Goal: Task Accomplishment & Management: Complete application form

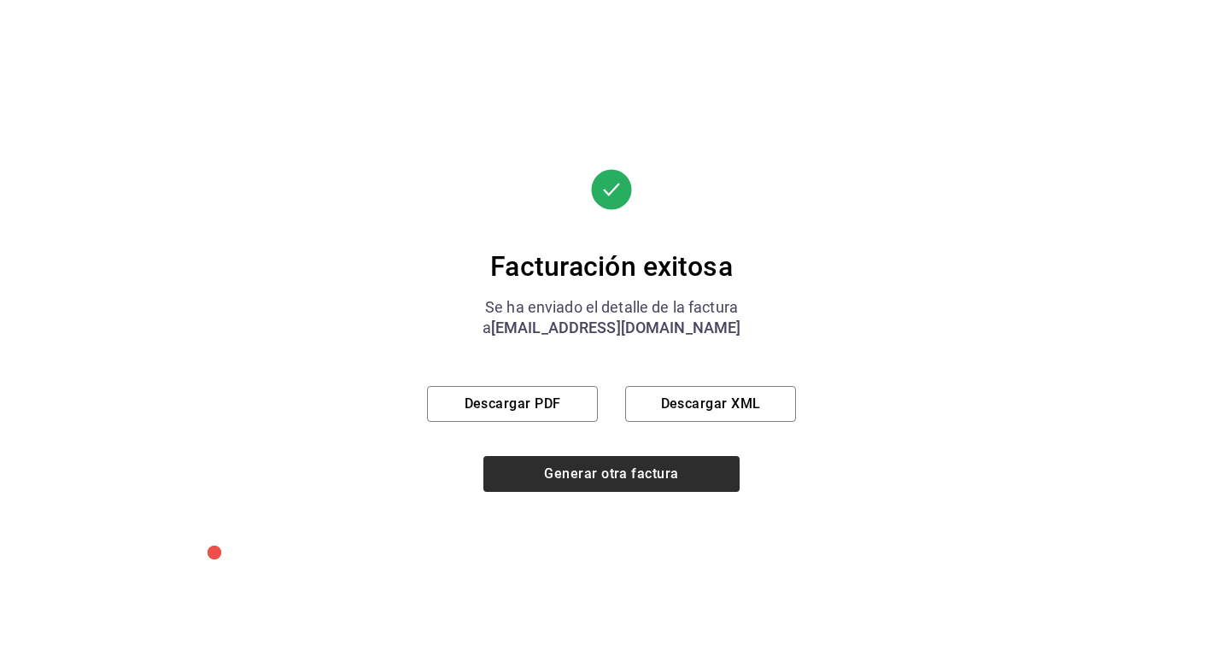
scroll to position [795, 0]
click at [572, 469] on button "Generar otra factura" at bounding box center [612, 474] width 256 height 36
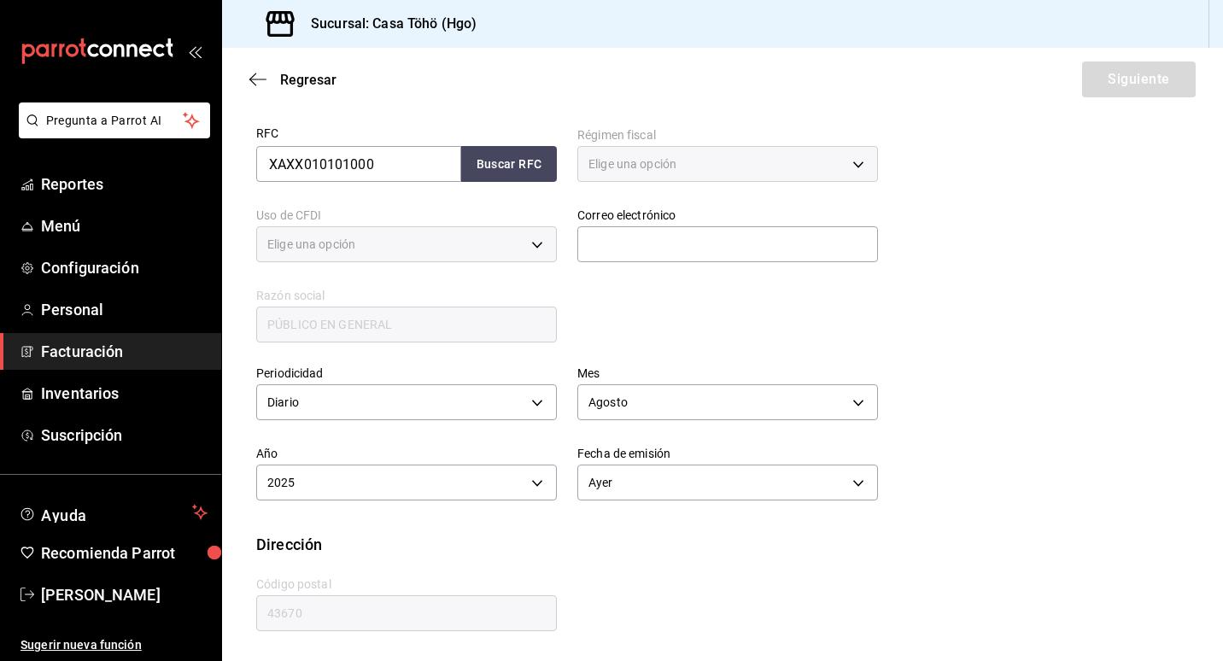
type input "616"
type input "S01"
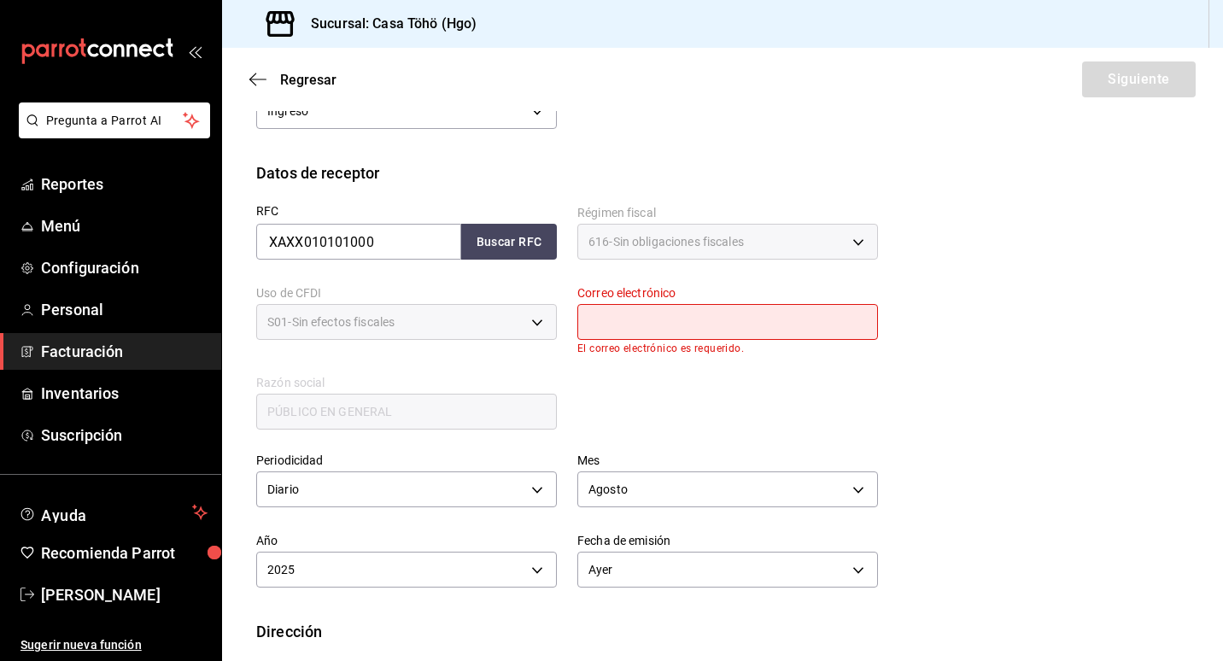
click at [594, 324] on input "text" at bounding box center [727, 322] width 301 height 36
click at [496, 240] on button "Buscar RFC" at bounding box center [509, 242] width 96 height 36
type input "[EMAIL_ADDRESS][DOMAIN_NAME]"
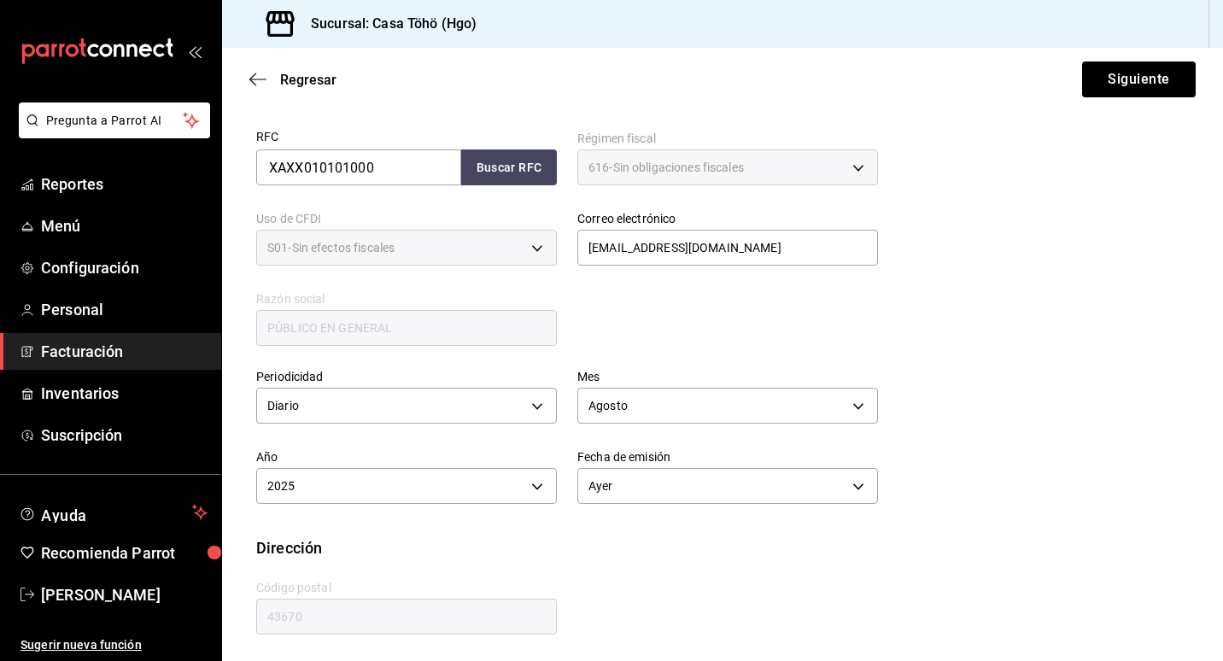
scroll to position [323, 0]
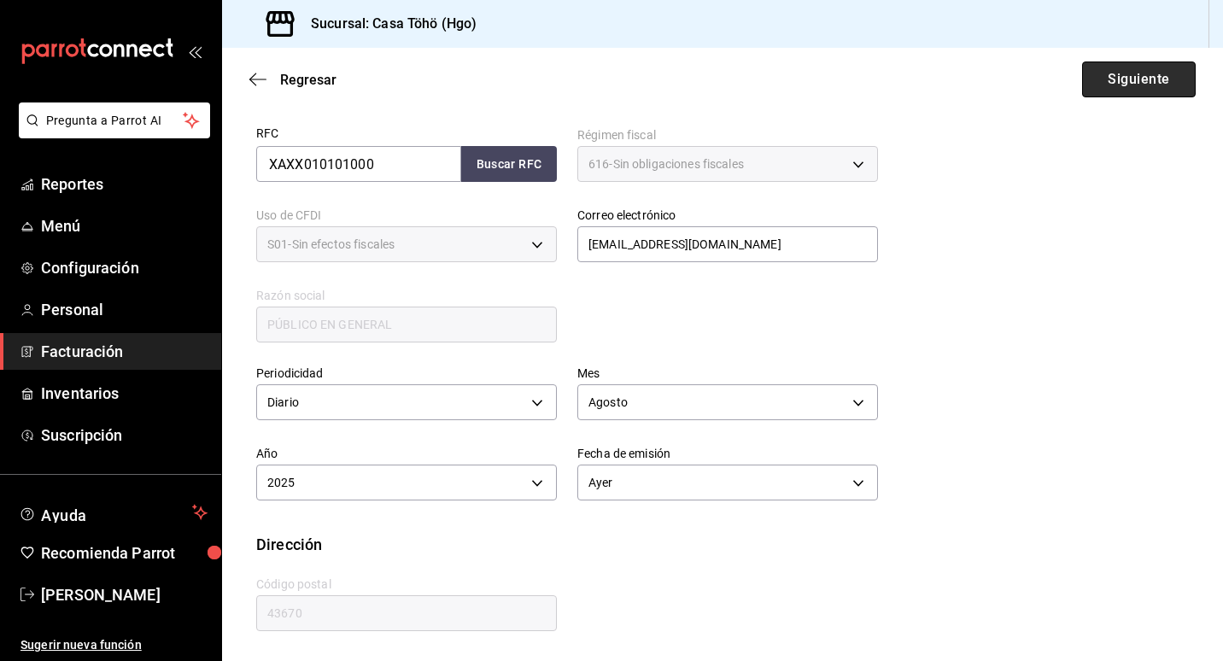
click at [1094, 90] on button "Siguiente" at bounding box center [1139, 80] width 114 height 36
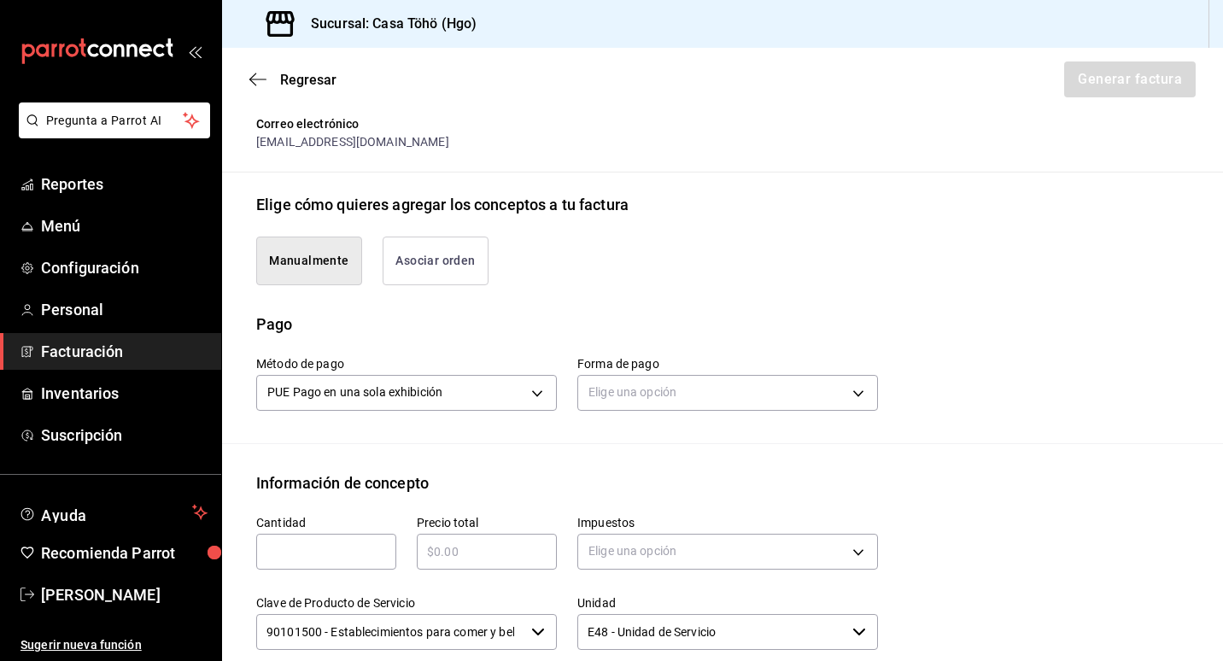
click at [448, 267] on button "Asociar orden" at bounding box center [436, 261] width 106 height 49
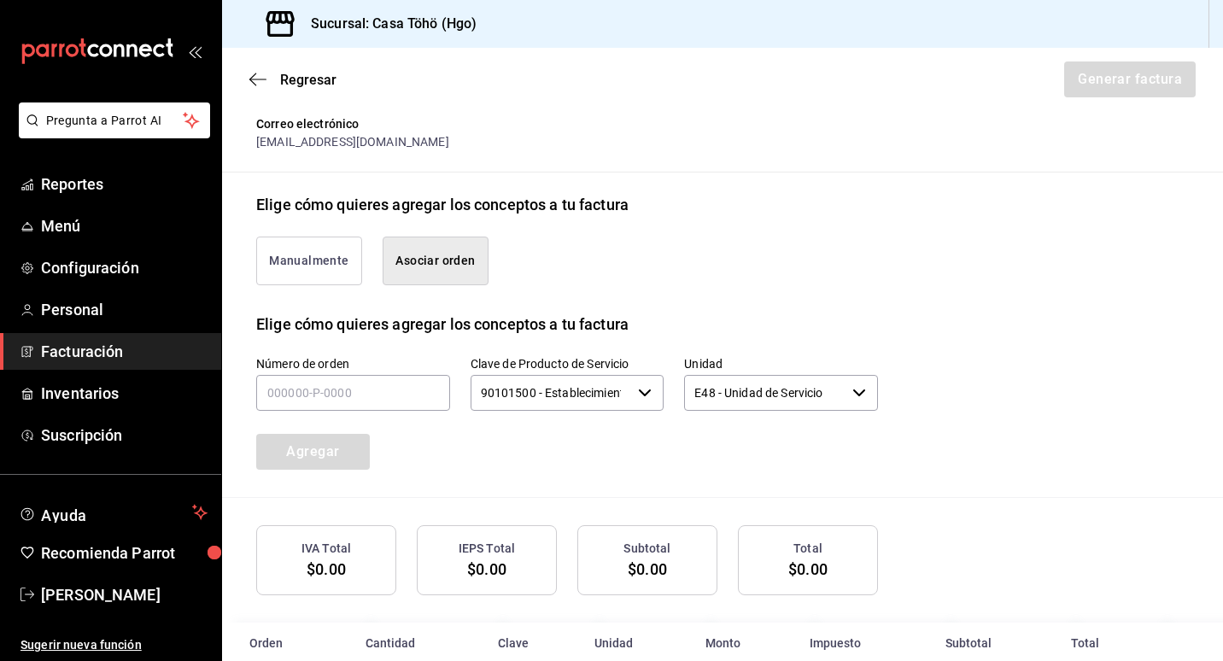
click at [291, 264] on button "Manualmente" at bounding box center [309, 261] width 106 height 49
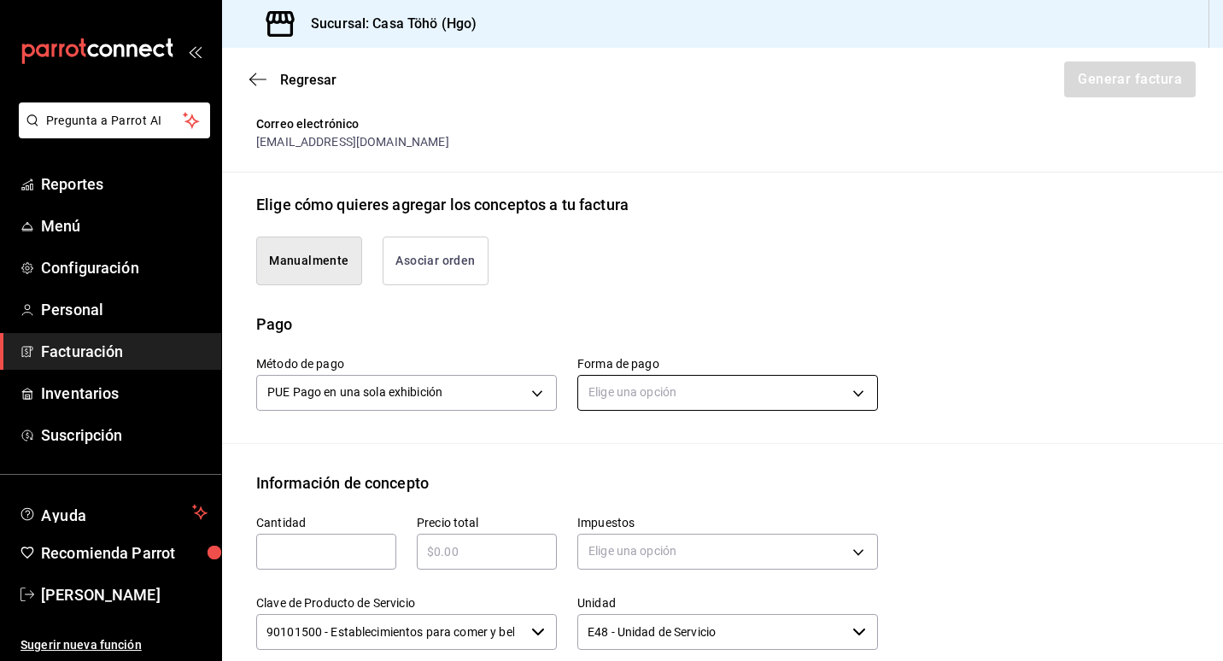
click at [687, 401] on body "Pregunta a Parrot AI Reportes Menú Configuración Personal Facturación Inventari…" at bounding box center [611, 330] width 1223 height 661
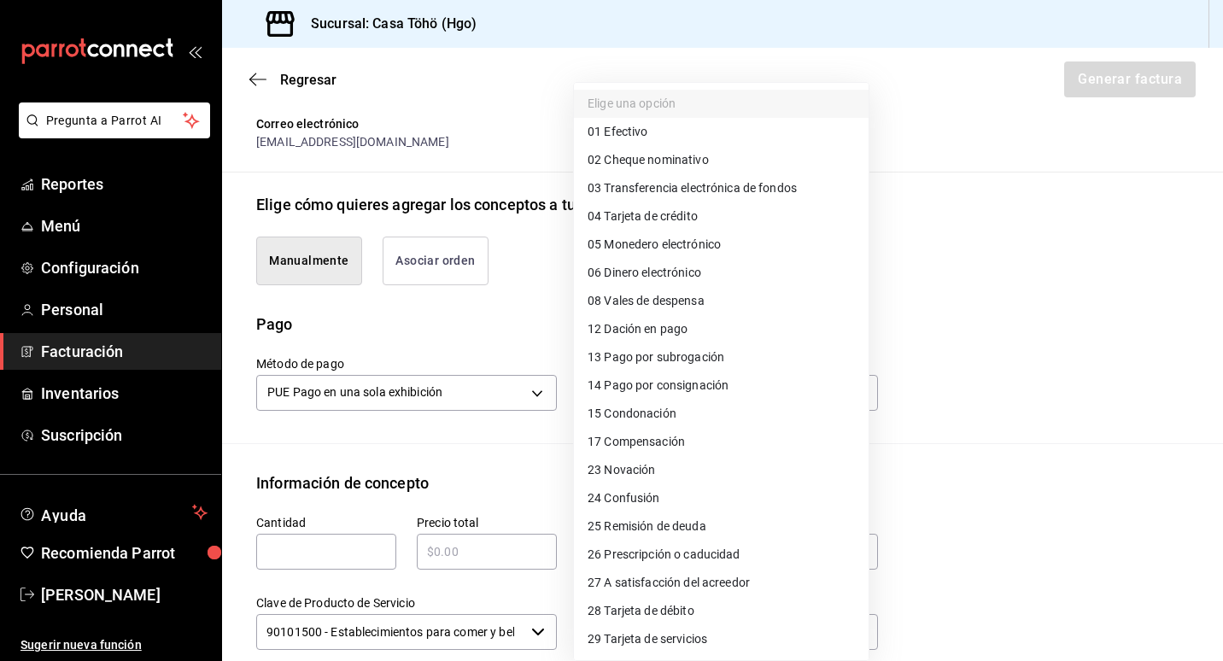
click at [665, 220] on span "04 Tarjeta de crédito" at bounding box center [643, 217] width 110 height 18
type input "04"
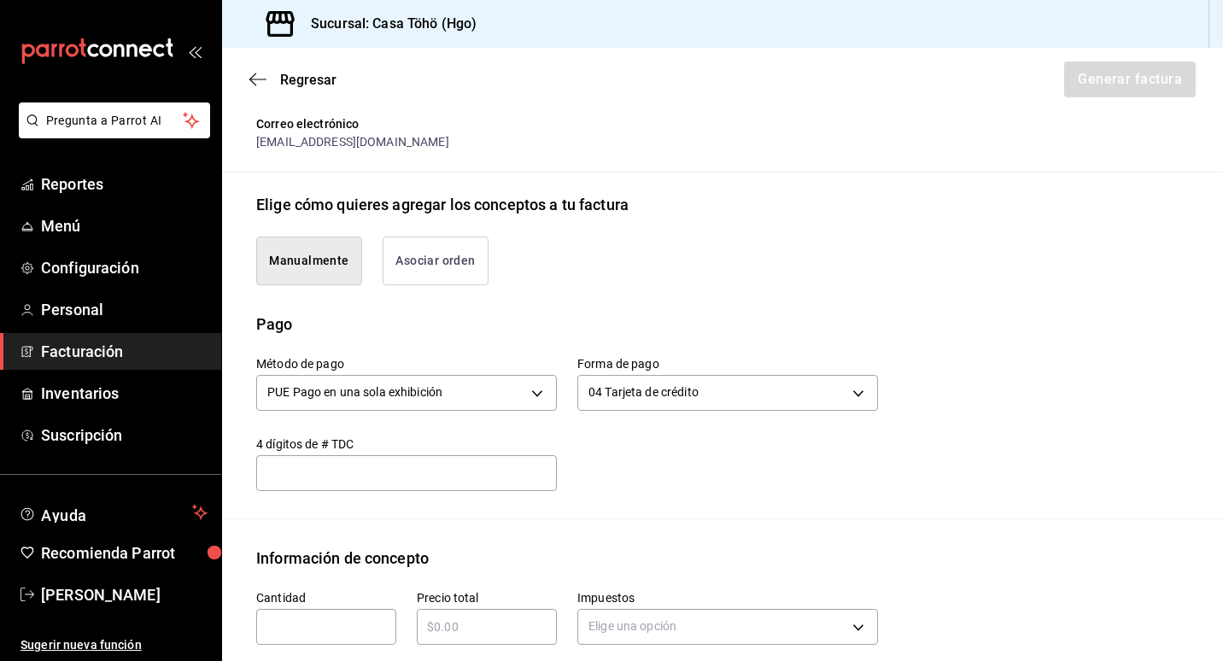
click at [618, 468] on div "Método de pago PUE Pago en una sola exhibición PUE Forma de pago 04 Tarjeta de …" at bounding box center [557, 413] width 642 height 155
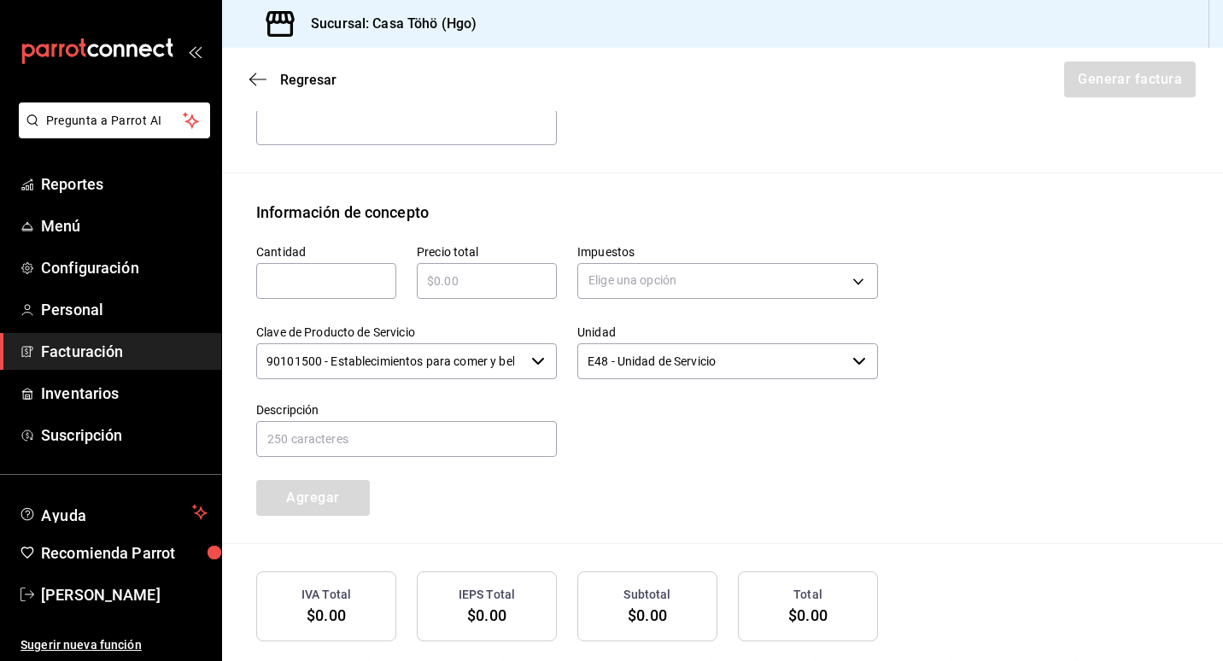
scroll to position [750, 0]
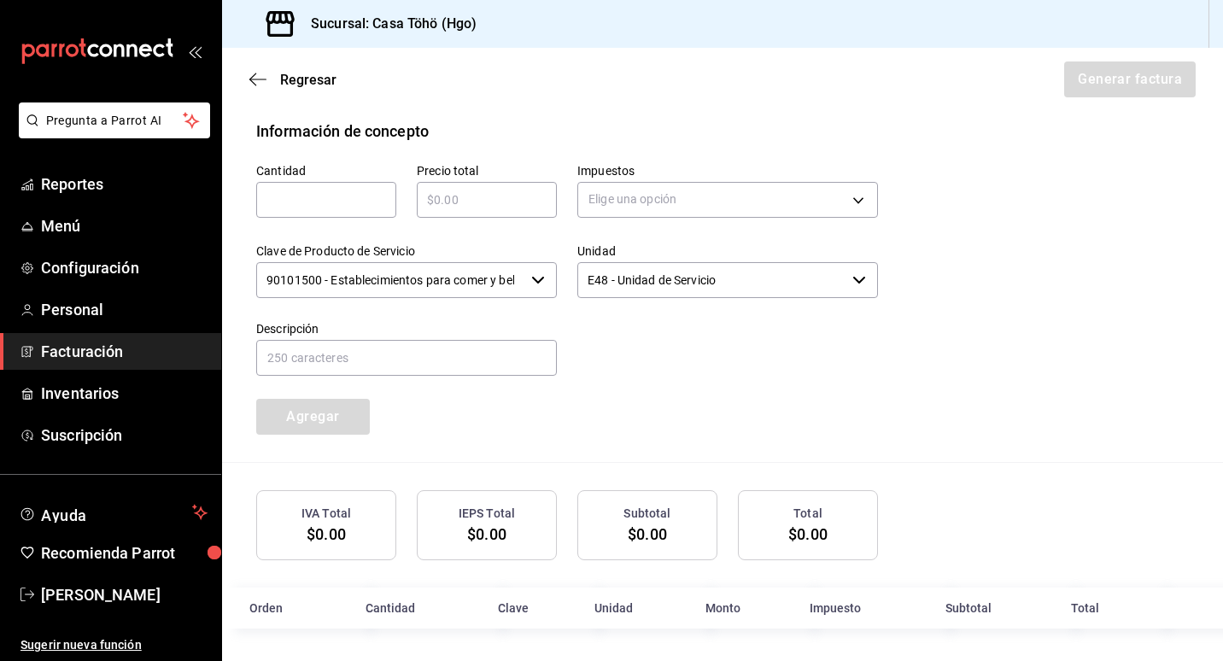
click at [285, 204] on input "text" at bounding box center [326, 200] width 140 height 21
type input "1"
click at [426, 214] on div "​" at bounding box center [487, 200] width 140 height 36
click at [438, 197] on input "text" at bounding box center [487, 200] width 140 height 21
paste input "$82.85"
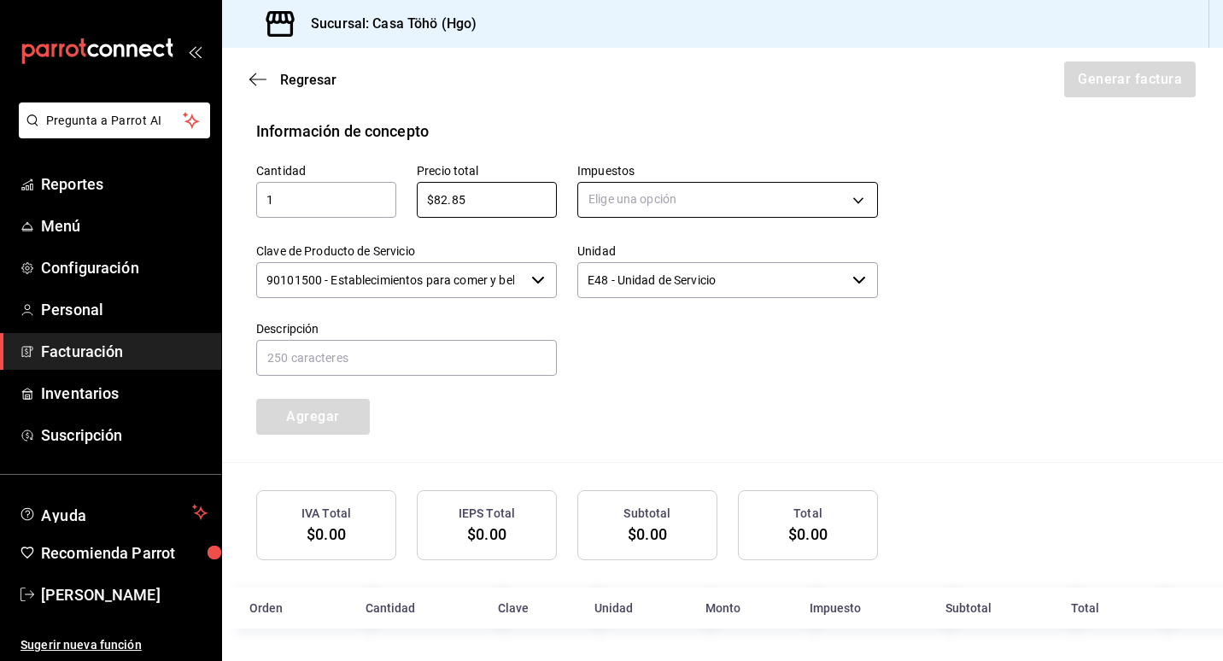
type input "$82.85"
click at [654, 211] on body "Pregunta a Parrot AI Reportes Menú Configuración Personal Facturación Inventari…" at bounding box center [611, 330] width 1223 height 661
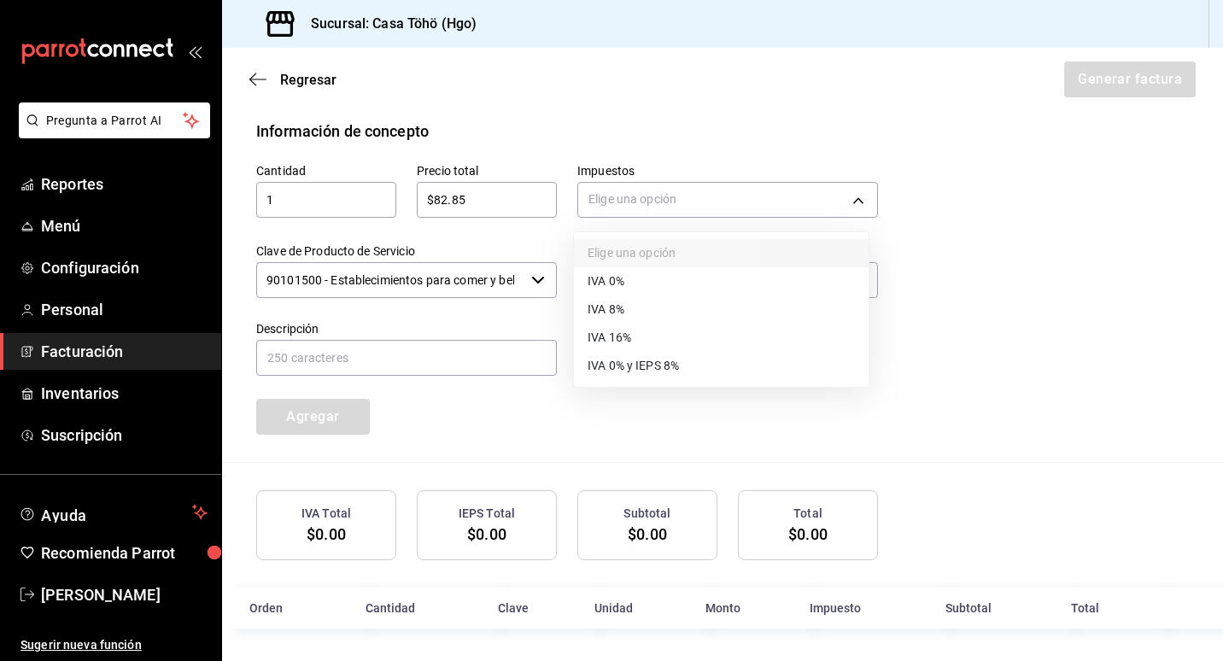
click at [636, 342] on li "IVA 16%" at bounding box center [721, 338] width 295 height 28
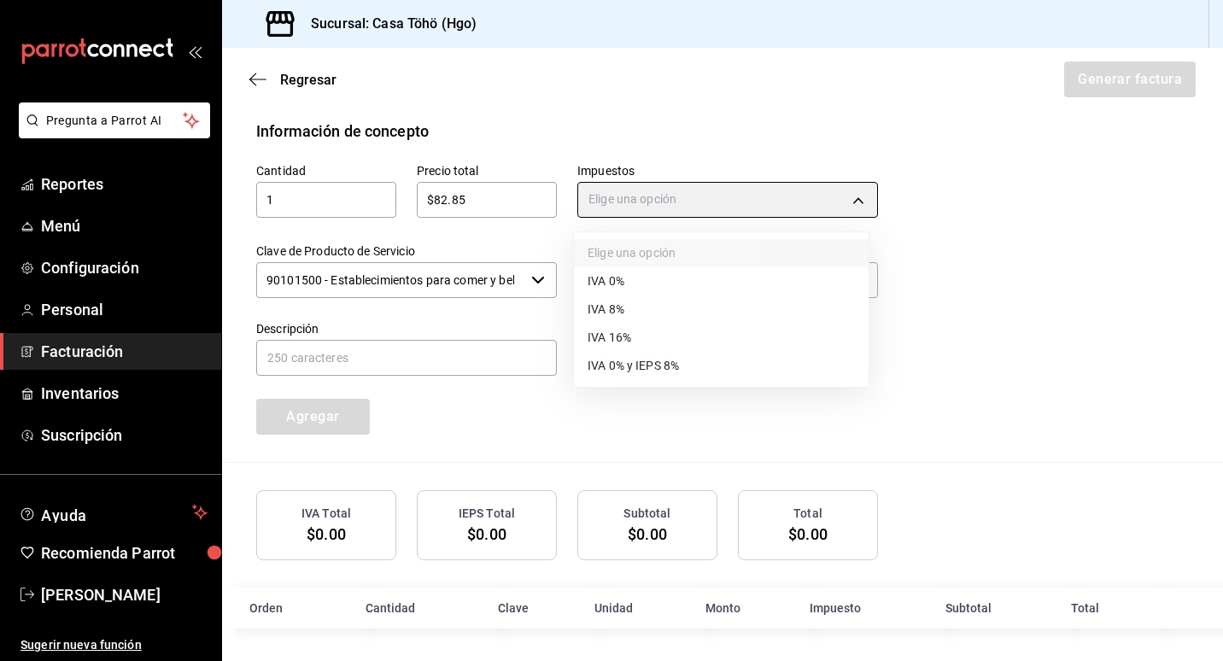
type input "IVA_16"
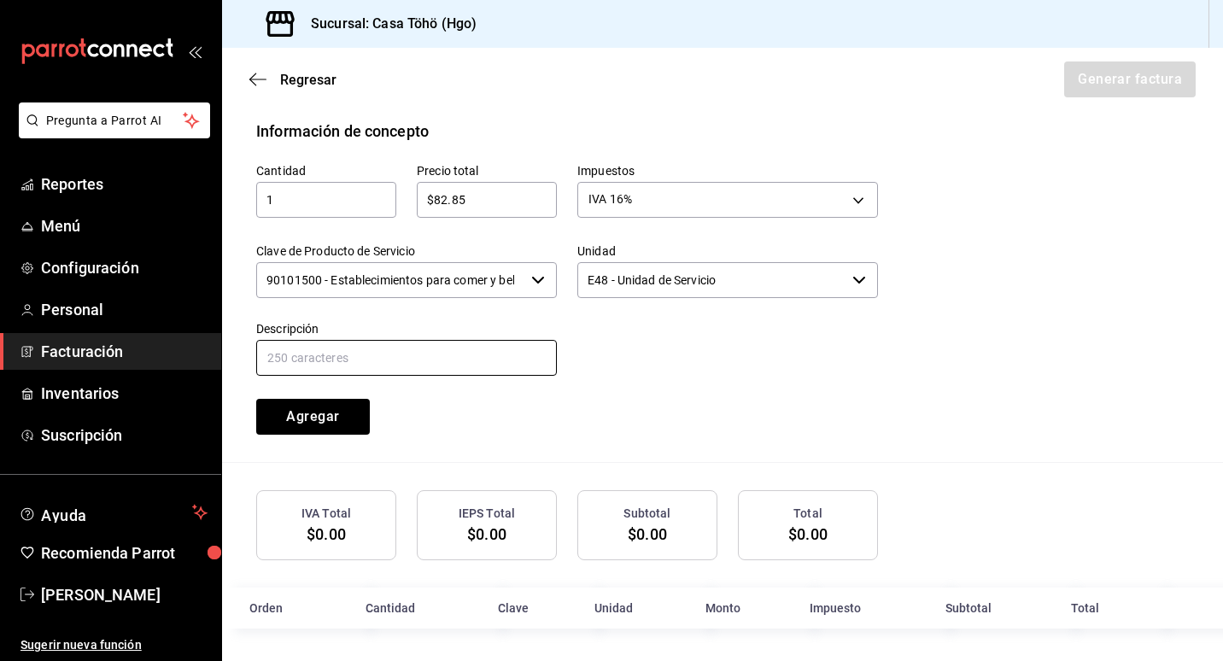
click at [513, 364] on input "text" at bounding box center [406, 358] width 301 height 36
drag, startPoint x: 421, startPoint y: 361, endPoint x: 604, endPoint y: 361, distance: 182.8
click at [604, 361] on div "Cantidad 1 ​ Precio total $82.85 ​ Impuestos IVA 16% IVA_16 Clave de Producto d…" at bounding box center [557, 289] width 642 height 292
click at [363, 354] on input "VENTA AL PUBLICO EN GENERAL DEL DIA [DATE] [PERSON_NAME]" at bounding box center [406, 358] width 301 height 36
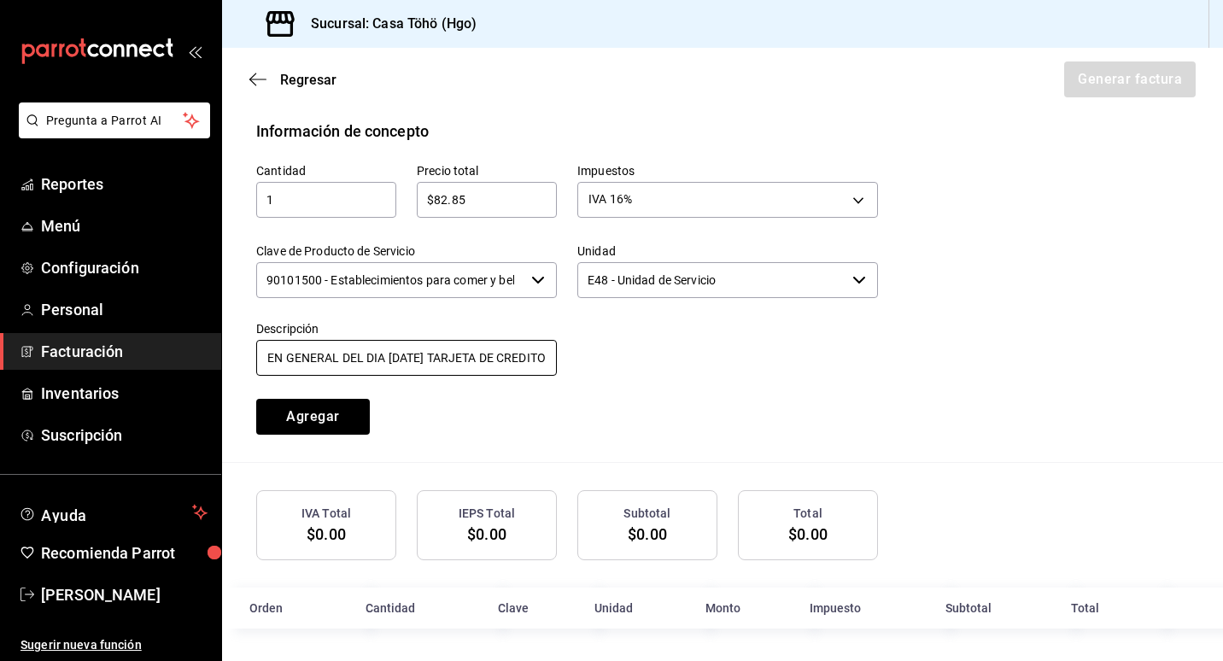
scroll to position [0, 193]
type input "VENTA AL PUBLICO EN GENERAL DEL DIA [DATE] TARJETA DE CREDITO"
click at [561, 416] on div "Cantidad 1 ​ Precio total $82.85 ​ Impuestos IVA 16% IVA_16 Clave de Producto d…" at bounding box center [557, 289] width 642 height 292
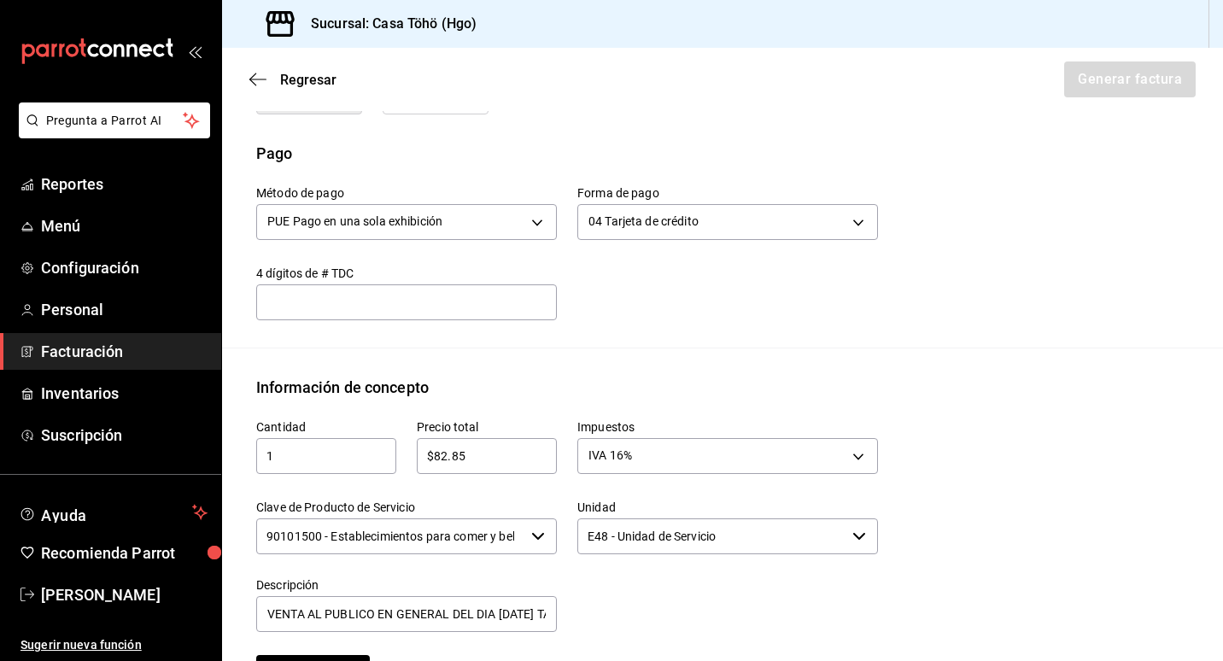
scroll to position [753, 0]
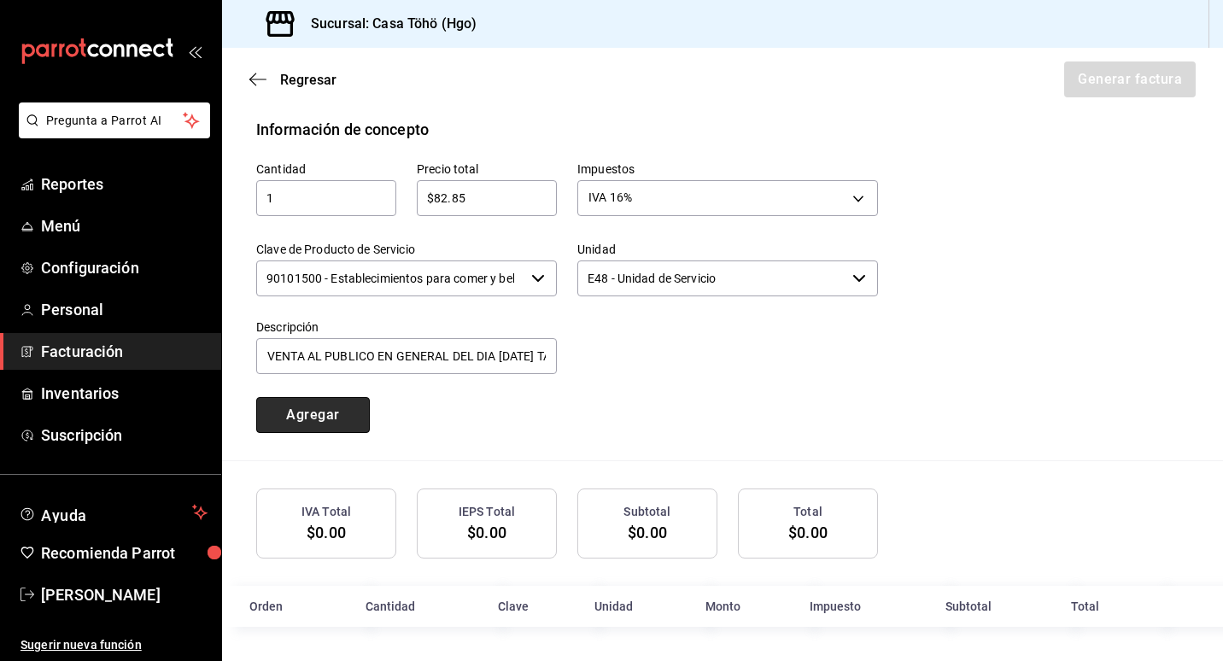
click at [303, 418] on button "Agregar" at bounding box center [313, 415] width 114 height 36
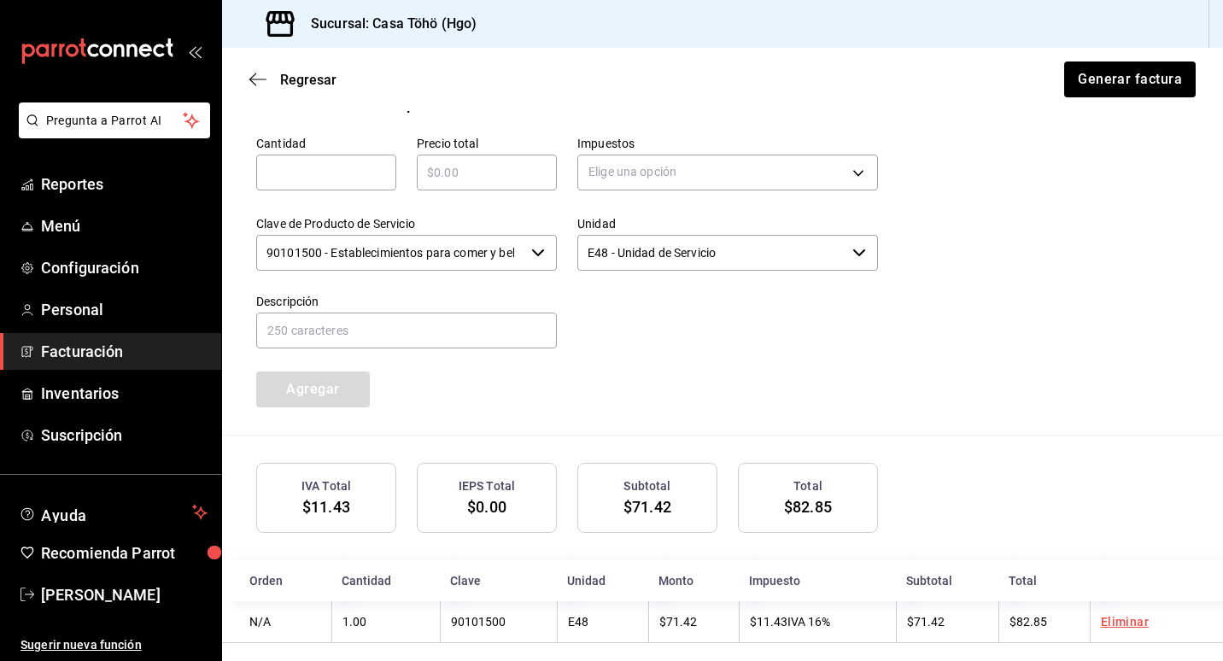
scroll to position [795, 0]
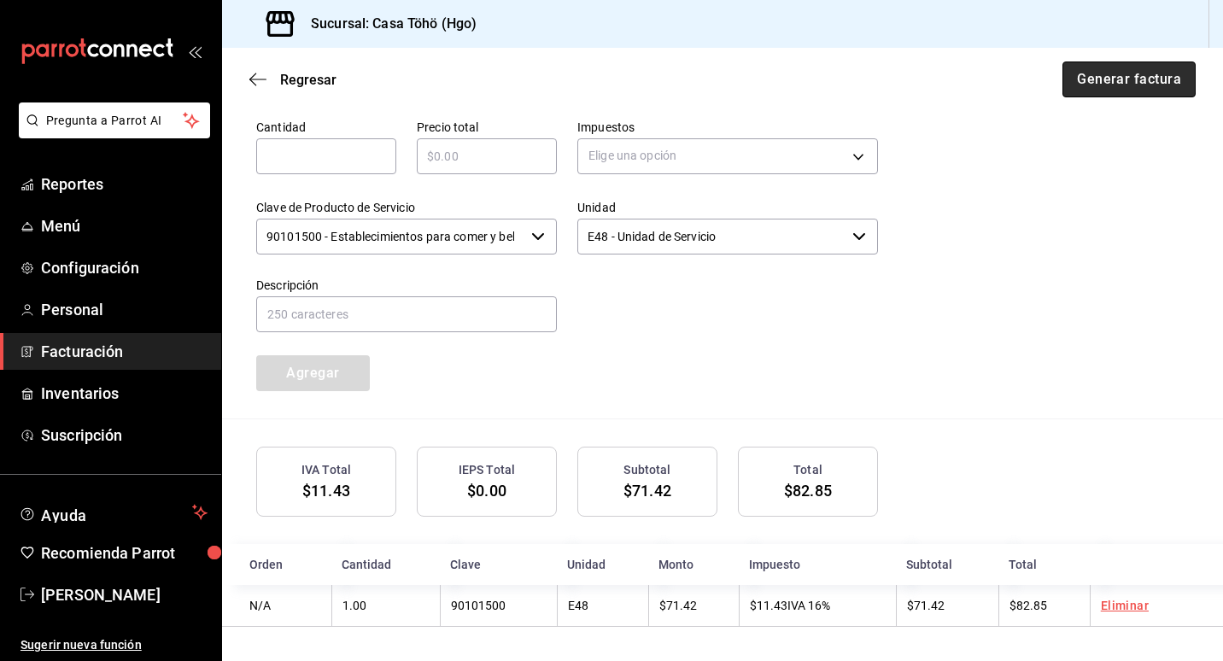
click at [1096, 74] on button "Generar factura" at bounding box center [1129, 80] width 133 height 36
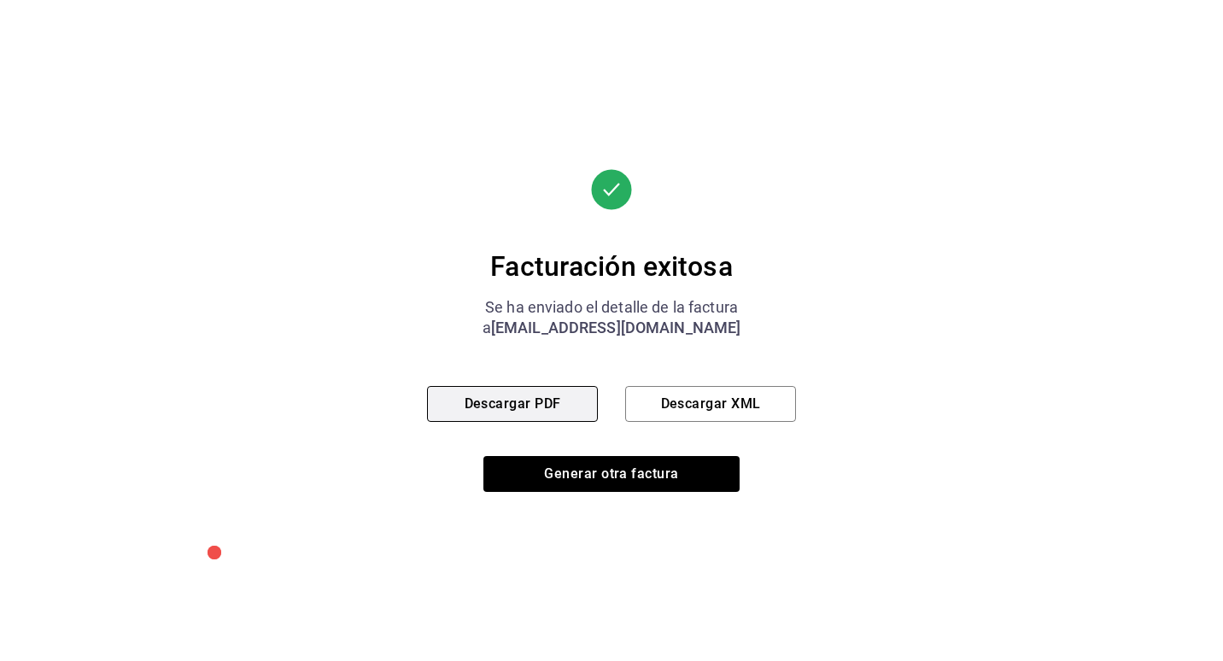
click at [567, 410] on button "Descargar PDF" at bounding box center [512, 404] width 171 height 36
click at [528, 412] on button "Descargar PDF" at bounding box center [512, 404] width 171 height 36
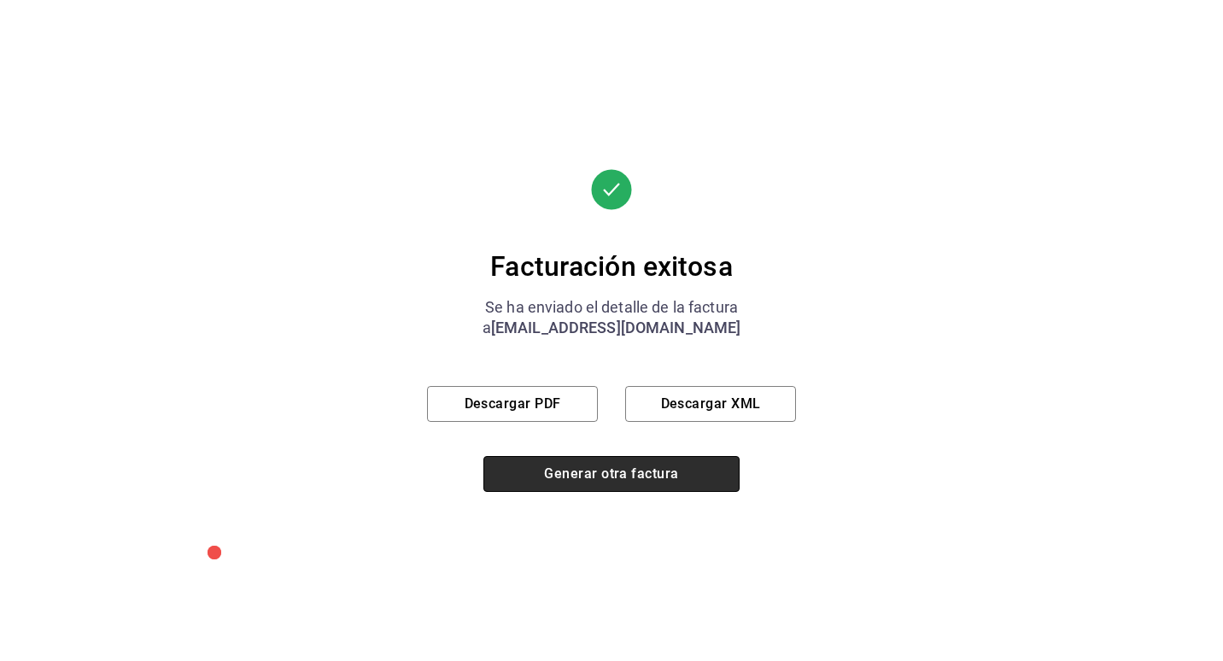
click at [596, 477] on button "Generar otra factura" at bounding box center [612, 474] width 256 height 36
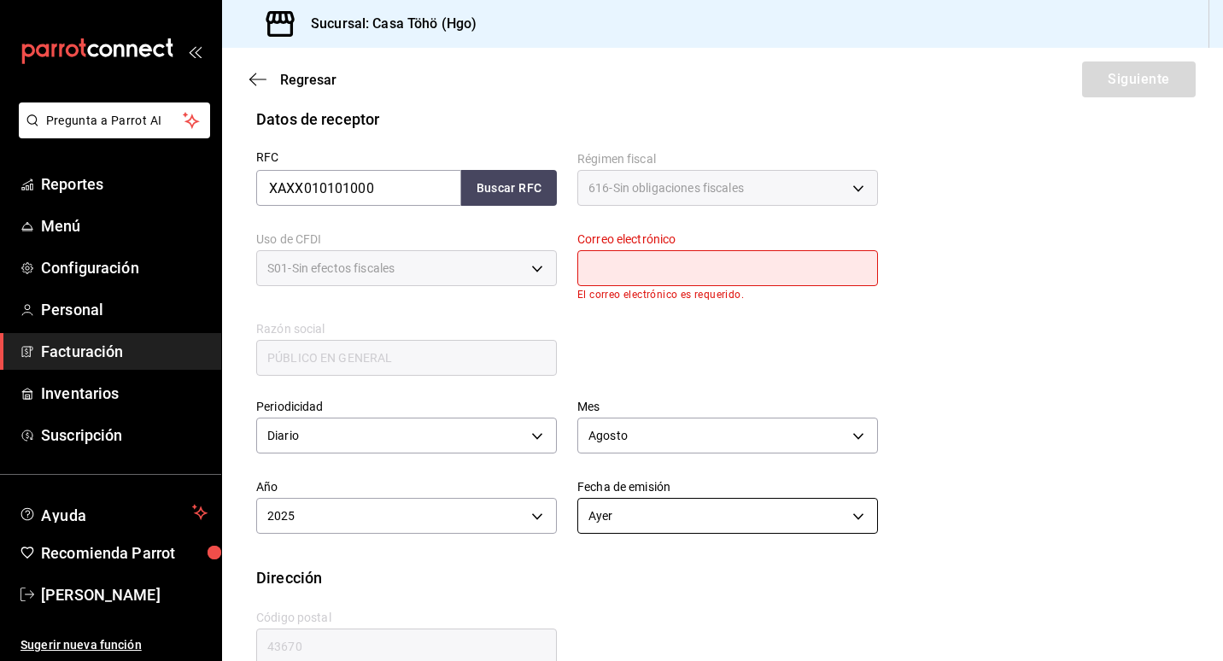
scroll to position [332, 0]
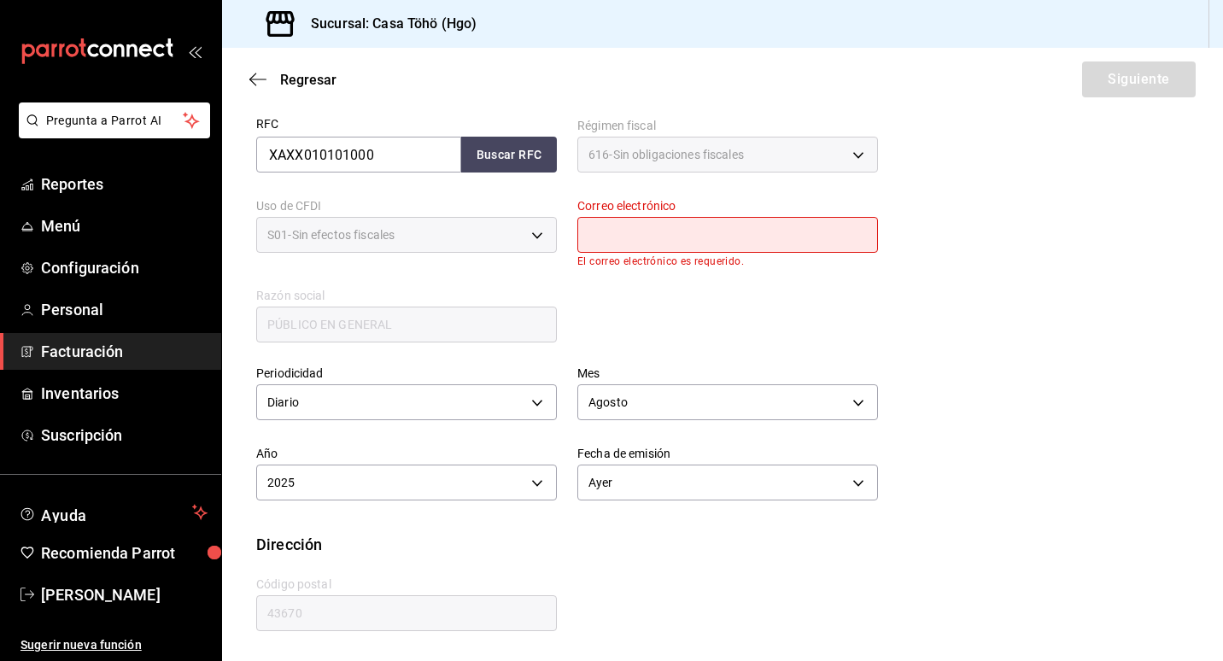
click at [730, 327] on div "RFC XAXX010101000 Buscar RFC Régimen fiscal 616 - Sin obligaciones fiscales 616…" at bounding box center [557, 221] width 642 height 248
click at [619, 232] on input "text" at bounding box center [727, 235] width 301 height 36
click at [526, 167] on button "Buscar RFC" at bounding box center [509, 155] width 96 height 36
type input "[EMAIL_ADDRESS][DOMAIN_NAME]"
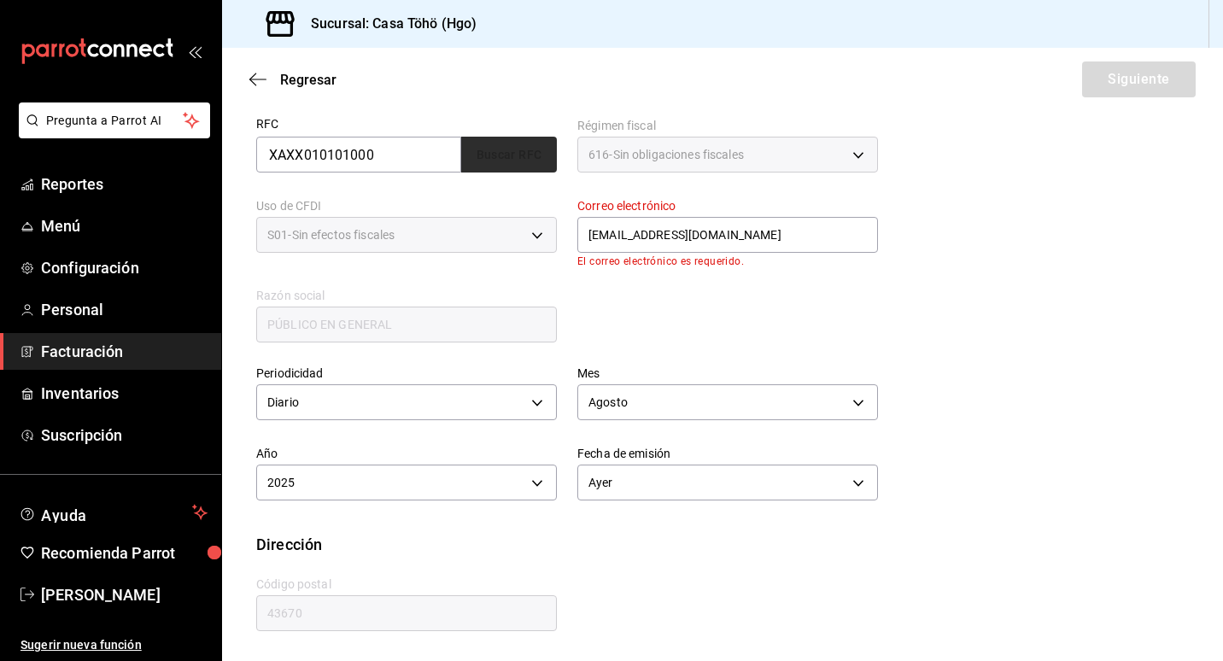
scroll to position [323, 0]
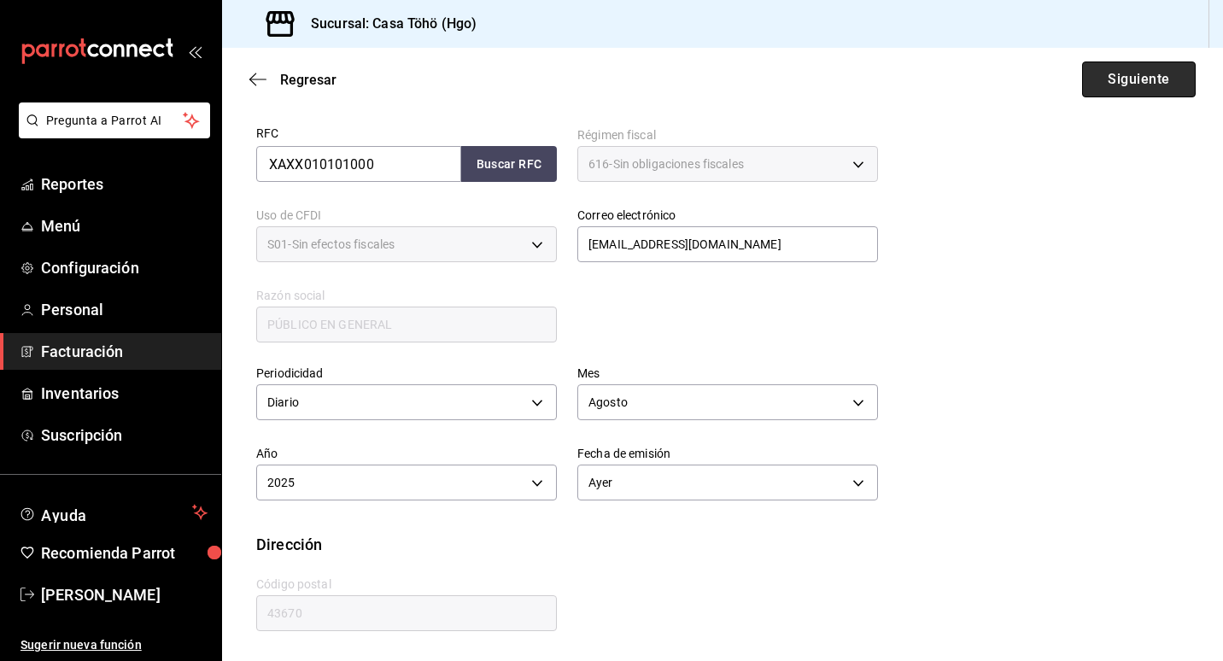
click at [1128, 86] on button "Siguiente" at bounding box center [1139, 80] width 114 height 36
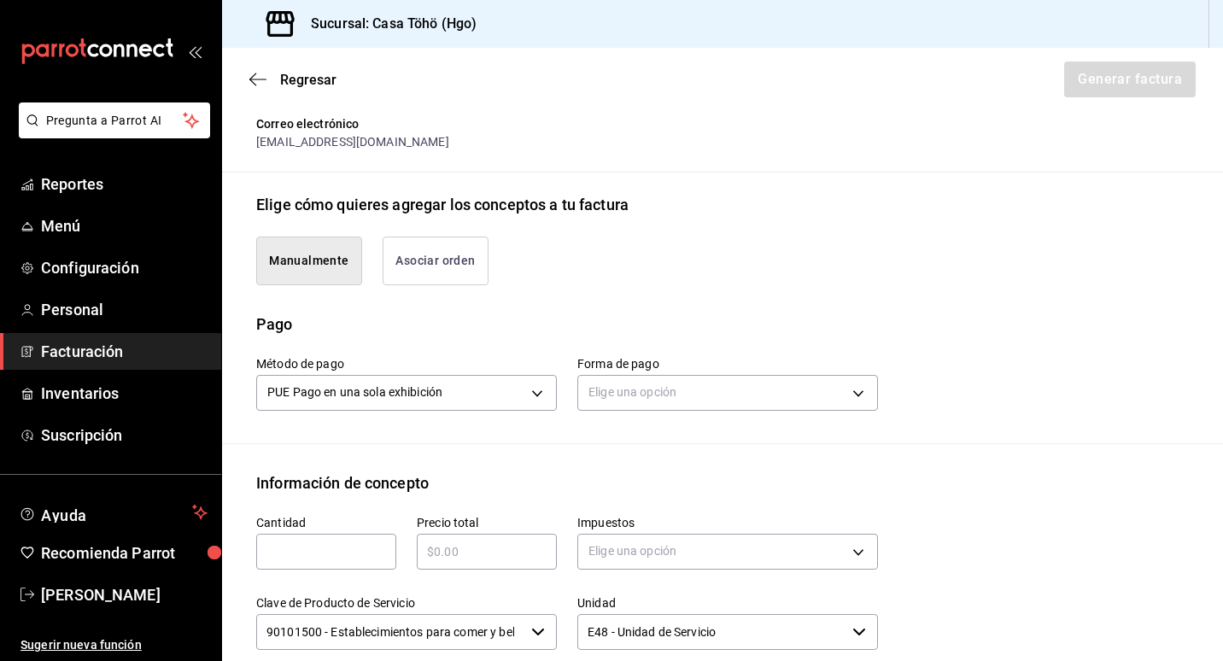
click at [426, 269] on button "Asociar orden" at bounding box center [436, 261] width 106 height 49
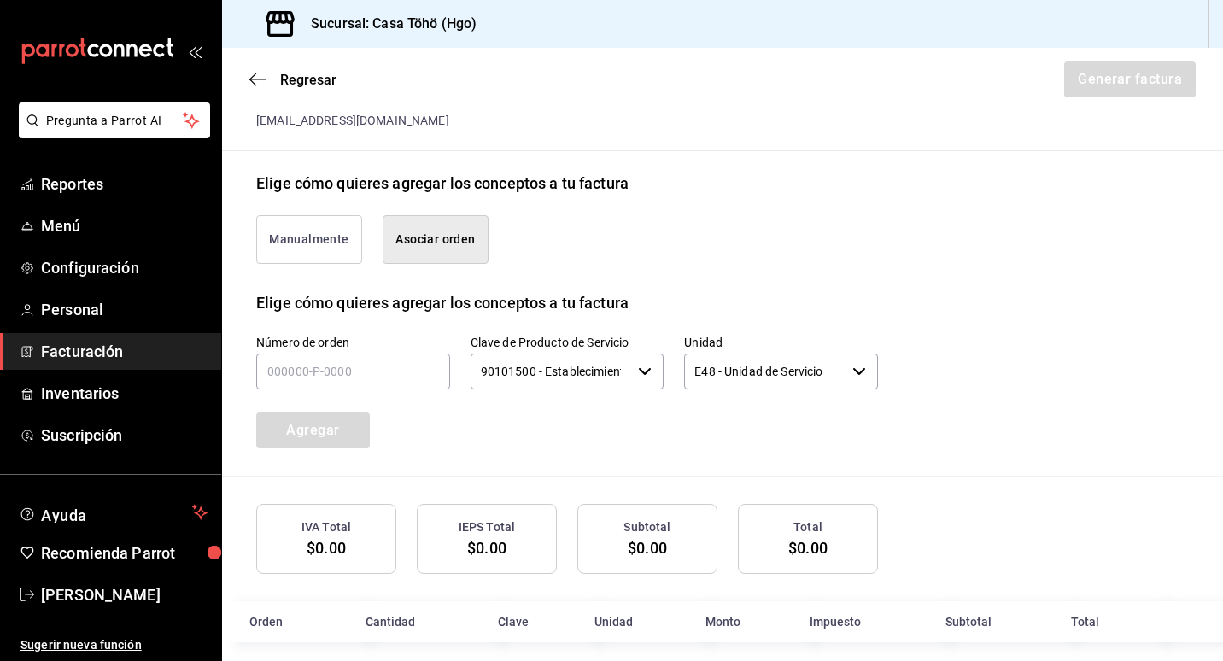
scroll to position [360, 0]
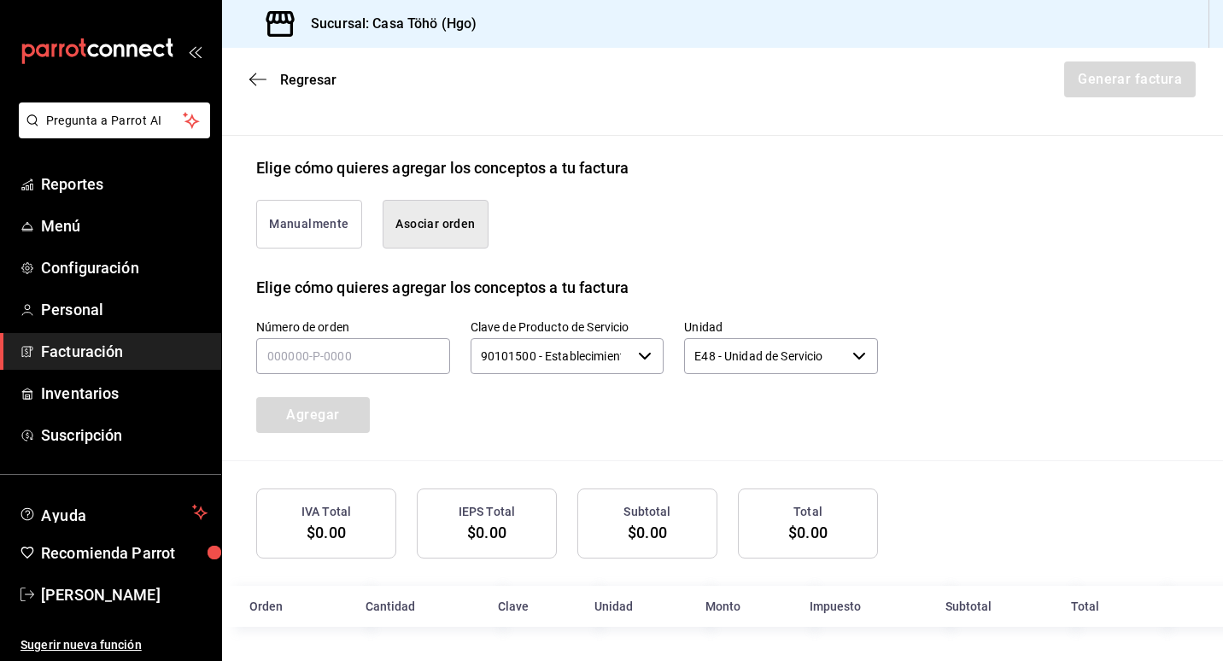
click at [366, 380] on div "Agregar" at bounding box center [316, 405] width 161 height 56
click at [367, 363] on input "text" at bounding box center [353, 356] width 194 height 36
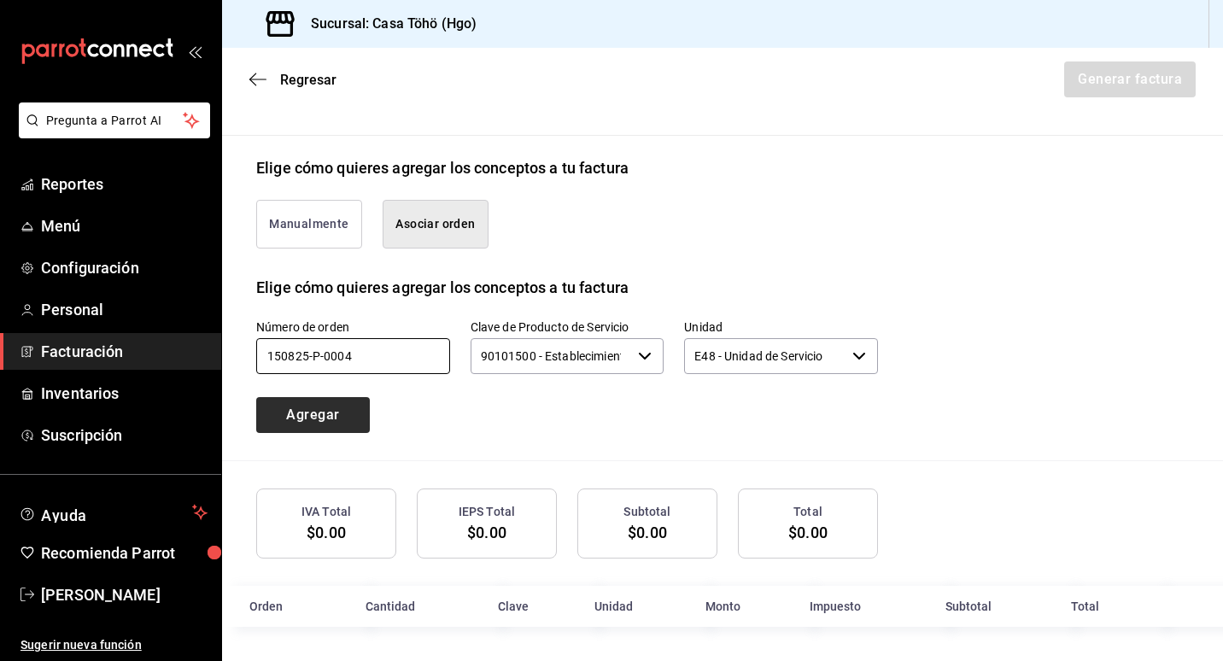
type input "150825-P-0004"
click at [296, 422] on button "Agregar" at bounding box center [313, 415] width 114 height 36
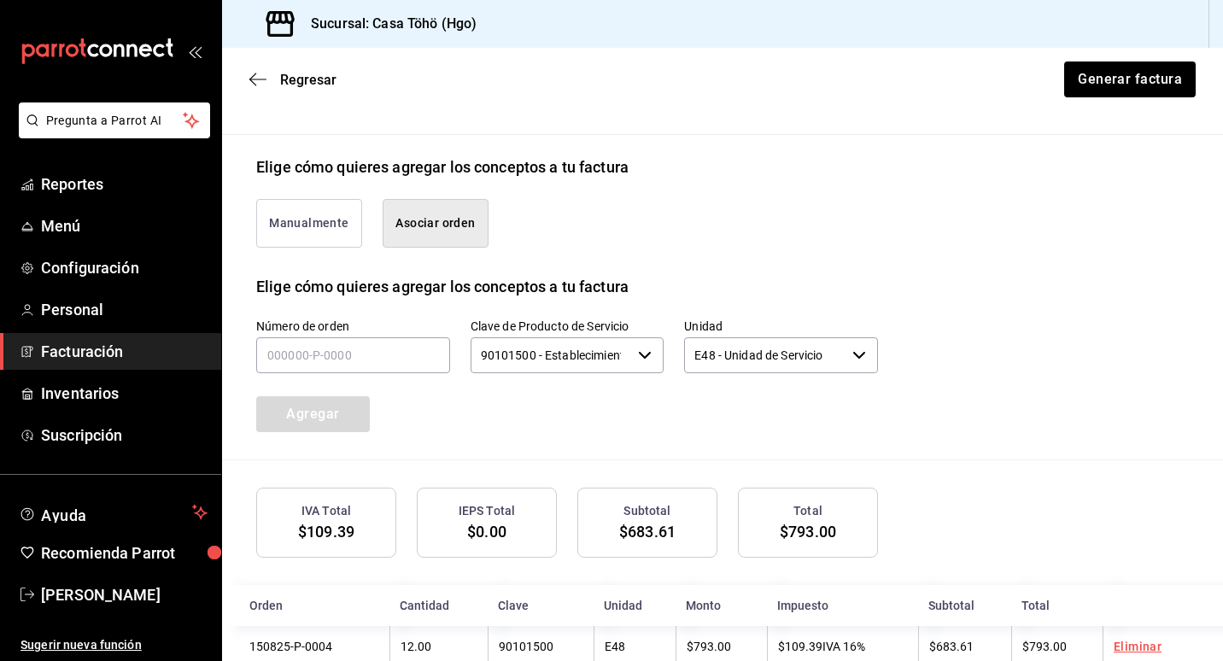
scroll to position [403, 0]
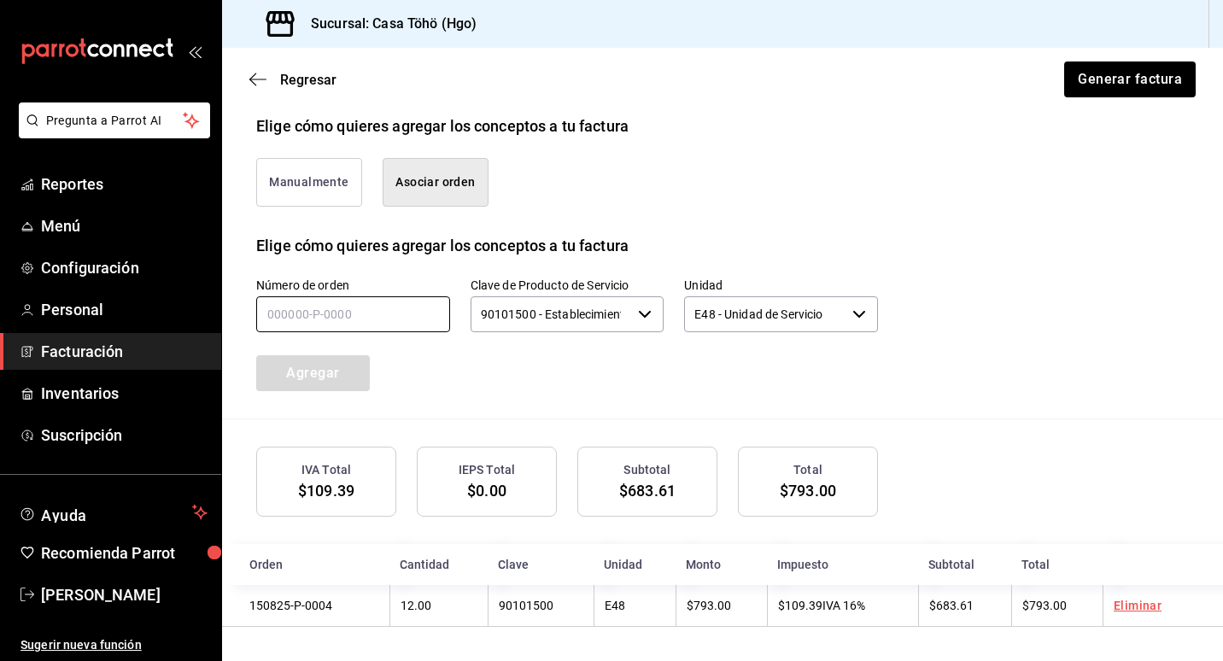
click at [375, 307] on input "text" at bounding box center [353, 314] width 194 height 36
type input "150825-P-0007"
click at [320, 359] on button "Agregar" at bounding box center [313, 373] width 114 height 36
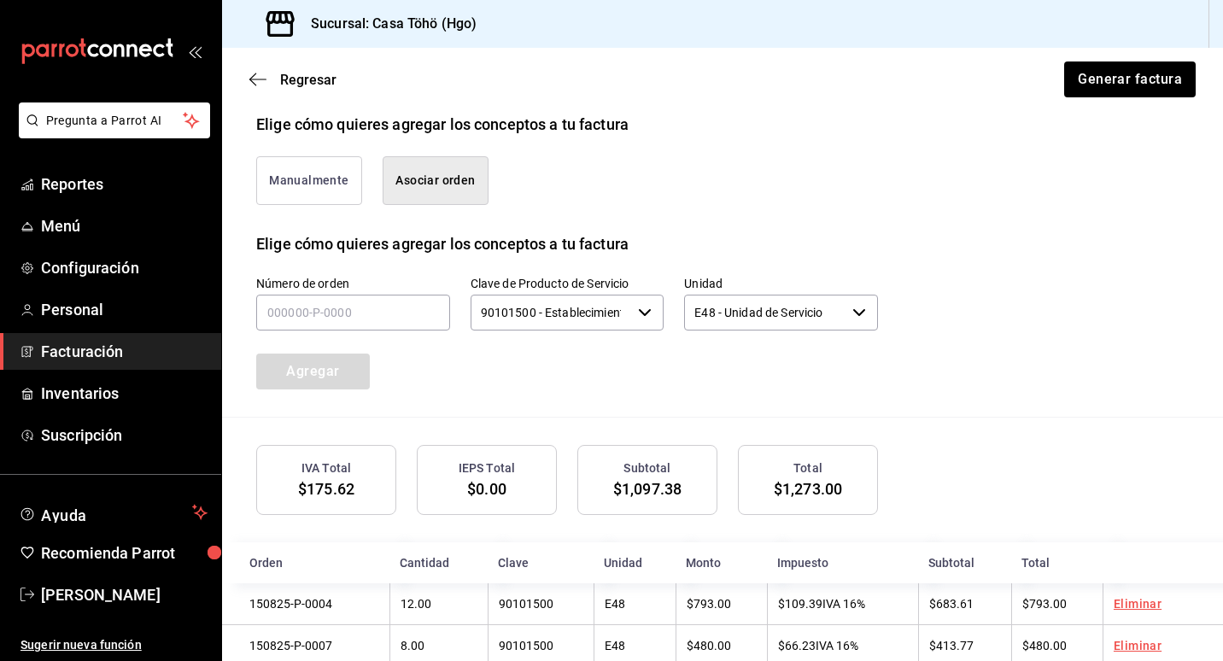
scroll to position [446, 0]
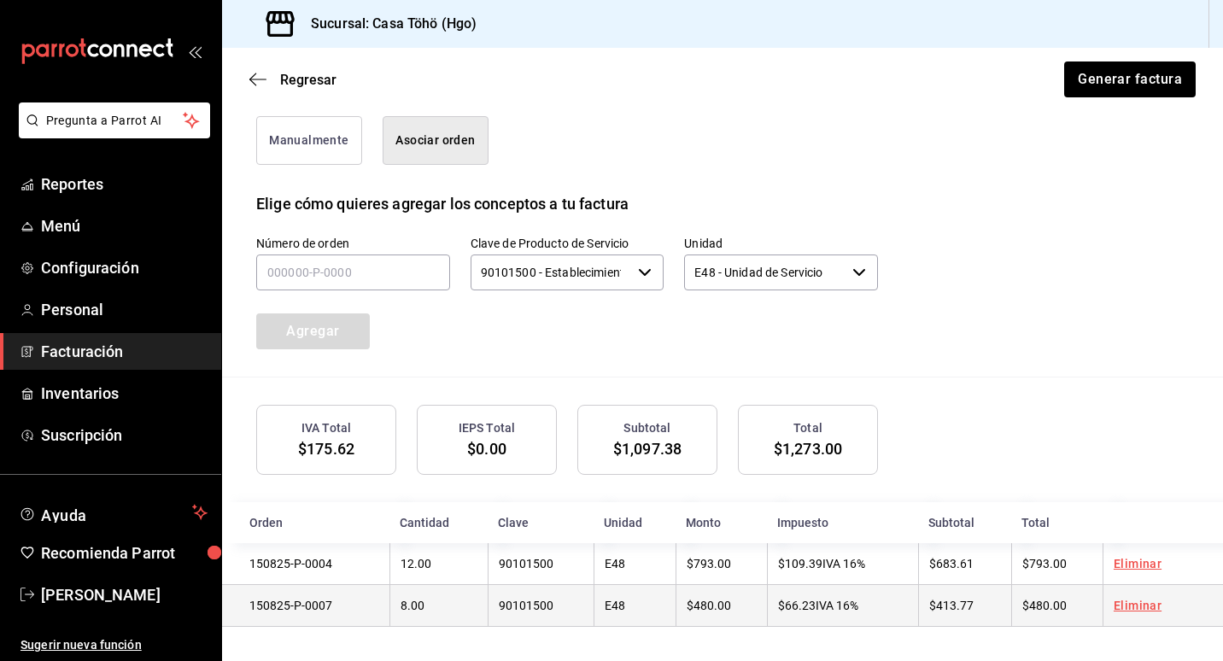
click at [1146, 602] on link "Eliminar" at bounding box center [1138, 606] width 48 height 14
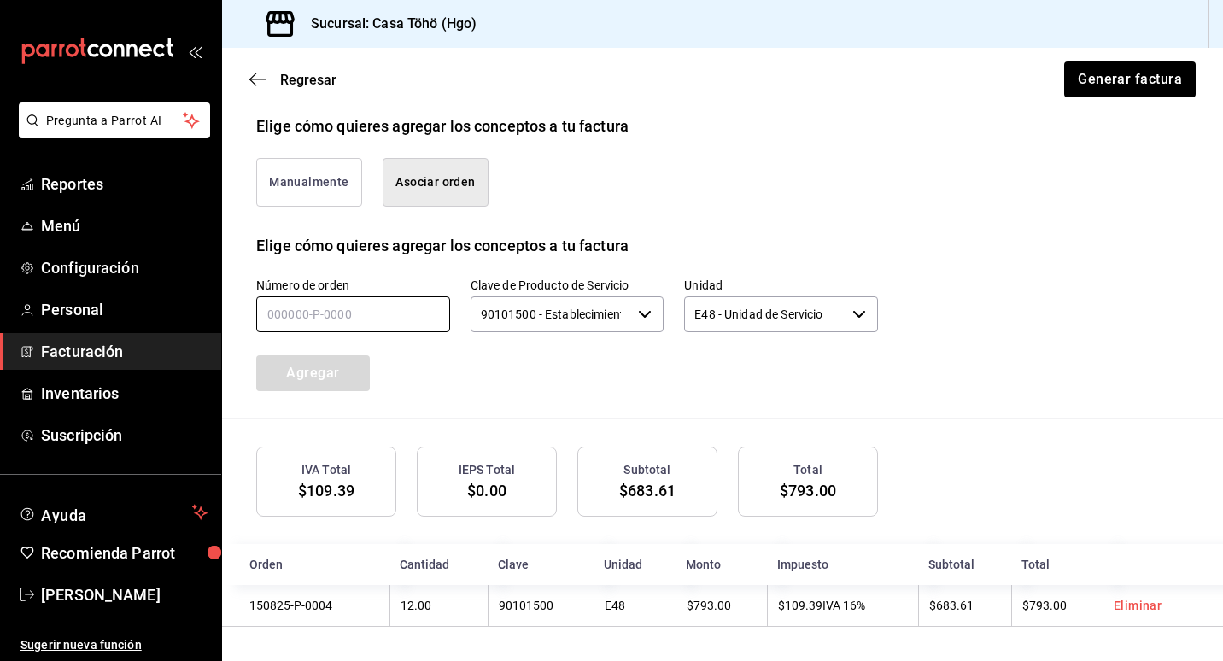
click at [302, 324] on input "text" at bounding box center [353, 314] width 194 height 36
type input "150825-P-0018"
click at [306, 372] on button "Agregar" at bounding box center [313, 373] width 114 height 36
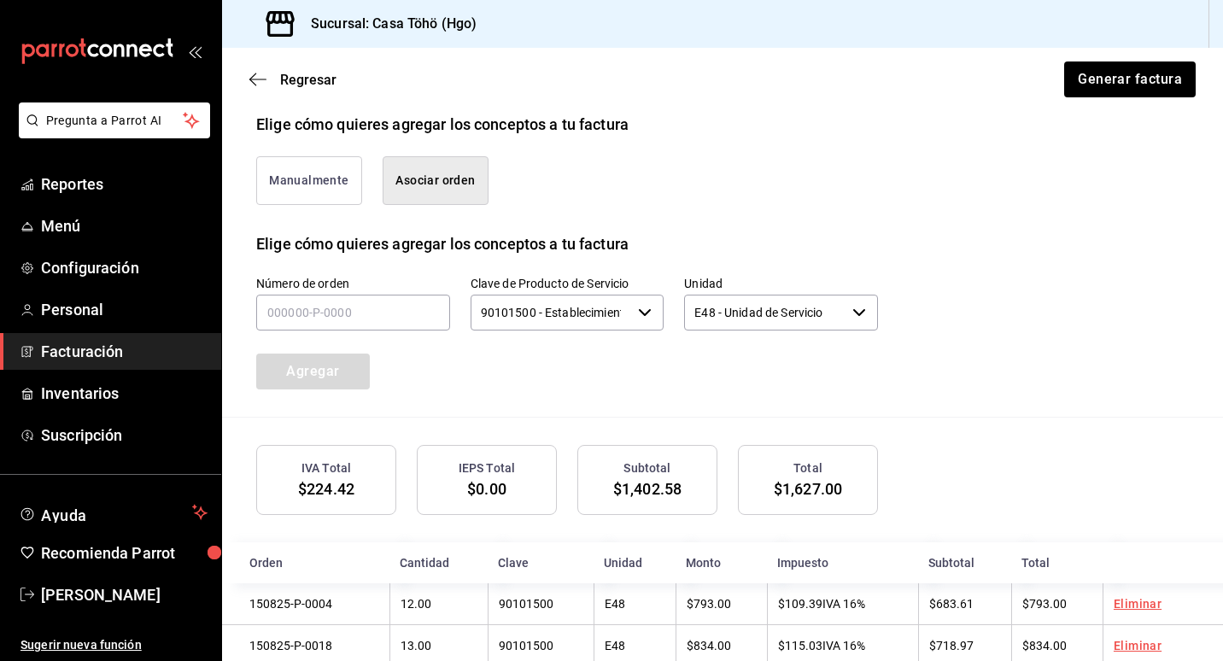
scroll to position [446, 0]
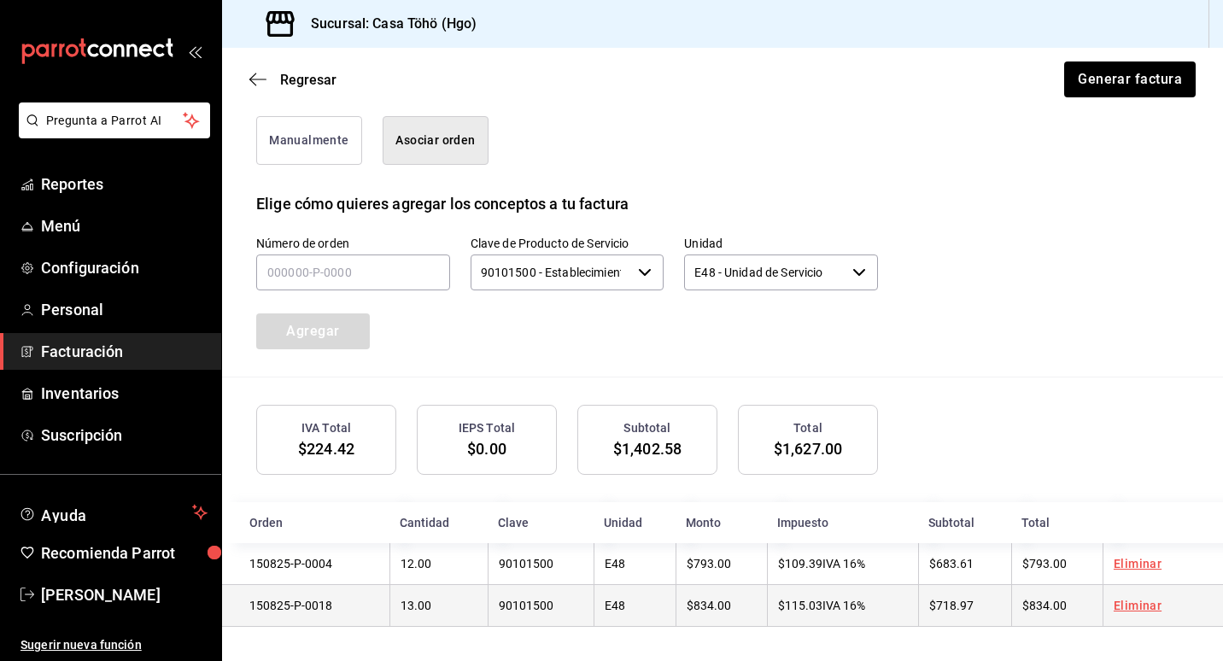
click at [1123, 606] on link "Eliminar" at bounding box center [1138, 606] width 48 height 14
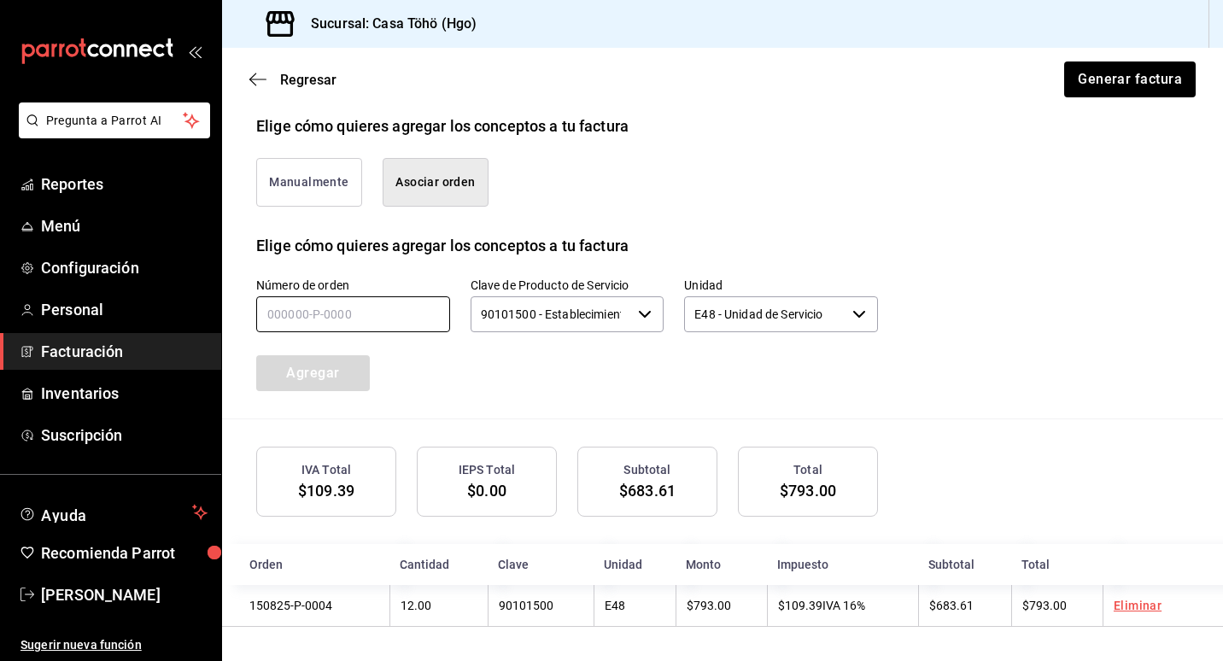
click at [288, 314] on input "text" at bounding box center [353, 314] width 194 height 36
type input "150825-P-0087"
click at [281, 360] on button "Agregar" at bounding box center [313, 373] width 114 height 36
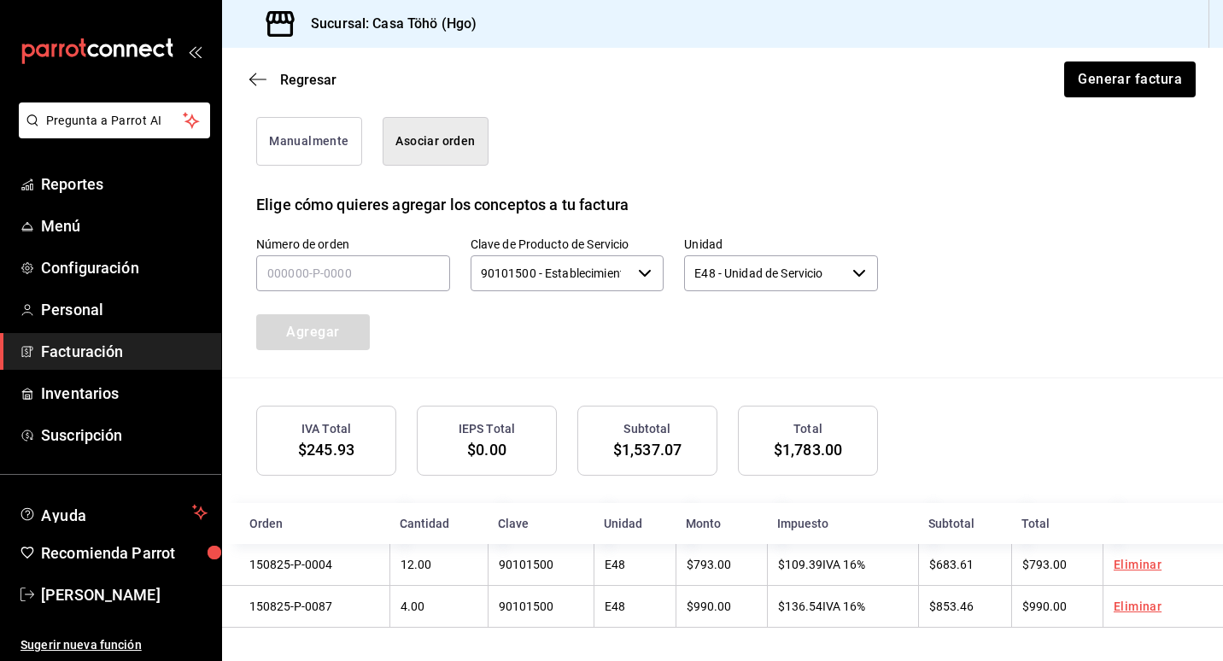
scroll to position [446, 0]
click at [335, 283] on input "text" at bounding box center [353, 273] width 194 height 36
type input "150825-P-0060"
click at [343, 334] on button "Agregar" at bounding box center [313, 332] width 114 height 36
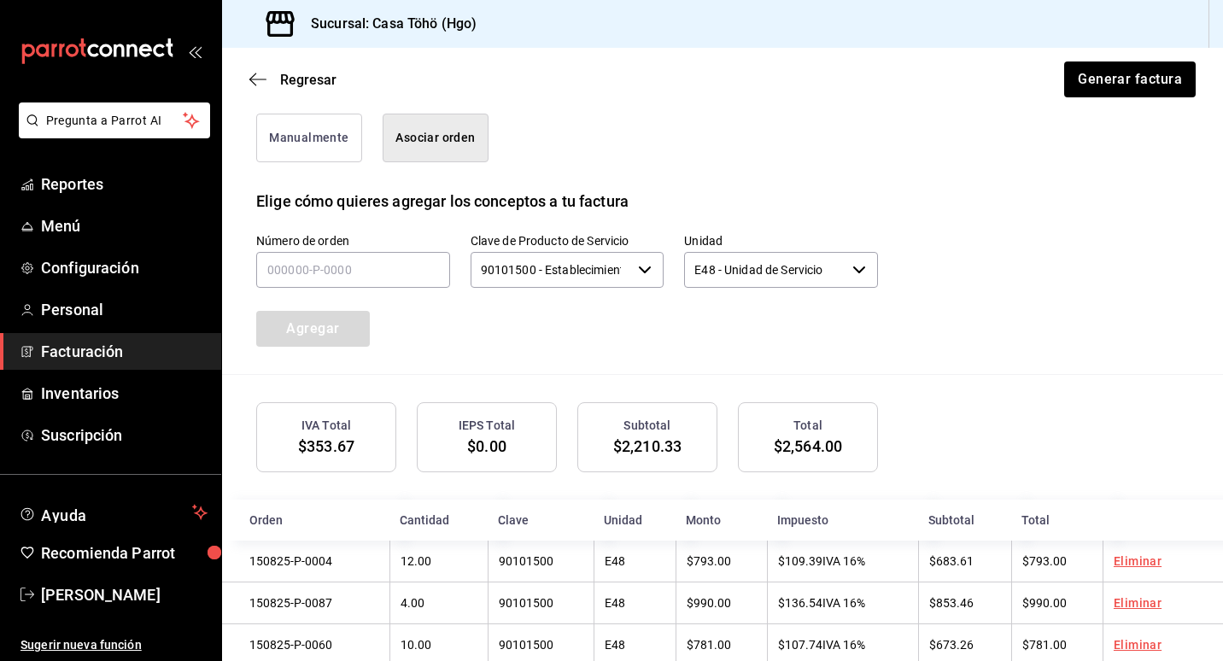
scroll to position [489, 0]
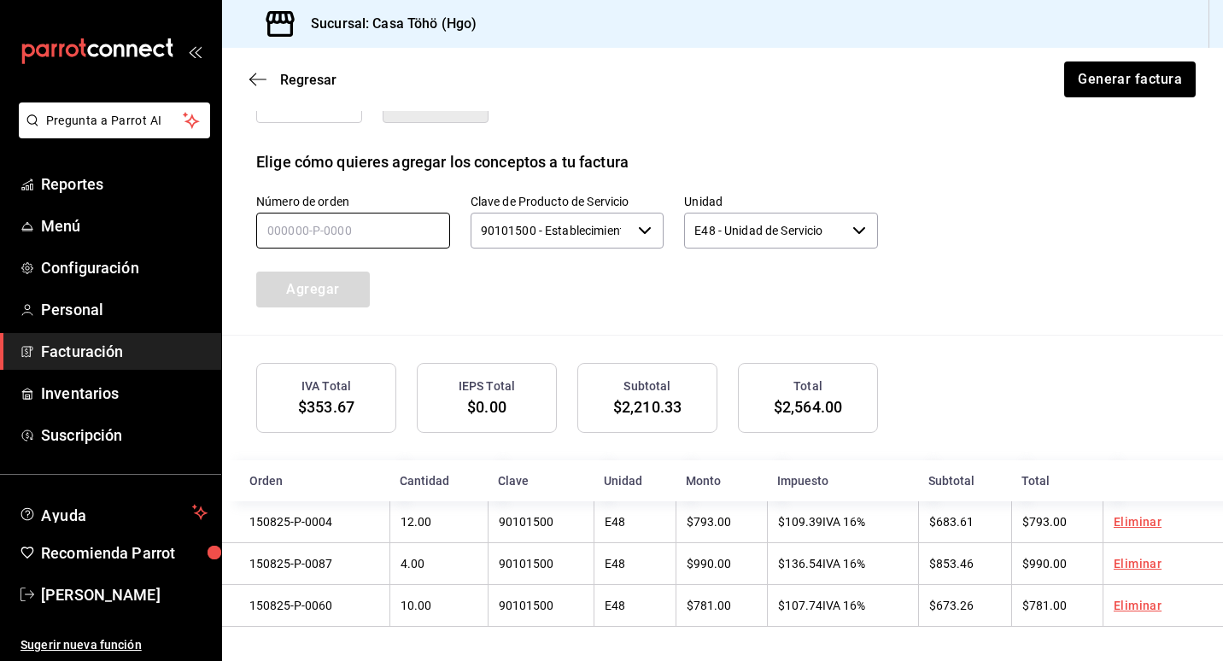
click at [295, 223] on input "text" at bounding box center [353, 231] width 194 height 36
type input "150825-P-0050"
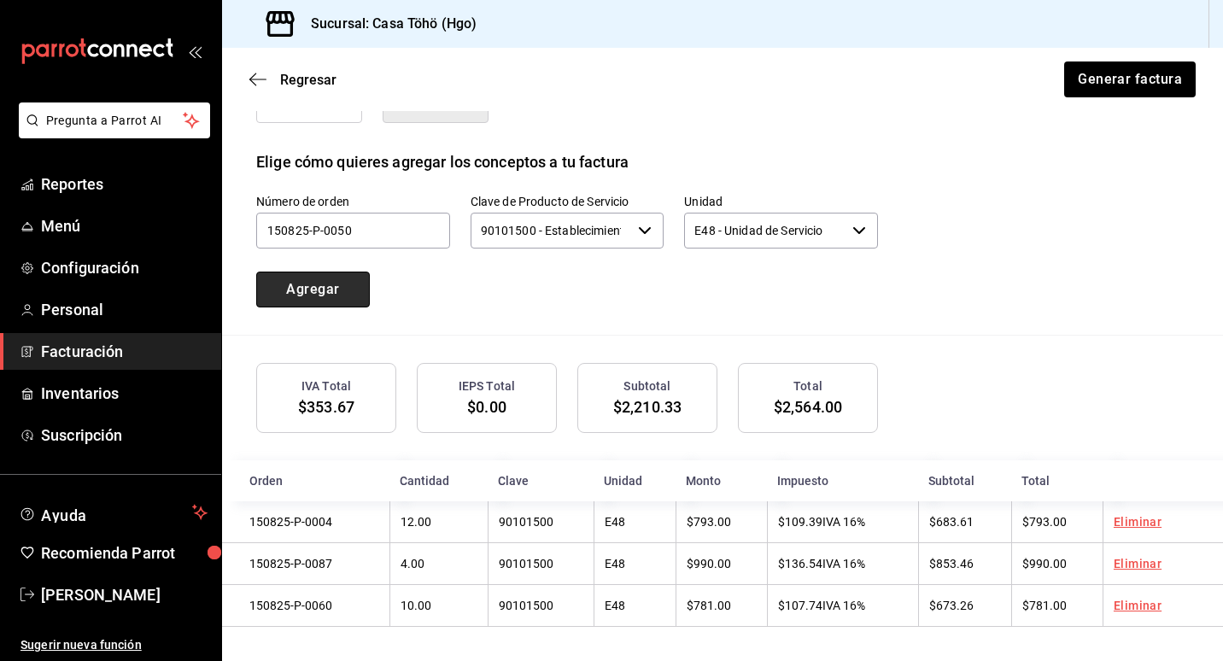
click at [305, 286] on button "Agregar" at bounding box center [313, 290] width 114 height 36
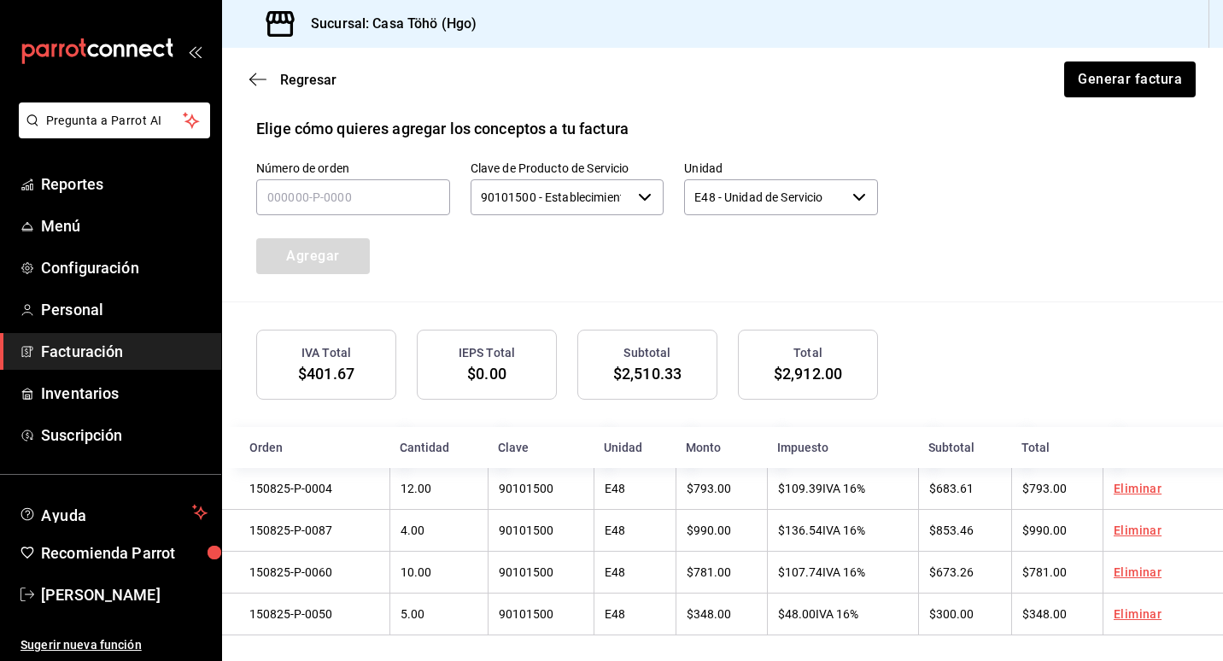
scroll to position [531, 0]
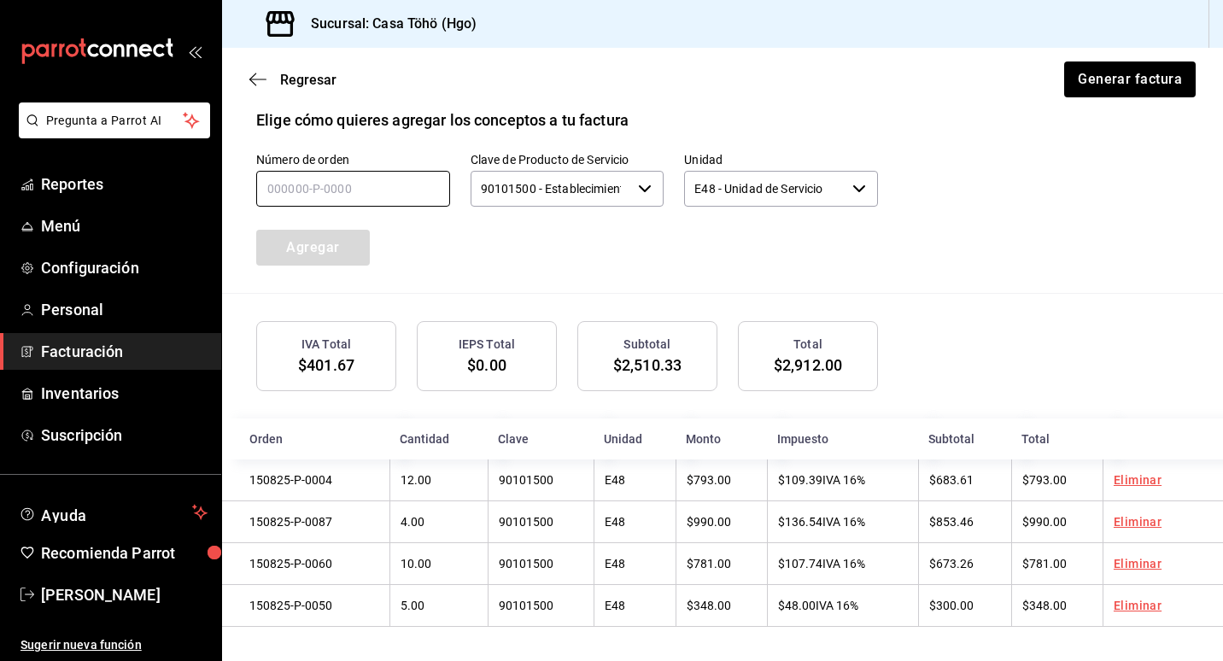
click at [282, 179] on input "text" at bounding box center [353, 189] width 194 height 36
type input "150825-P-0058"
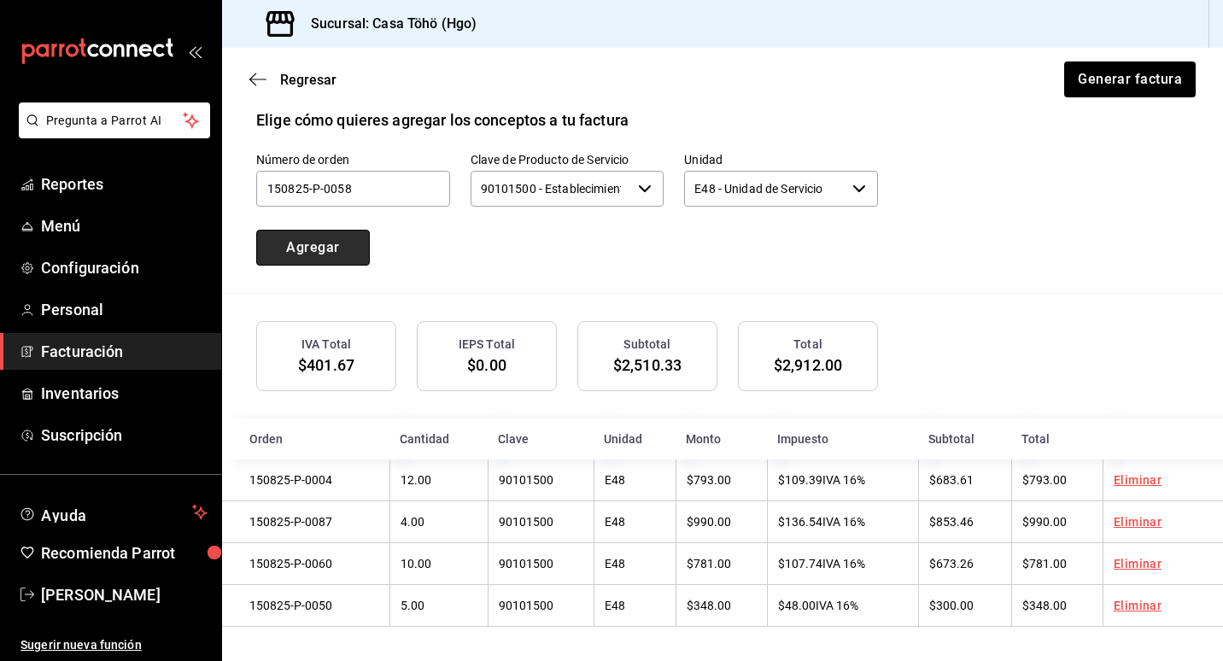
click at [294, 237] on button "Agregar" at bounding box center [313, 248] width 114 height 36
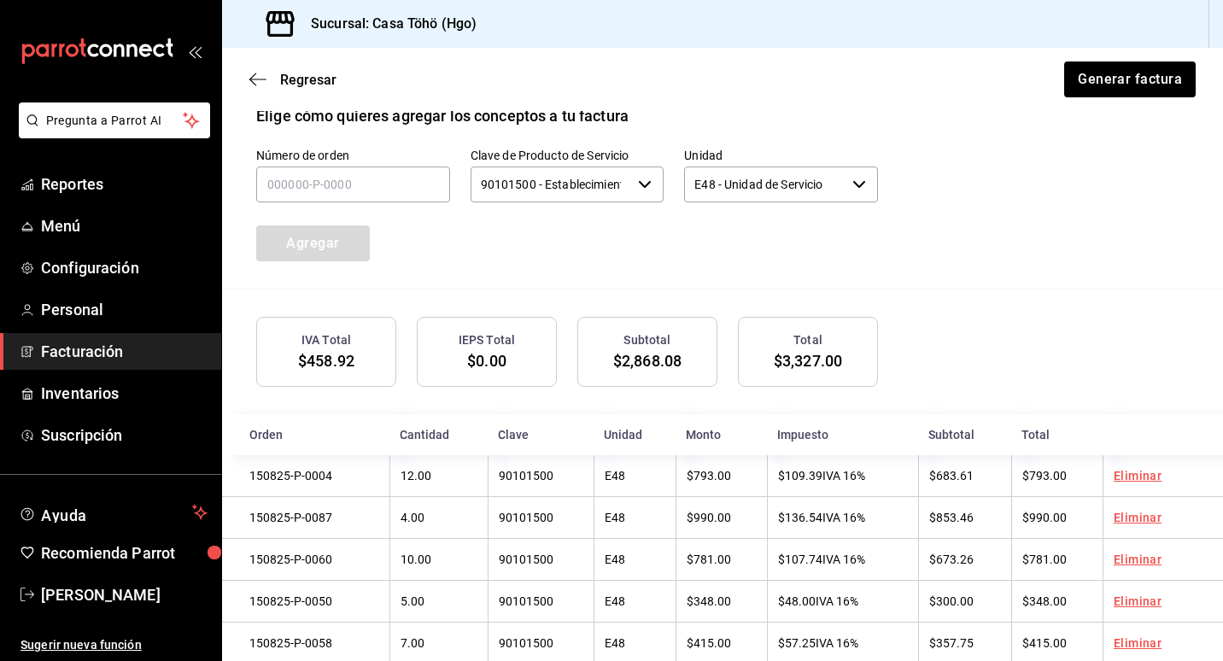
scroll to position [574, 0]
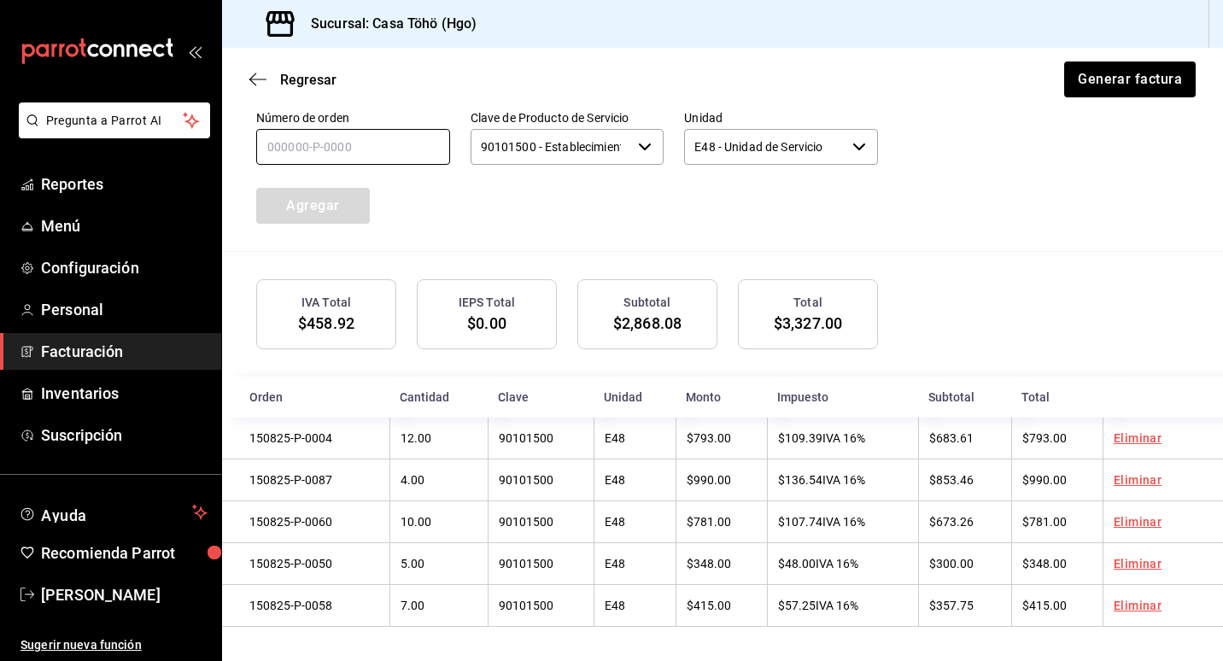
click at [302, 132] on input "text" at bounding box center [353, 147] width 194 height 36
type input "150825-P-0084"
click at [299, 204] on button "Agregar" at bounding box center [313, 206] width 114 height 36
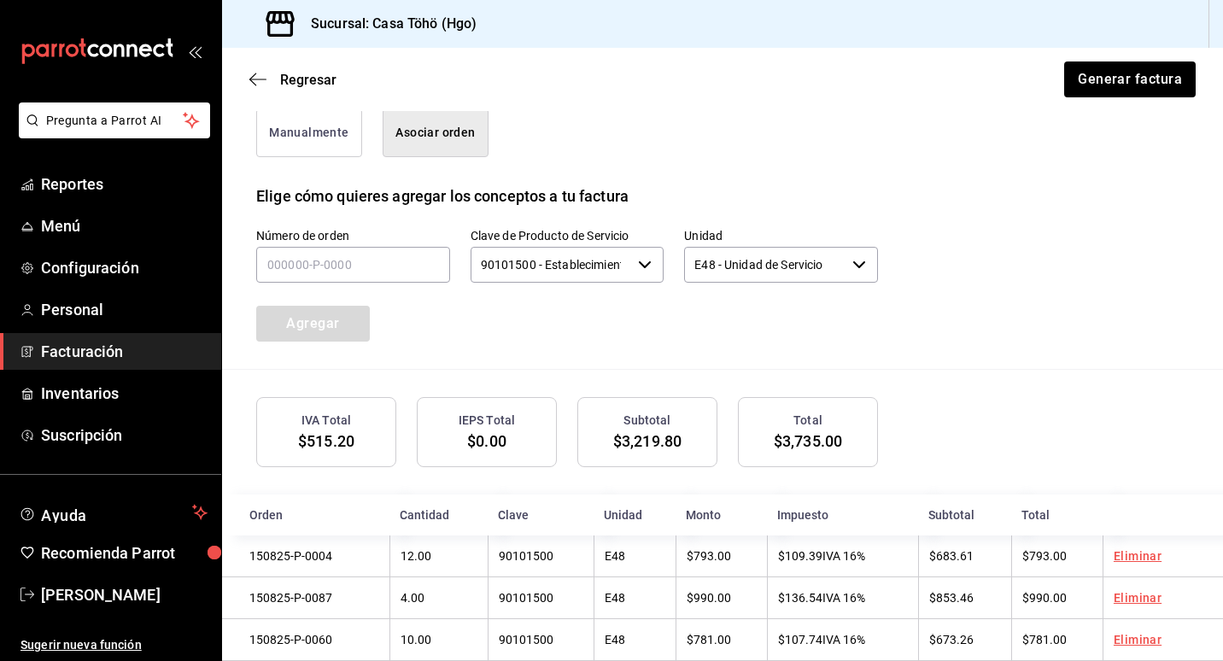
scroll to position [446, 0]
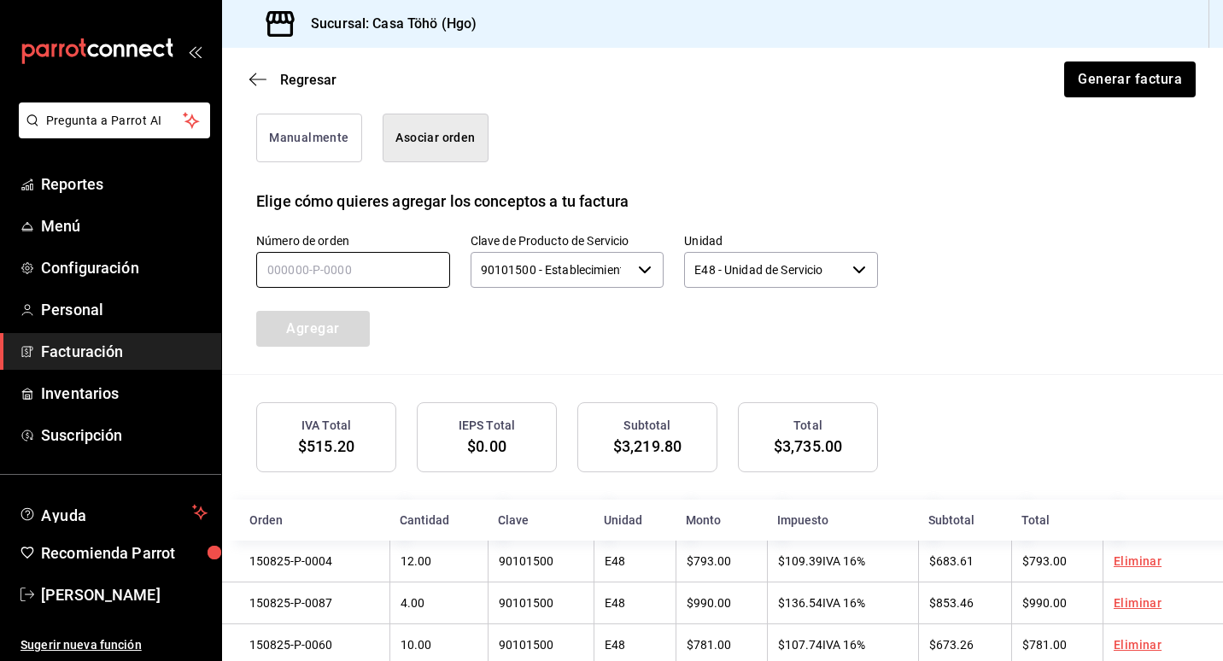
click at [273, 284] on input "text" at bounding box center [353, 270] width 194 height 36
type input "150825-P-0071"
click at [340, 332] on button "Agregar" at bounding box center [313, 329] width 114 height 36
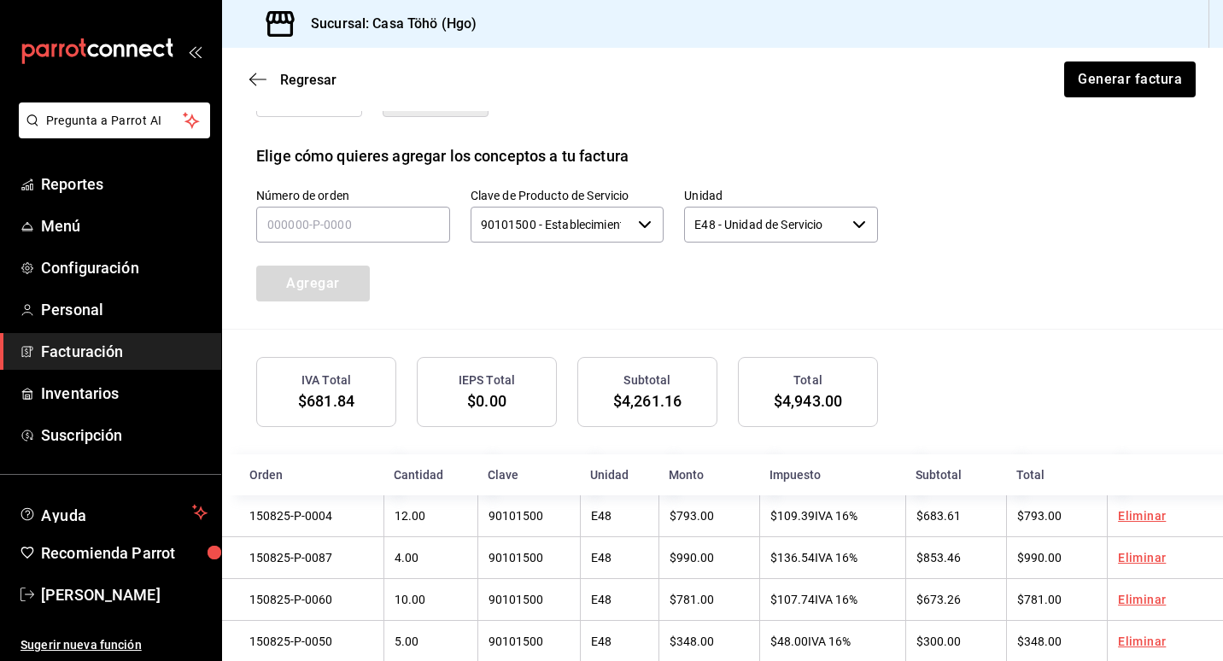
scroll to position [489, 0]
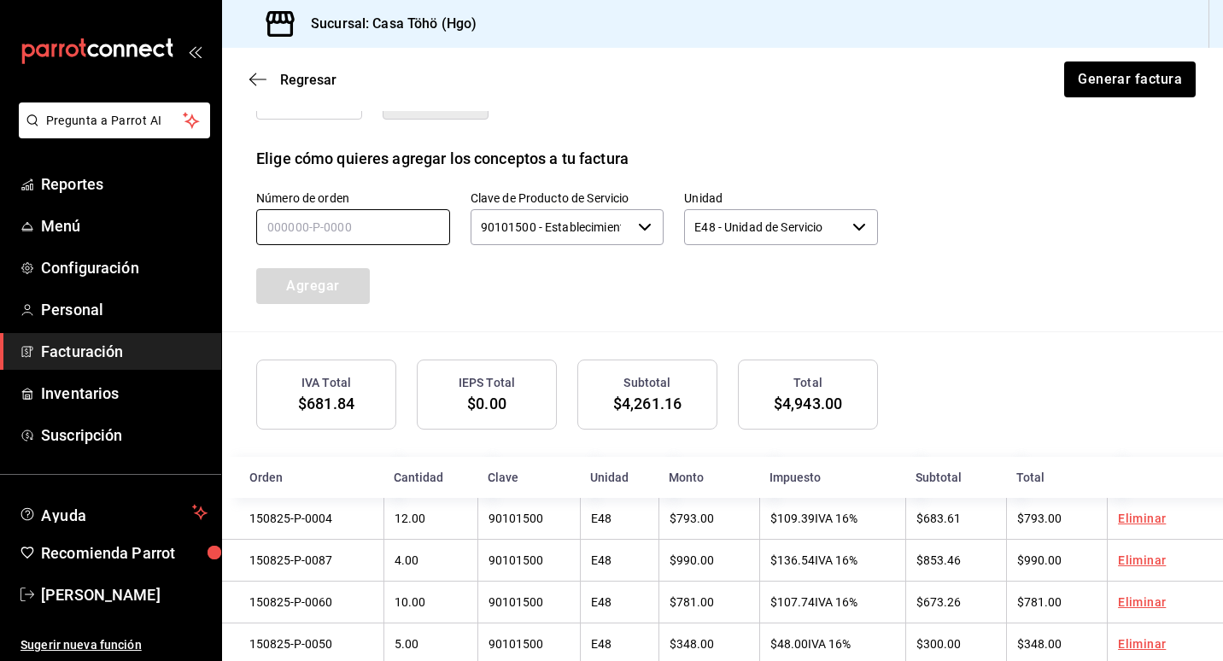
click at [329, 237] on input "text" at bounding box center [353, 227] width 194 height 36
type input "150825-P-0065"
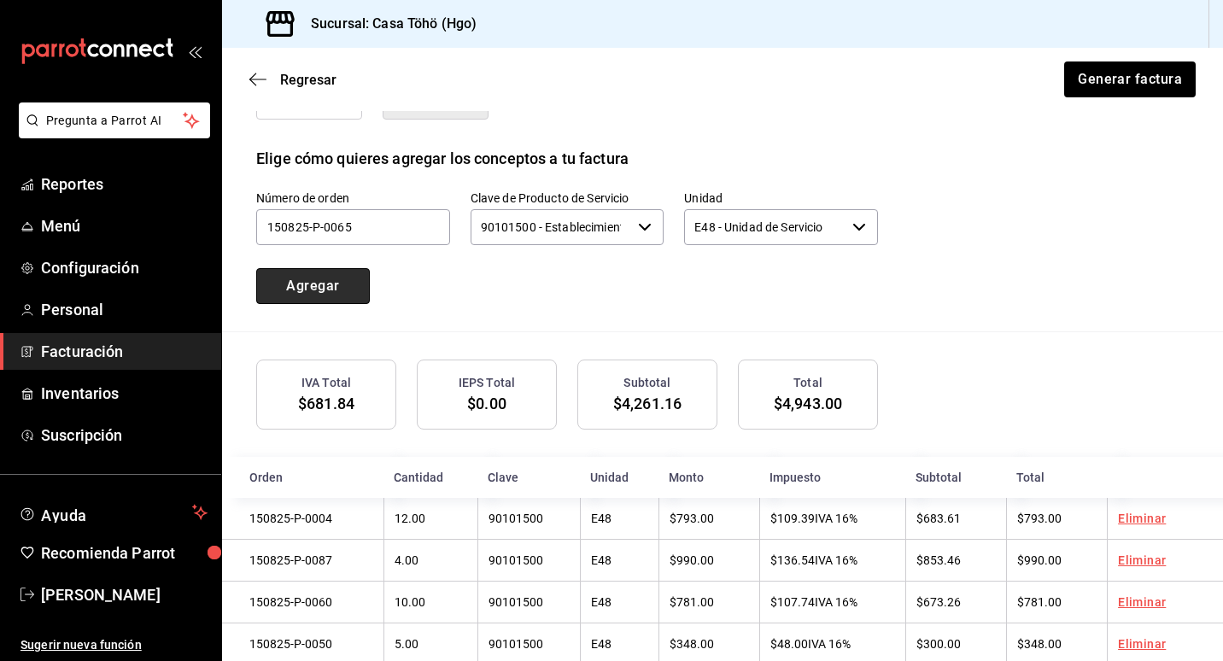
click at [360, 290] on button "Agregar" at bounding box center [313, 286] width 114 height 36
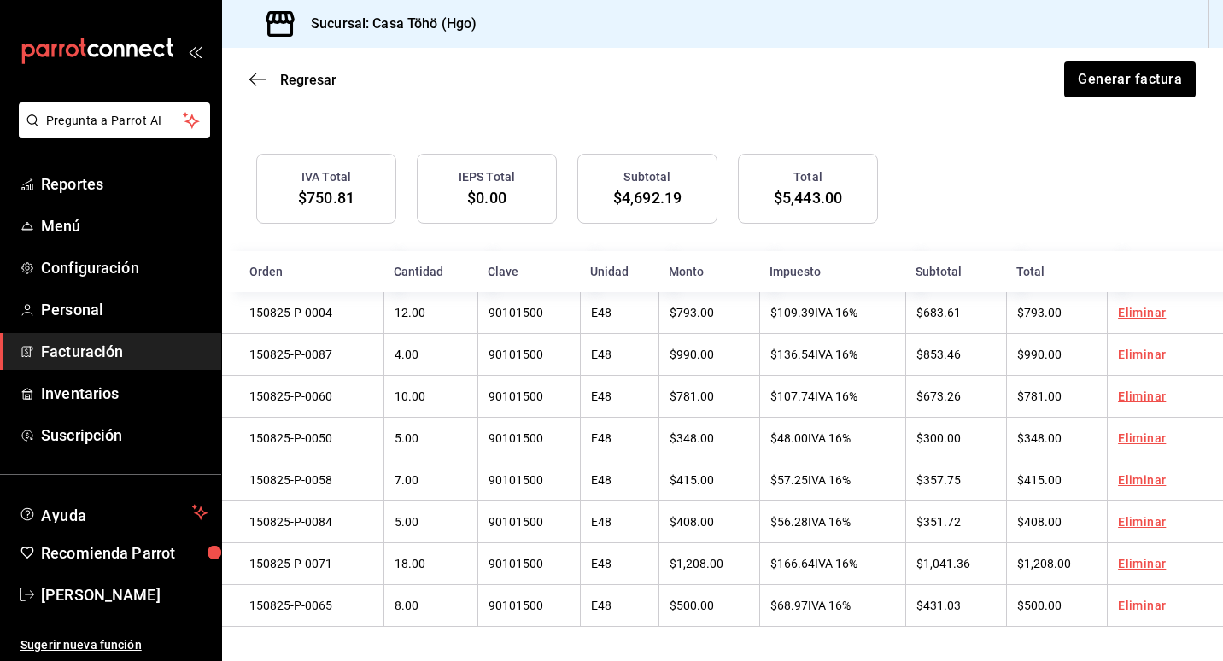
scroll to position [446, 0]
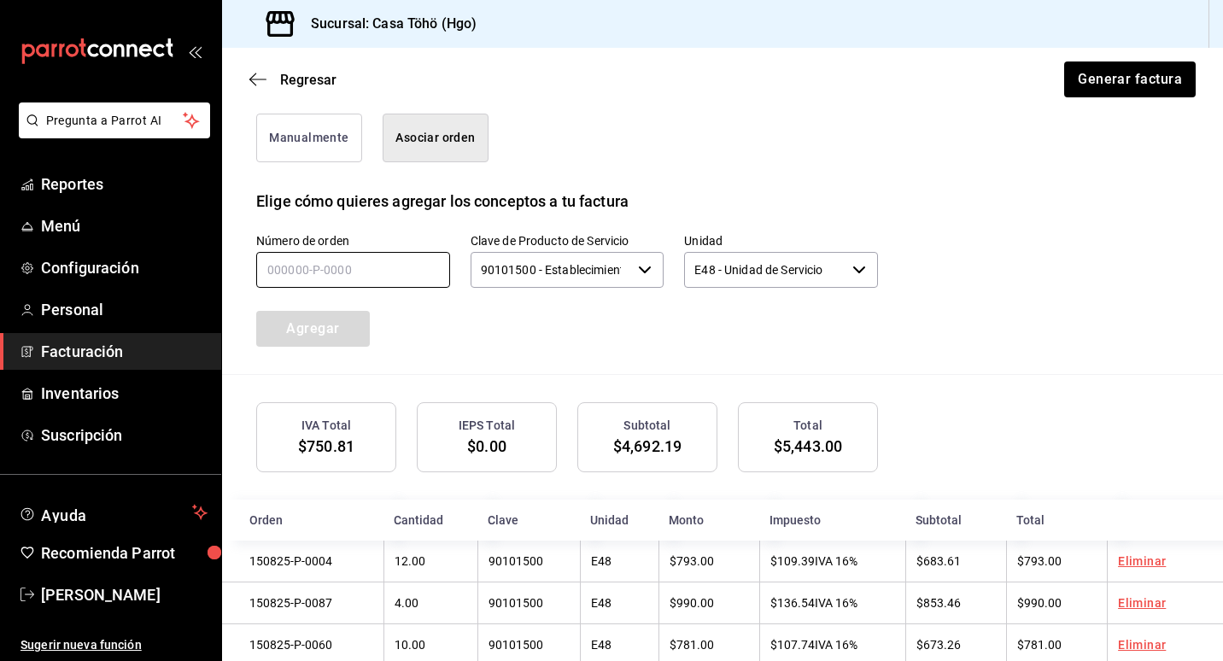
click at [310, 261] on input "text" at bounding box center [353, 270] width 194 height 36
type input "150825-P-0068"
click at [307, 319] on button "Agregar" at bounding box center [313, 329] width 114 height 36
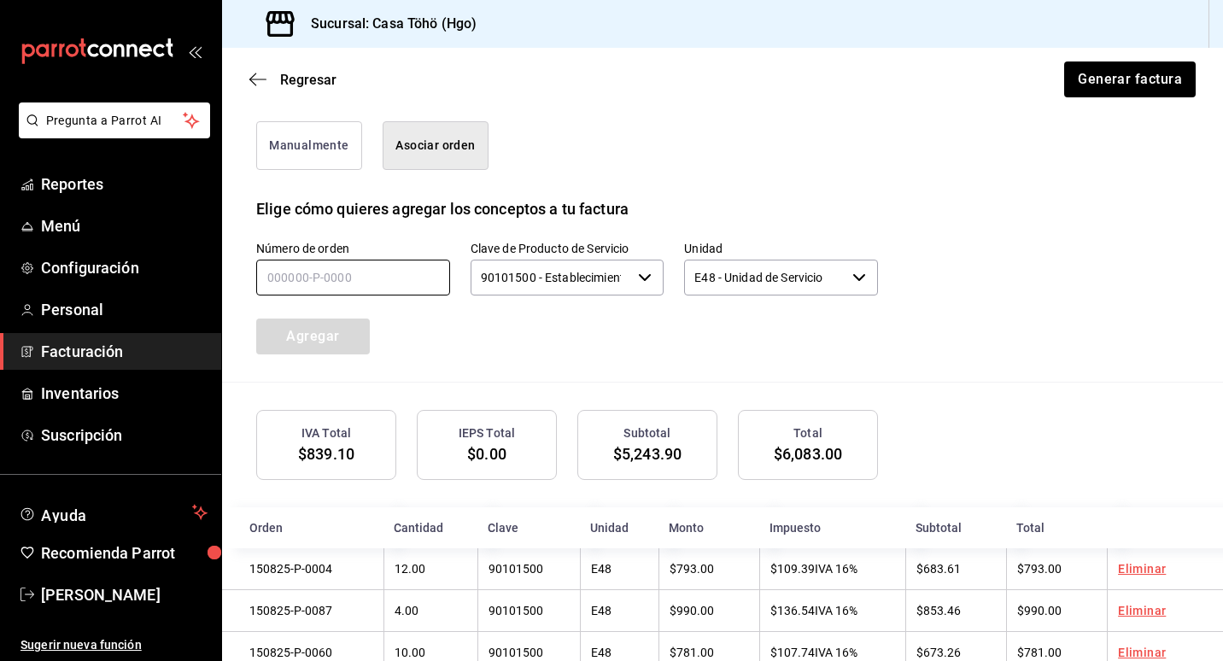
scroll to position [403, 0]
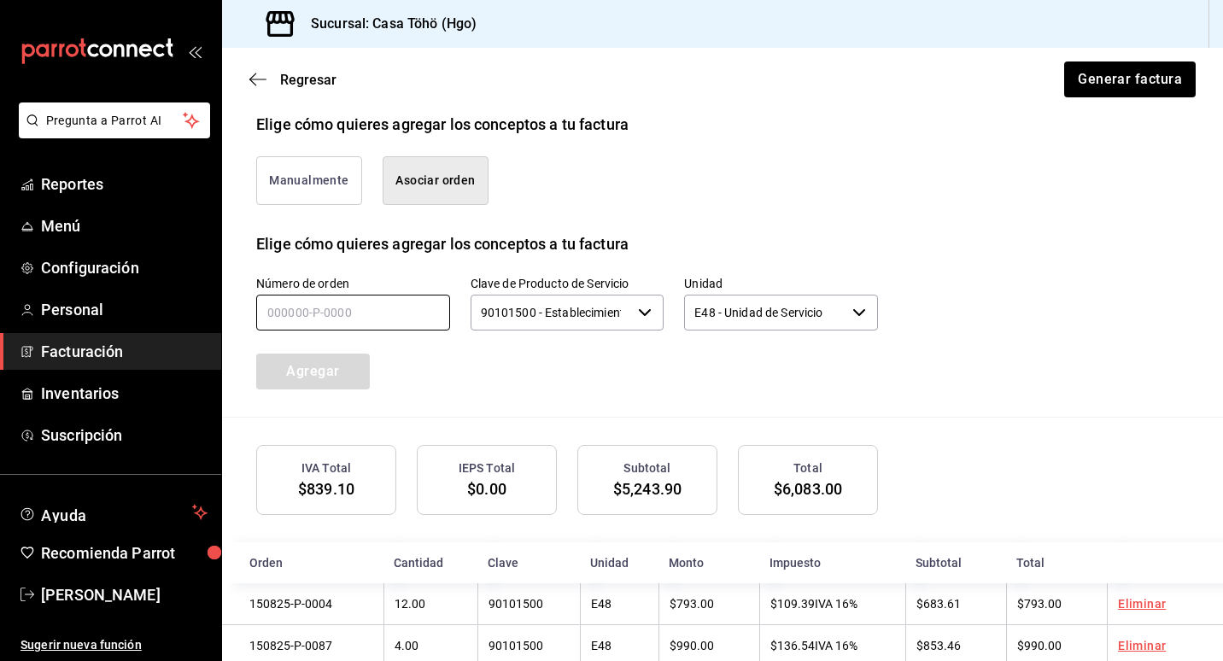
click at [290, 301] on input "text" at bounding box center [353, 313] width 194 height 36
type input "1_____-_-____"
type input "180825-P-0062"
click at [320, 383] on button "Agregar" at bounding box center [313, 372] width 114 height 36
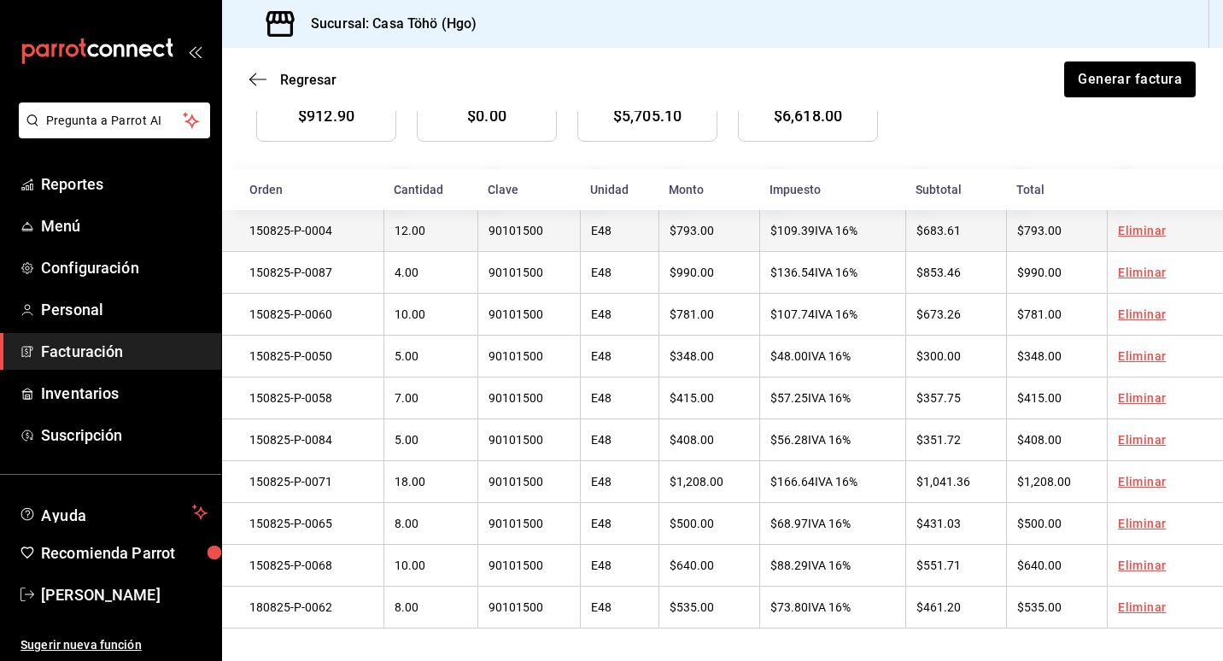
scroll to position [788, 0]
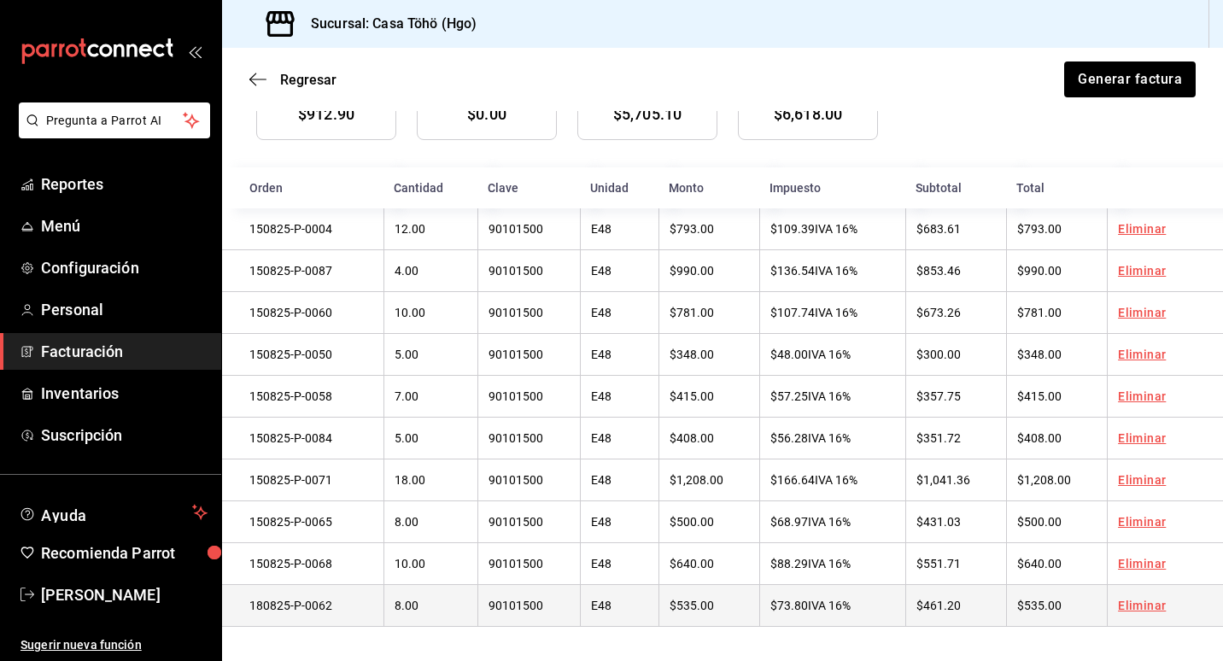
click at [1131, 613] on td "Eliminar" at bounding box center [1165, 606] width 116 height 42
click at [1118, 607] on link "Eliminar" at bounding box center [1142, 606] width 48 height 14
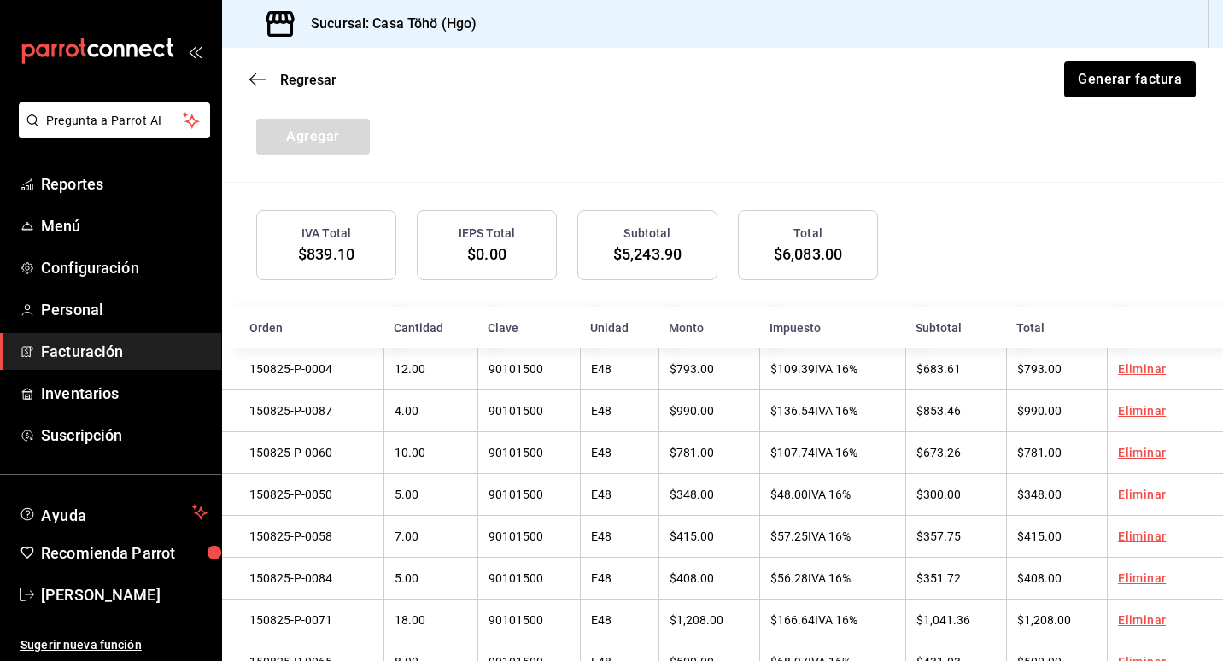
scroll to position [489, 0]
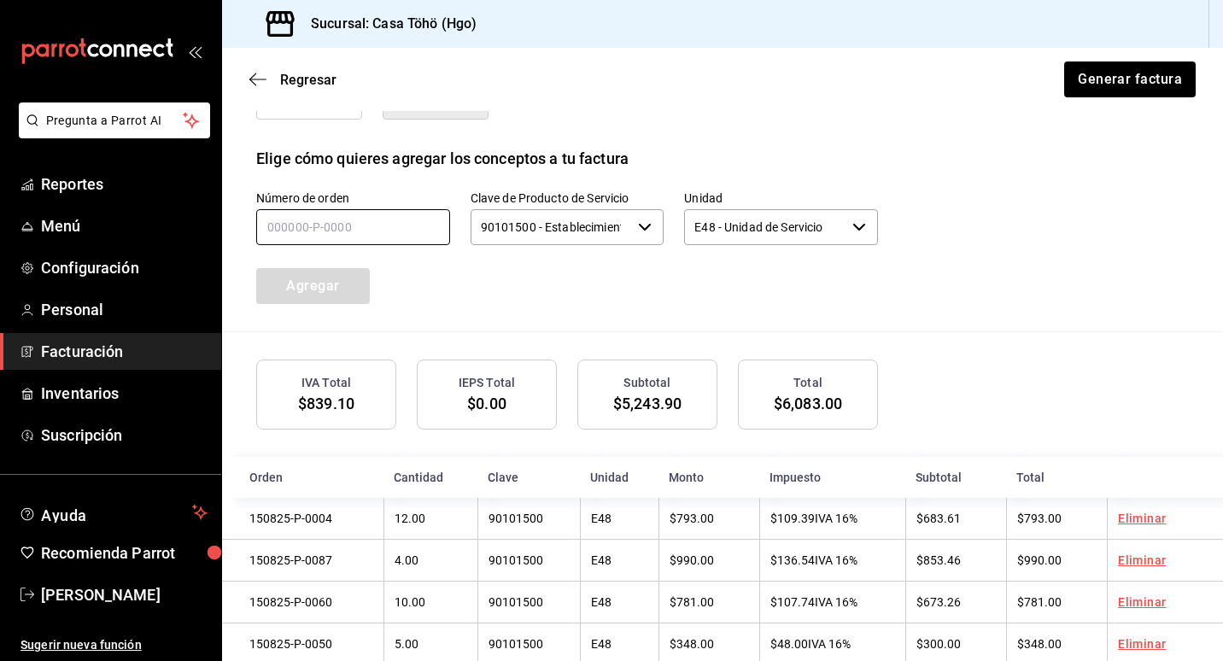
click at [347, 225] on input "text" at bounding box center [353, 227] width 194 height 36
type input "150825-P-0081"
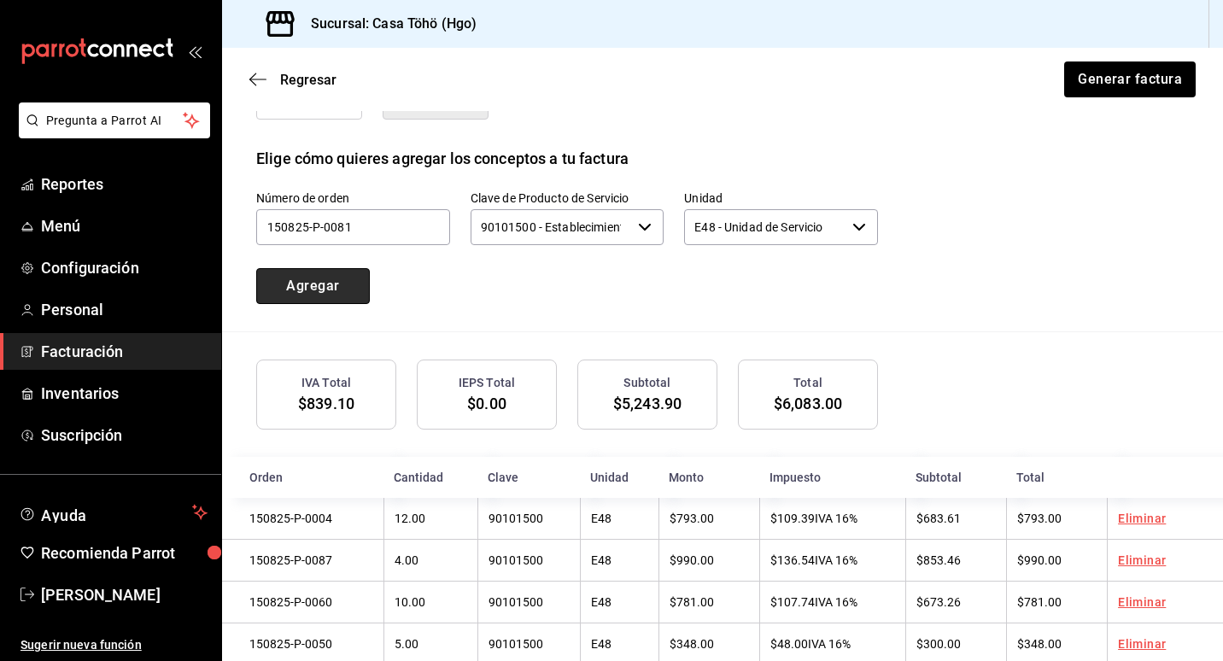
click at [337, 285] on button "Agregar" at bounding box center [313, 286] width 114 height 36
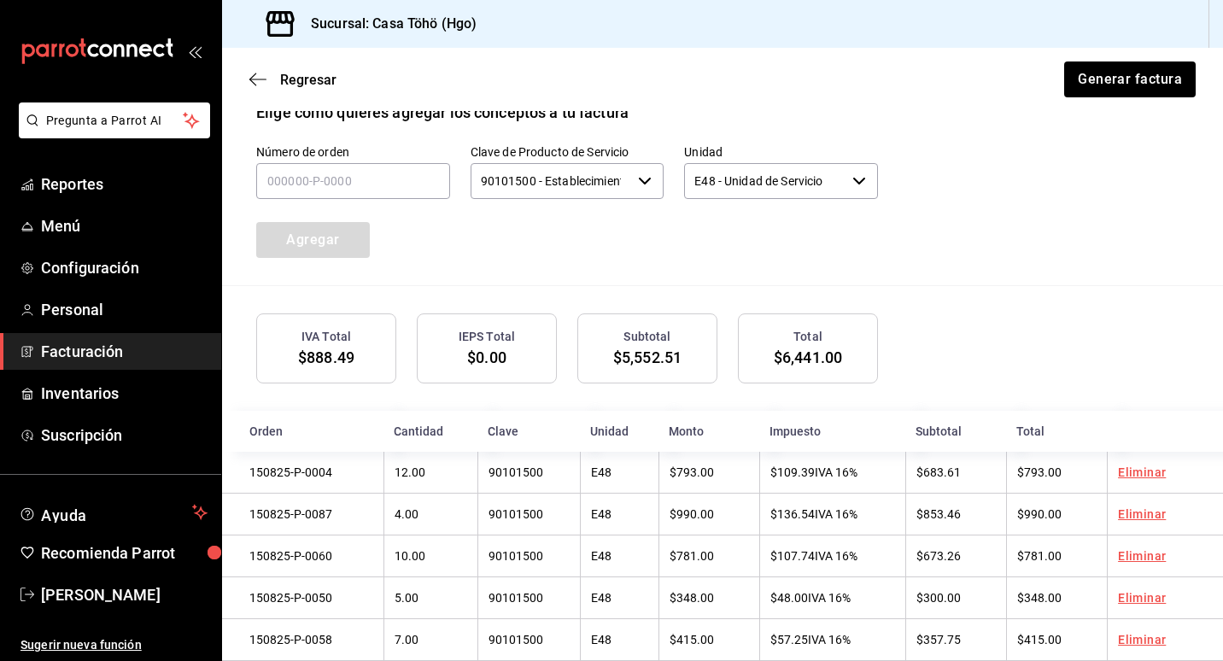
scroll to position [531, 0]
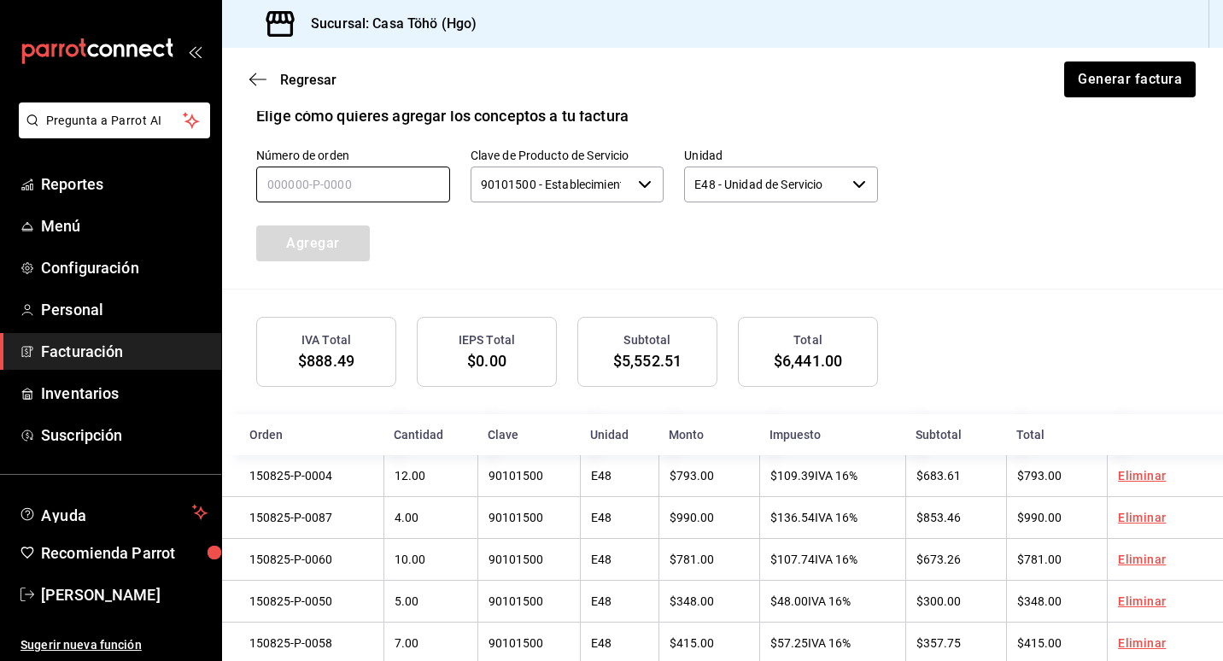
click at [302, 190] on input "text" at bounding box center [353, 185] width 194 height 36
type input "150825-P-0072"
click at [340, 233] on button "Agregar" at bounding box center [313, 244] width 114 height 36
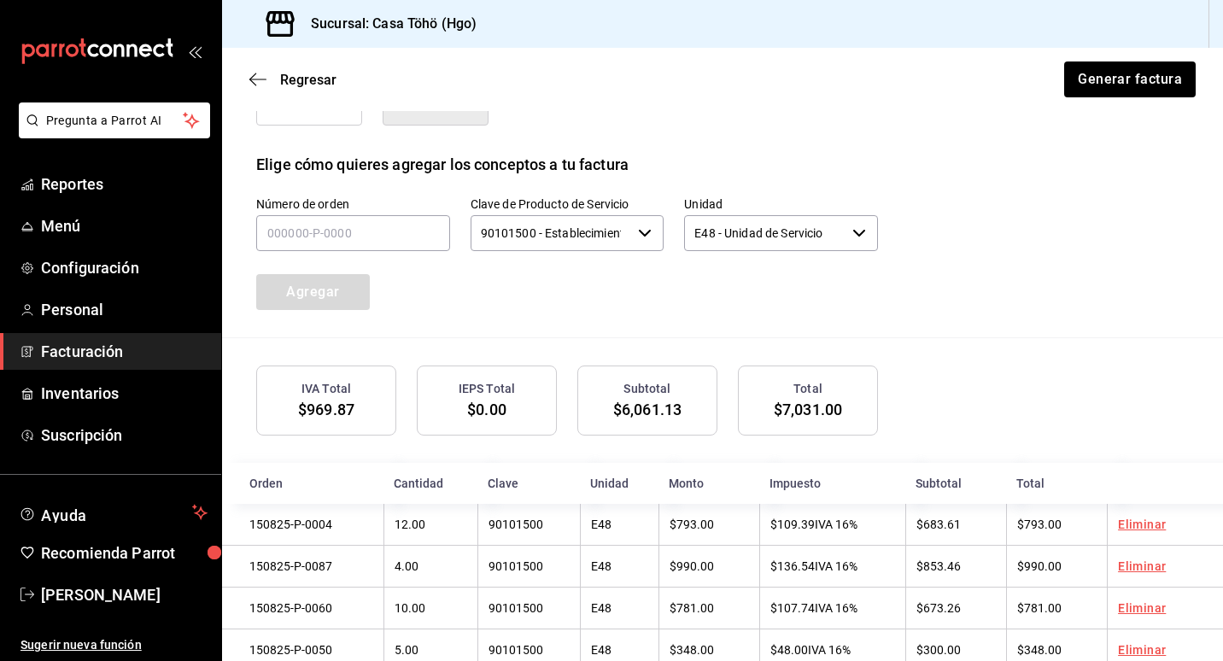
scroll to position [318, 0]
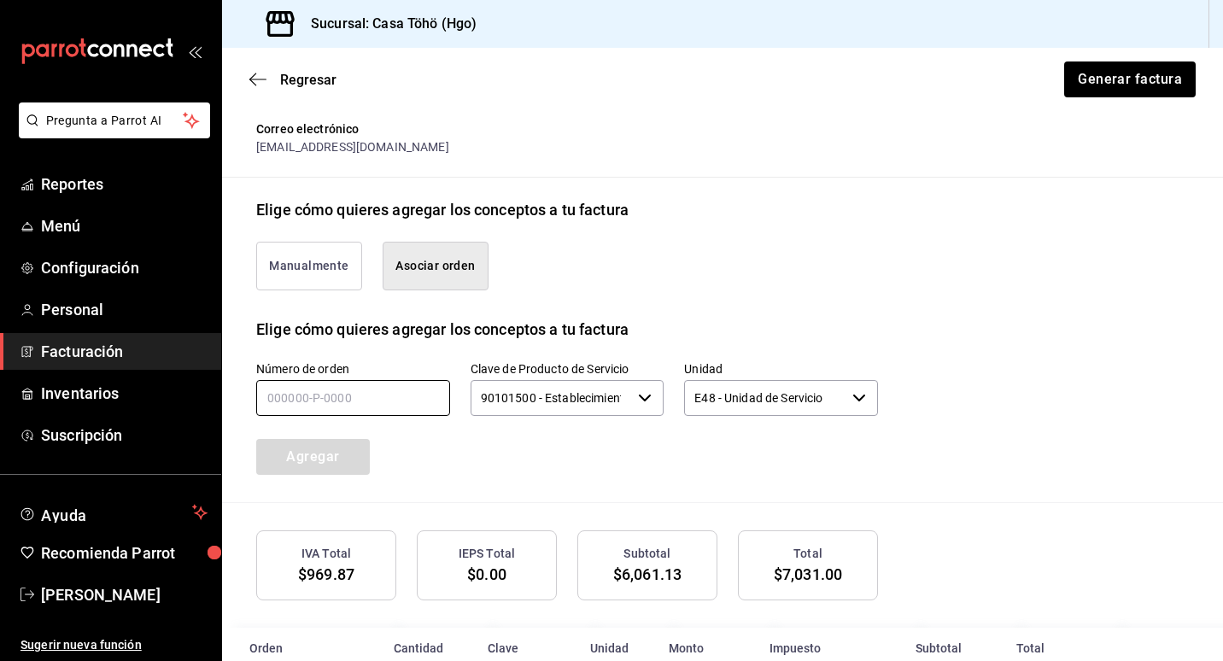
click at [355, 405] on input "text" at bounding box center [353, 398] width 194 height 36
type input "150825-P-0073"
click at [295, 453] on button "Agregar" at bounding box center [313, 457] width 114 height 36
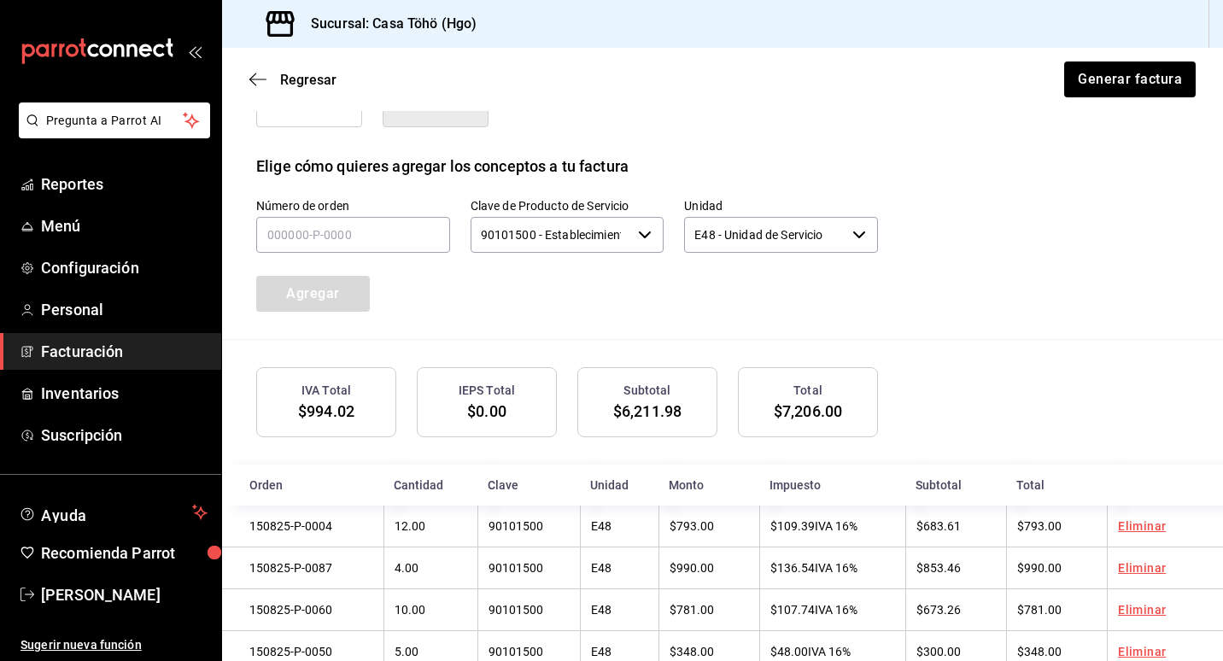
scroll to position [275, 0]
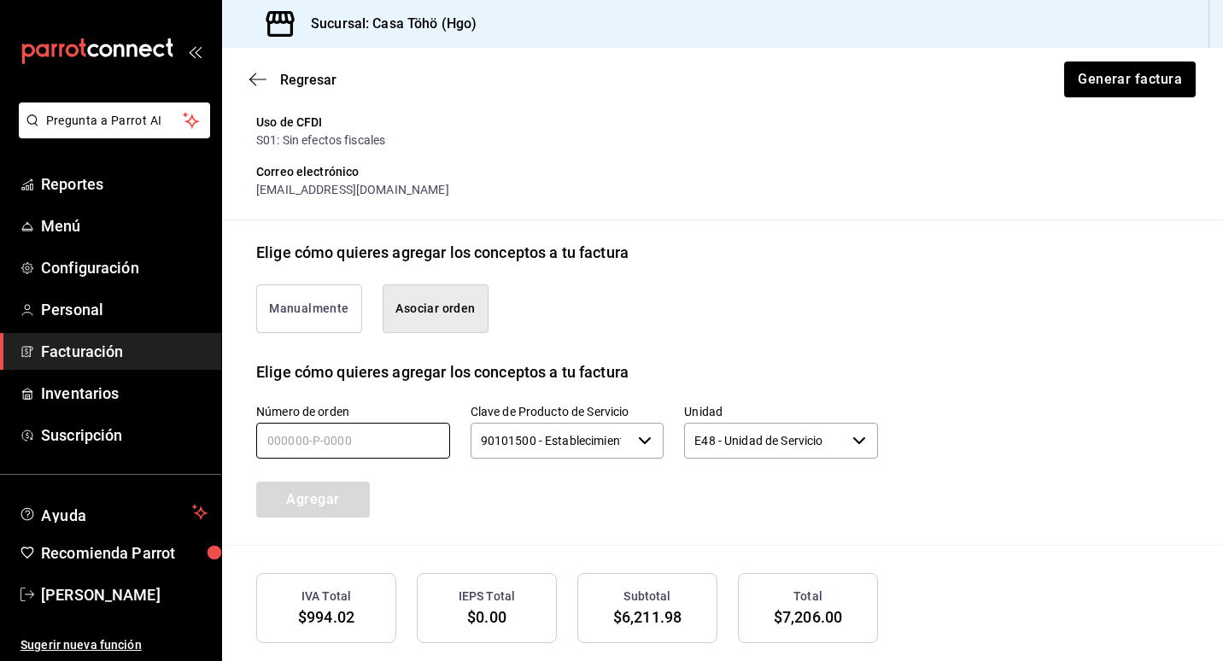
click at [325, 450] on input "text" at bounding box center [353, 441] width 194 height 36
type input "150825-P-0047"
click at [343, 513] on button "Agregar" at bounding box center [313, 500] width 114 height 36
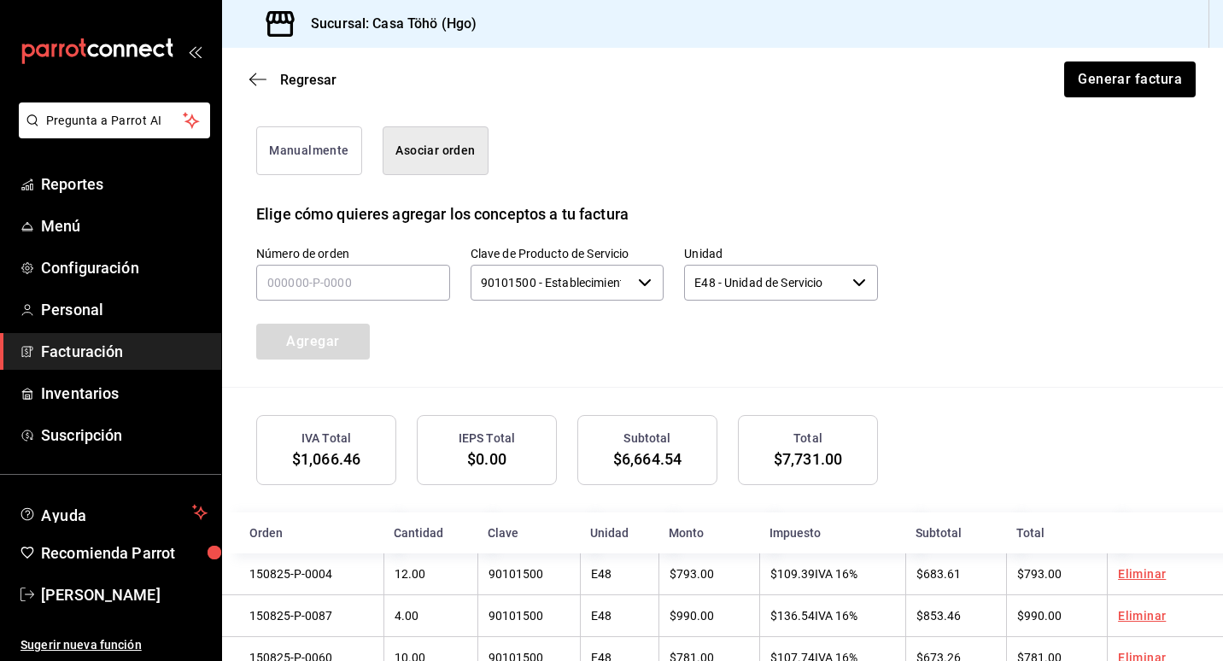
scroll to position [403, 0]
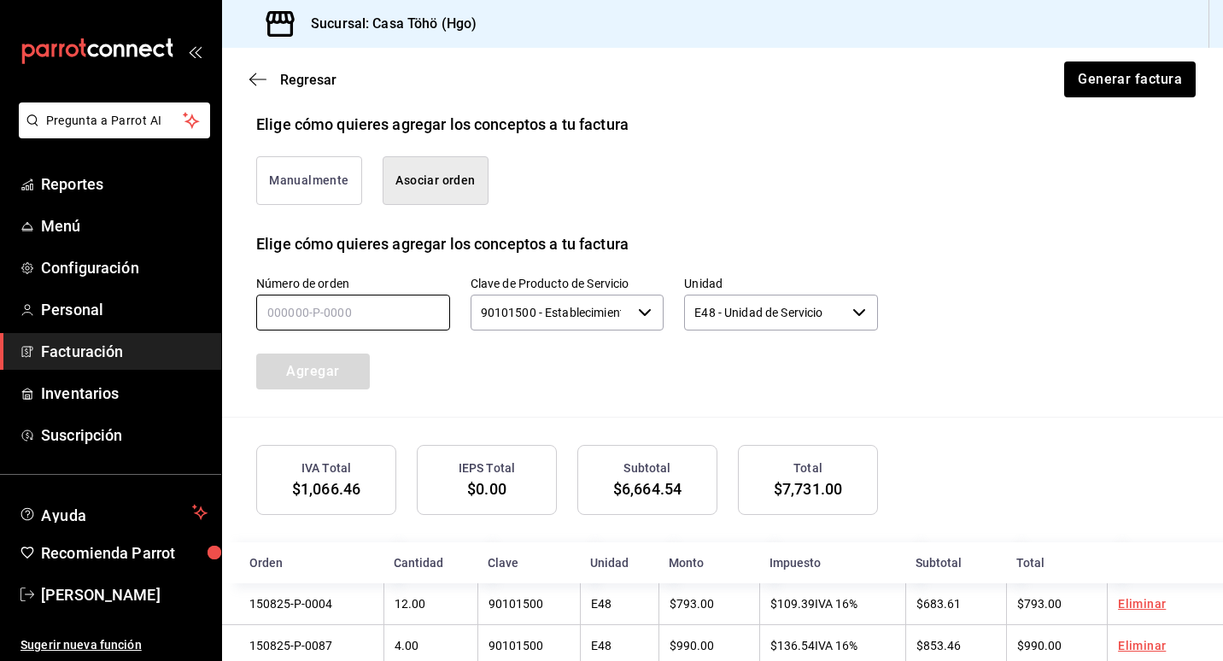
click at [300, 310] on input "text" at bounding box center [353, 313] width 194 height 36
type input "150825-P-0051"
click at [284, 372] on button "Agregar" at bounding box center [313, 372] width 114 height 36
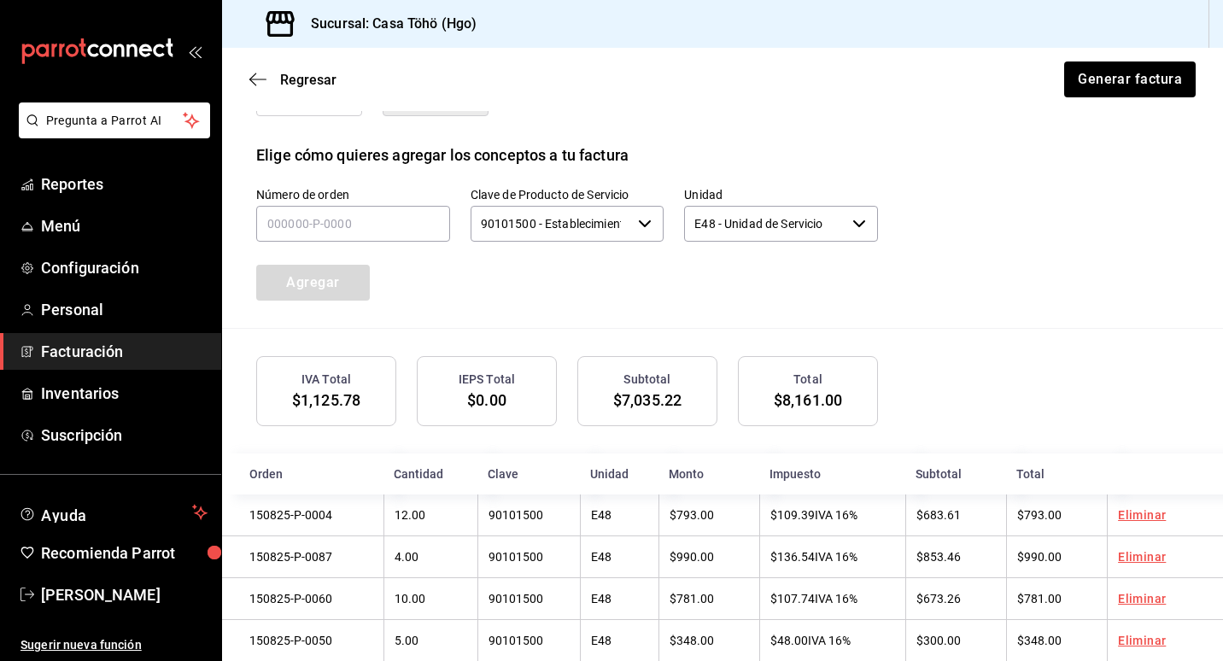
scroll to position [446, 0]
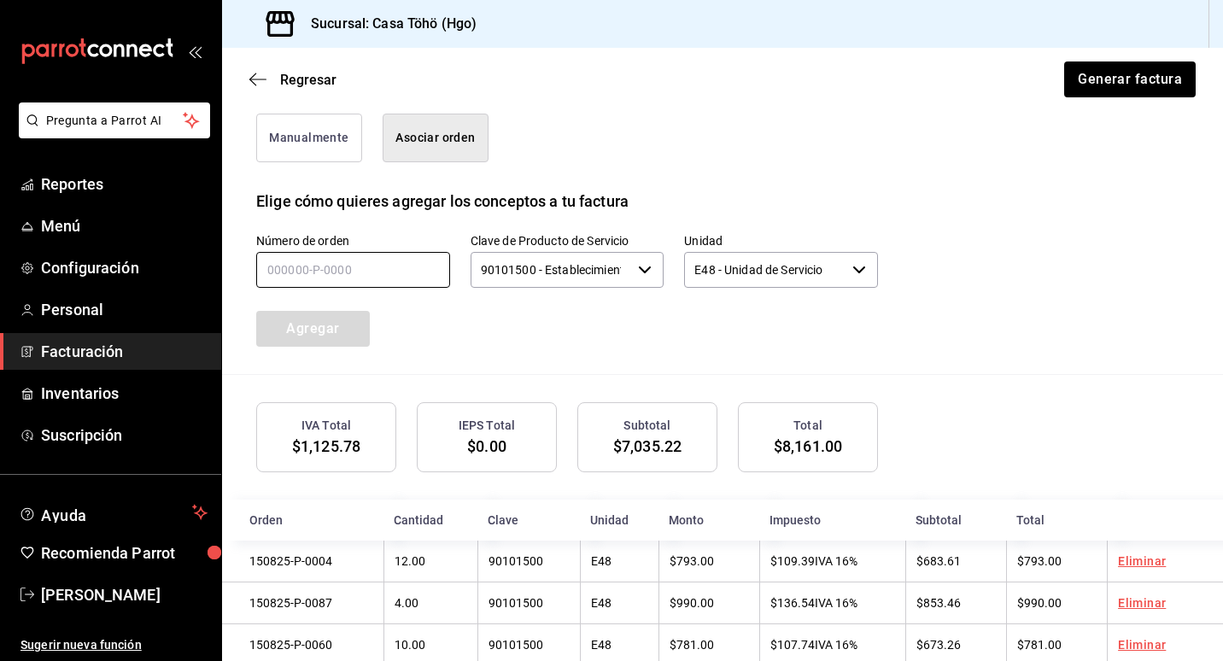
click at [286, 277] on input "text" at bounding box center [353, 270] width 194 height 36
type input "150825-P-0061"
click at [325, 315] on button "Agregar" at bounding box center [313, 329] width 114 height 36
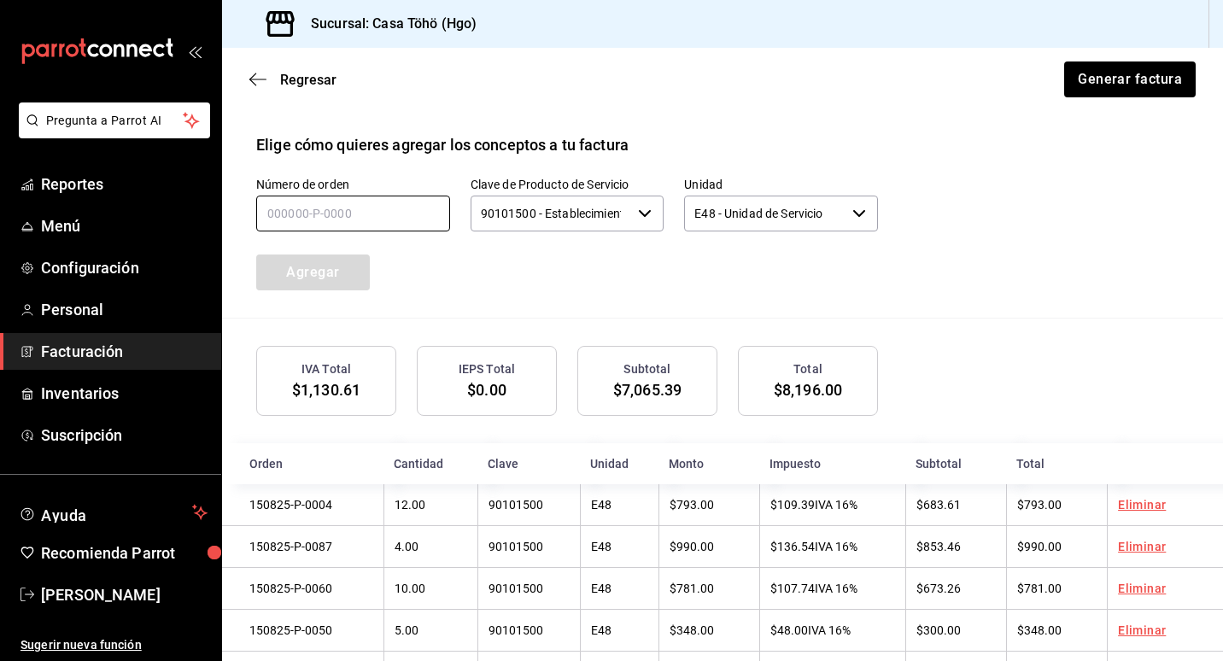
scroll to position [403, 0]
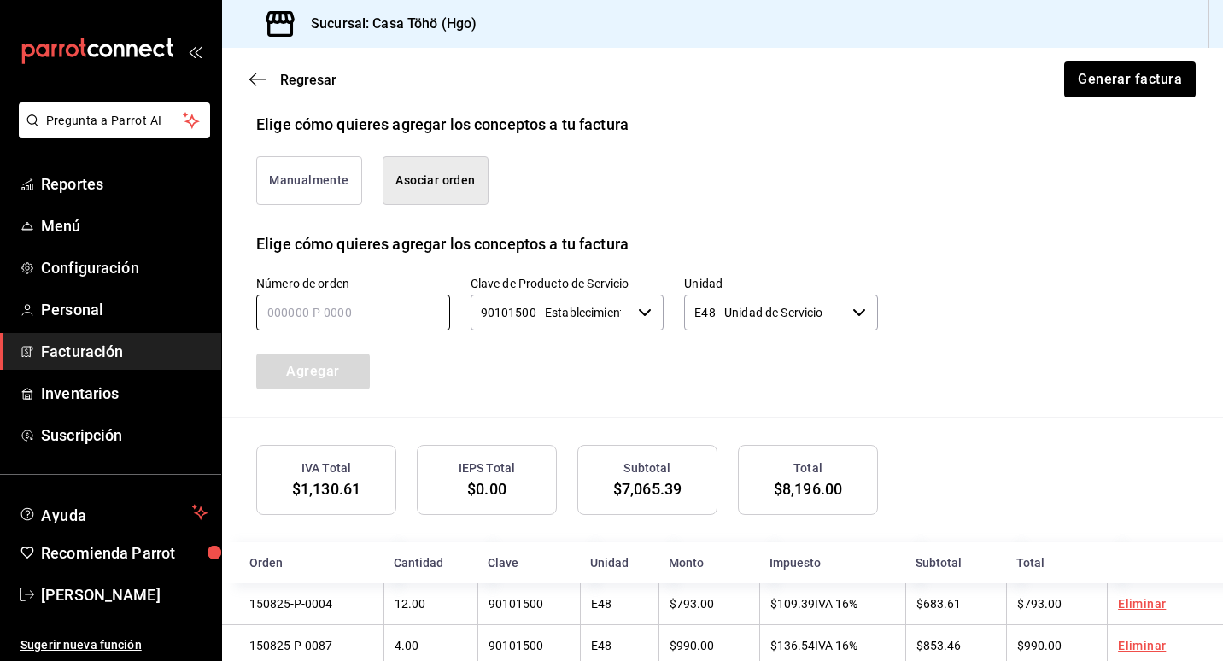
click at [349, 316] on input "text" at bounding box center [353, 313] width 194 height 36
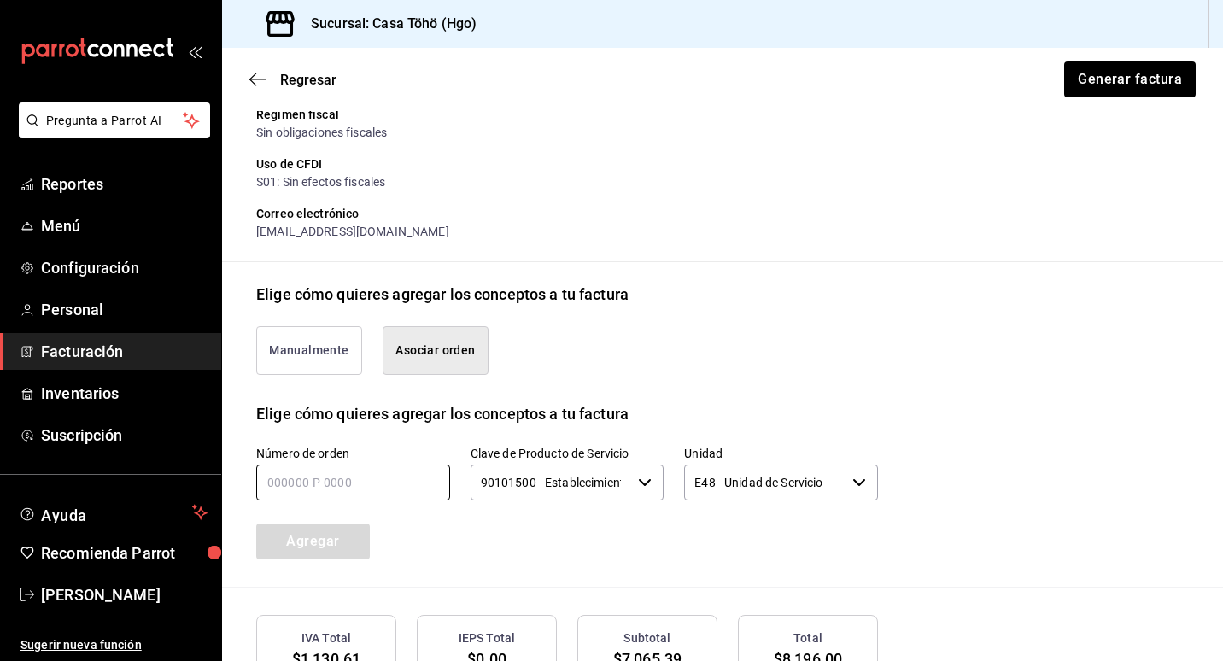
scroll to position [232, 0]
click at [278, 492] on input "text" at bounding box center [353, 484] width 194 height 36
type input "150825-P-0059"
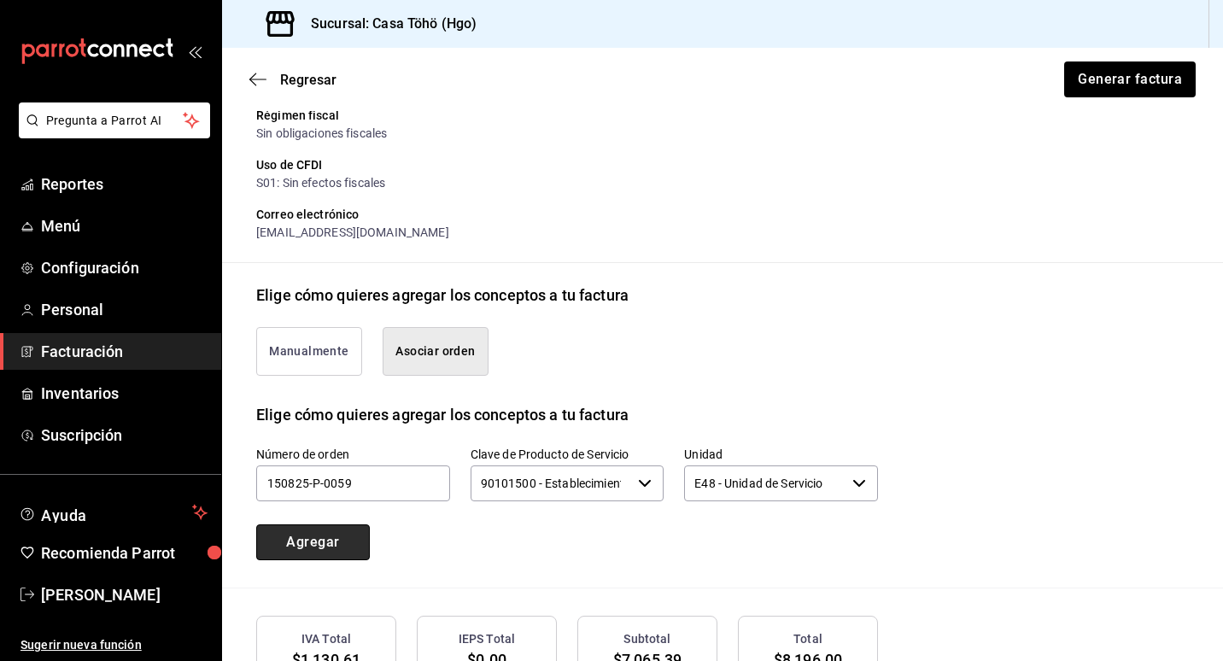
click at [324, 542] on button "Agregar" at bounding box center [313, 543] width 114 height 36
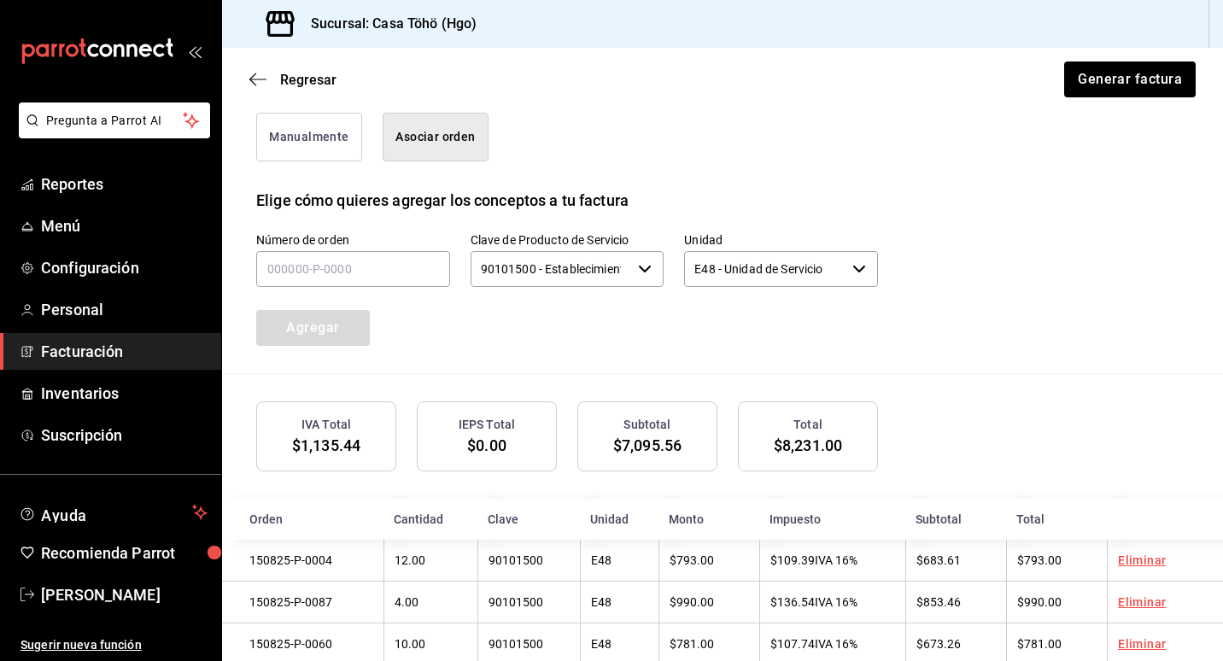
scroll to position [446, 0]
click at [332, 278] on input "text" at bounding box center [353, 270] width 194 height 36
type input "150825-P-0062"
click at [329, 331] on button "Agregar" at bounding box center [313, 329] width 114 height 36
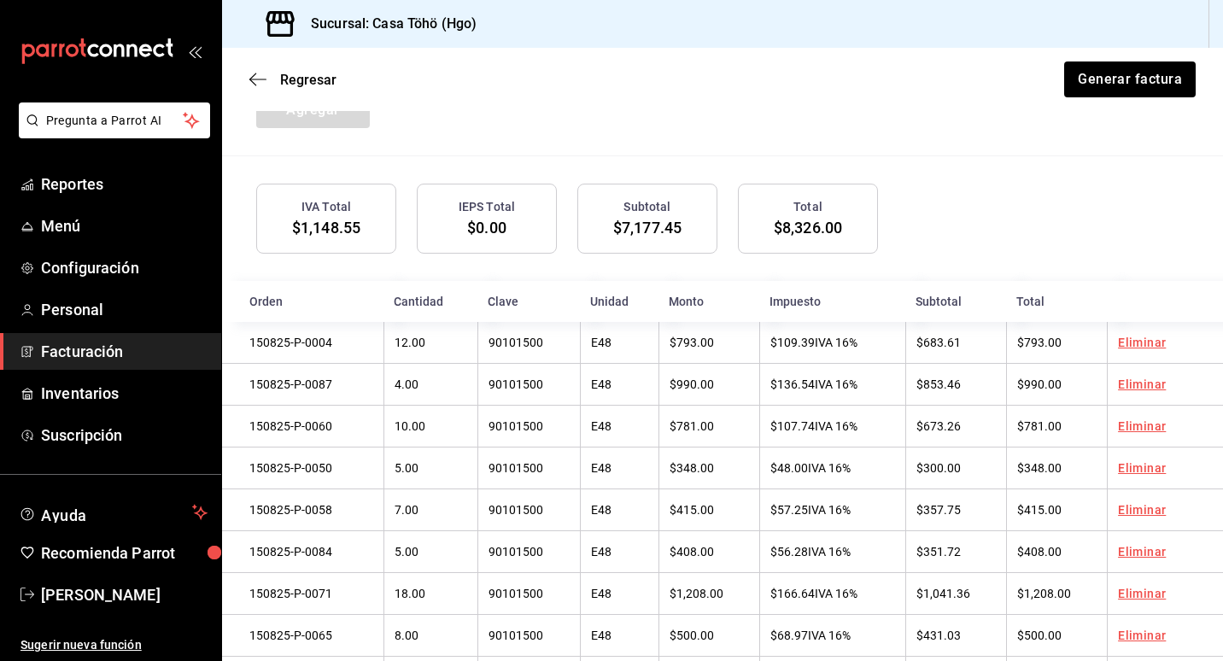
scroll to position [574, 0]
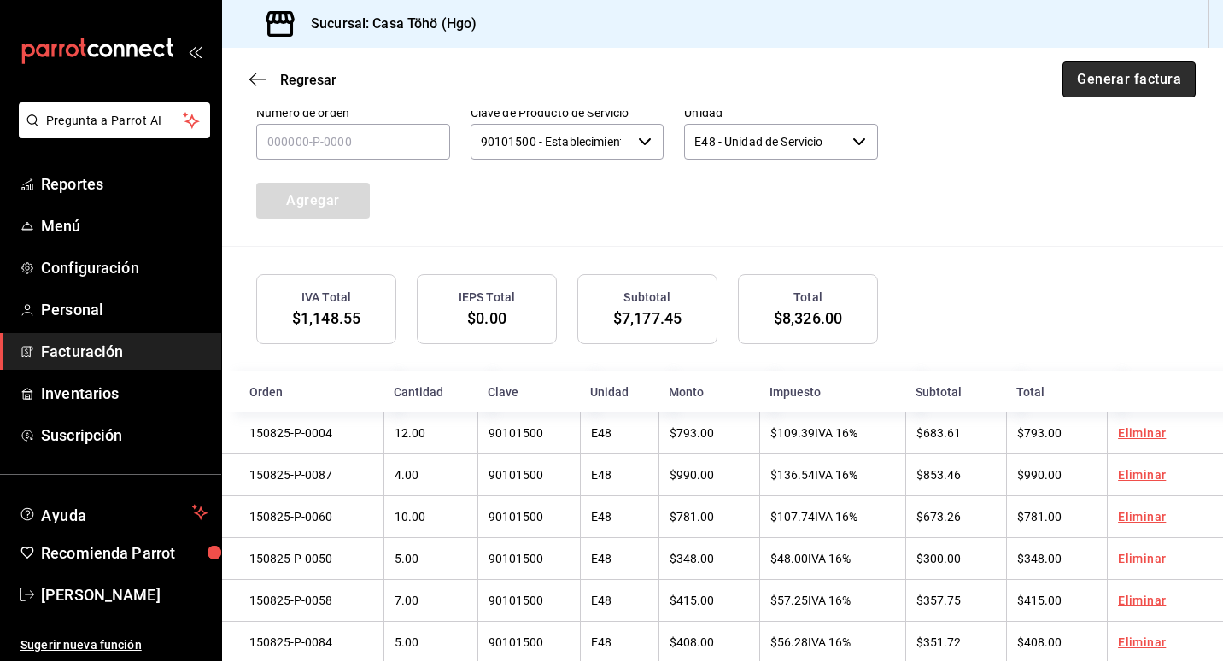
click at [1103, 74] on button "Generar factura" at bounding box center [1129, 80] width 133 height 36
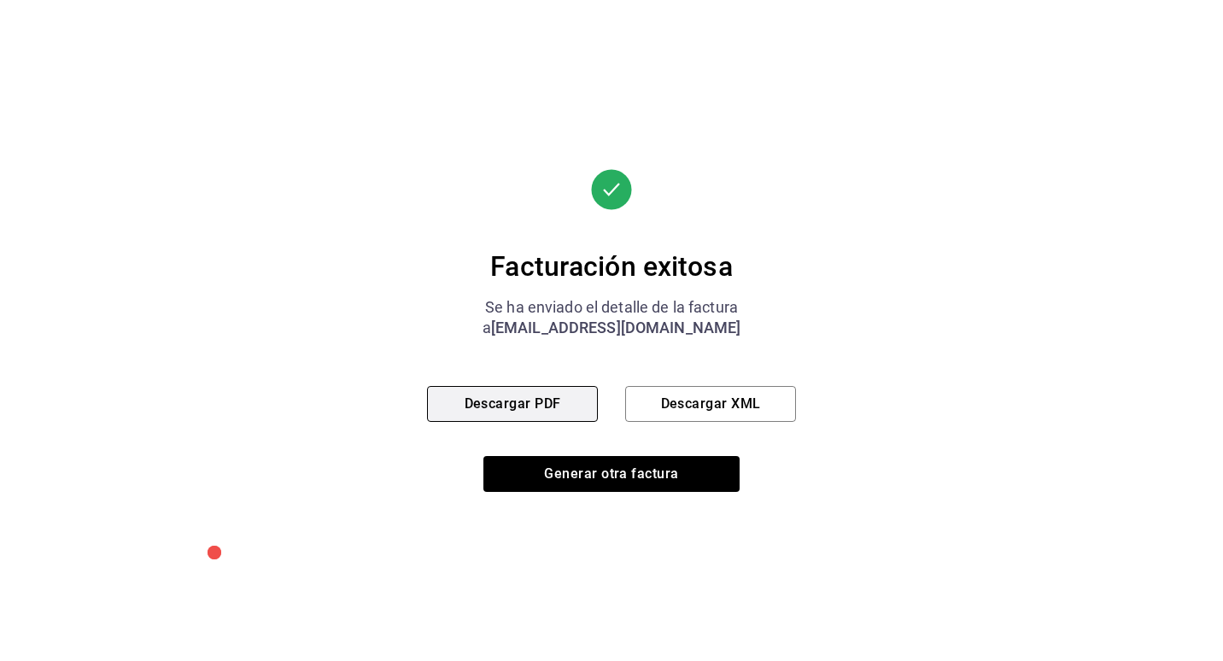
click at [510, 405] on button "Descargar PDF" at bounding box center [512, 404] width 171 height 36
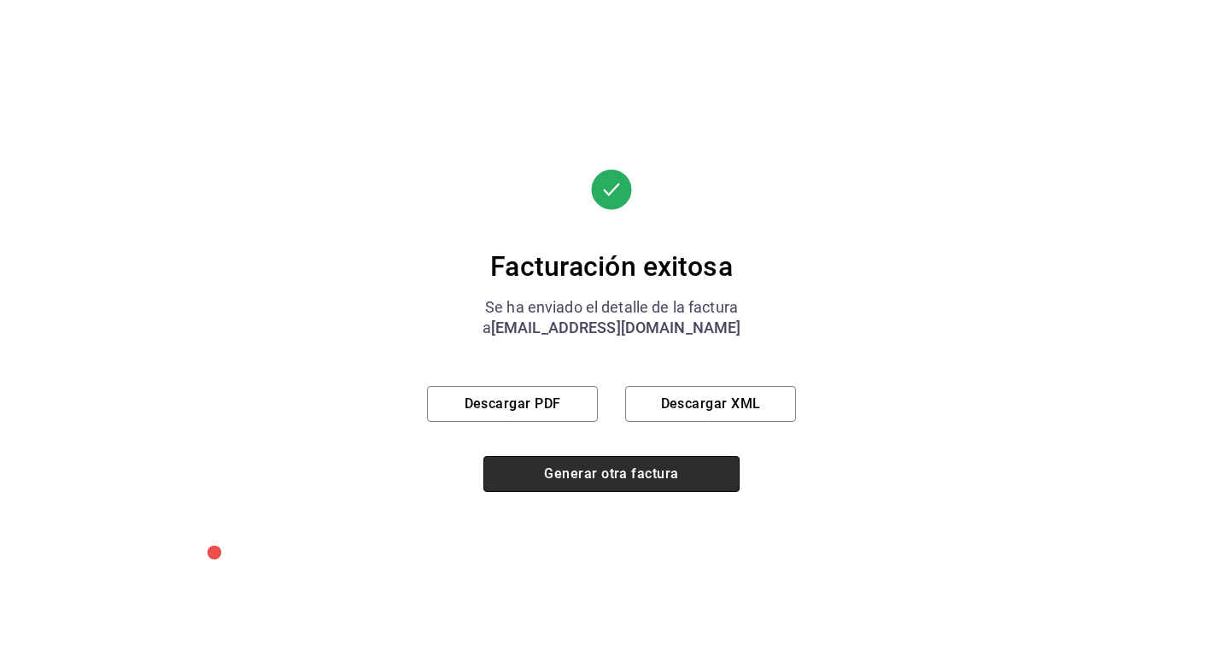
click at [569, 478] on button "Generar otra factura" at bounding box center [612, 474] width 256 height 36
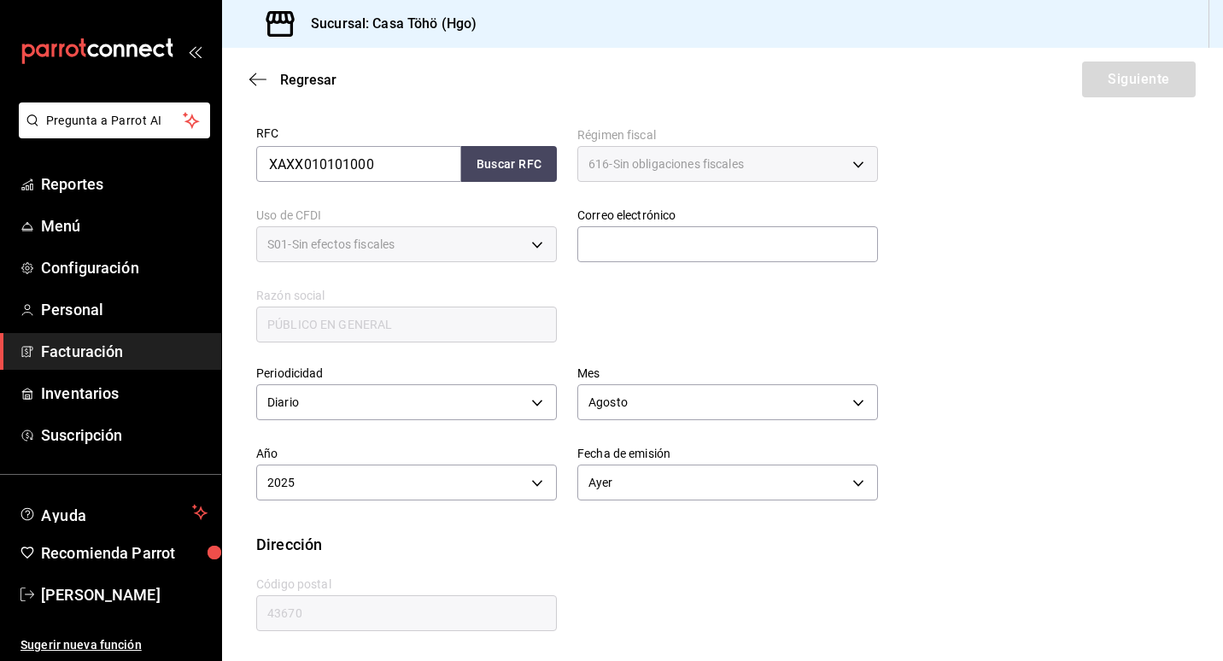
scroll to position [245, 0]
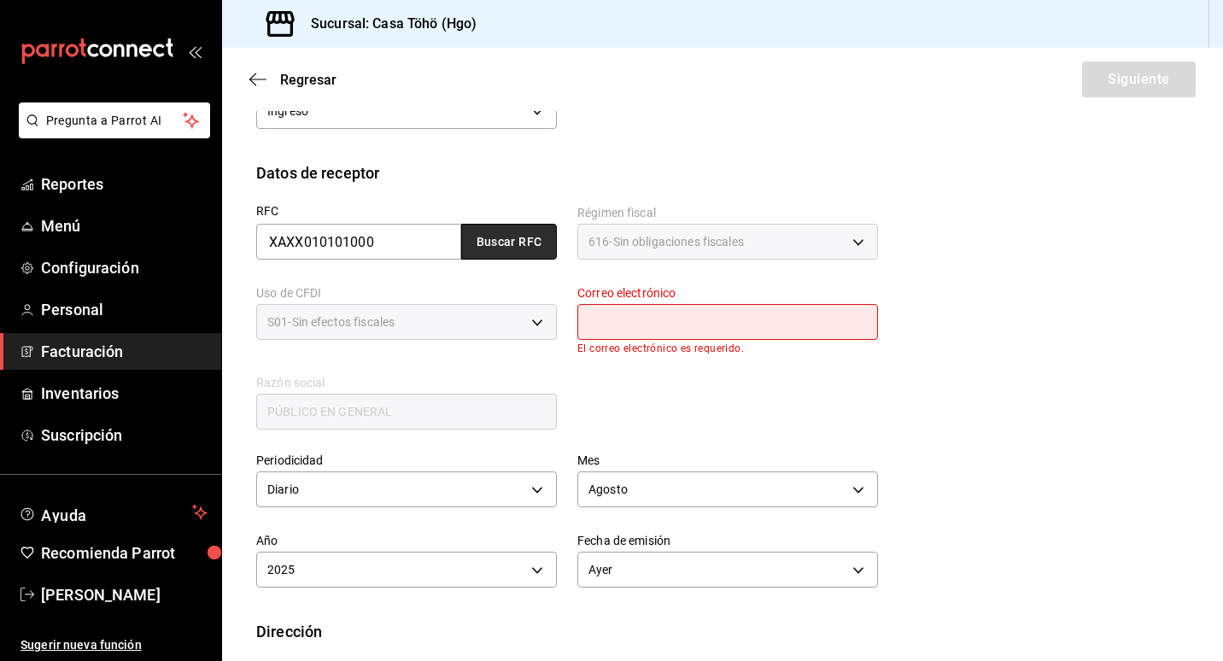
click at [507, 249] on button "Buscar RFC" at bounding box center [509, 242] width 96 height 36
type input "[EMAIL_ADDRESS][DOMAIN_NAME]"
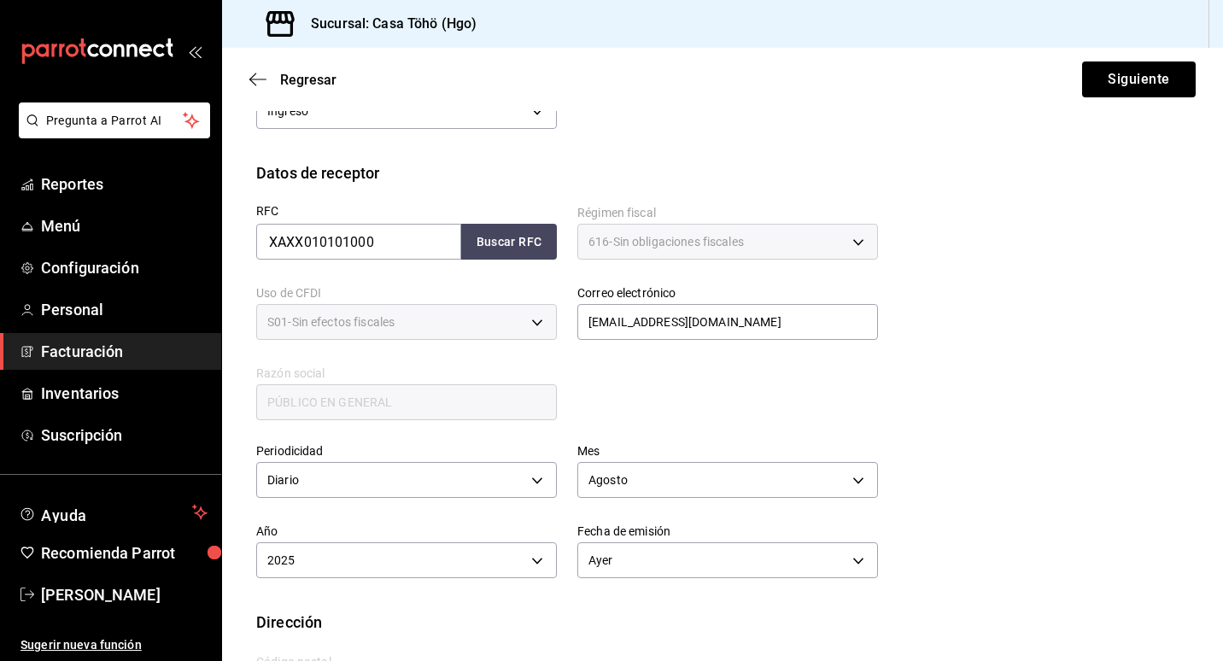
scroll to position [323, 0]
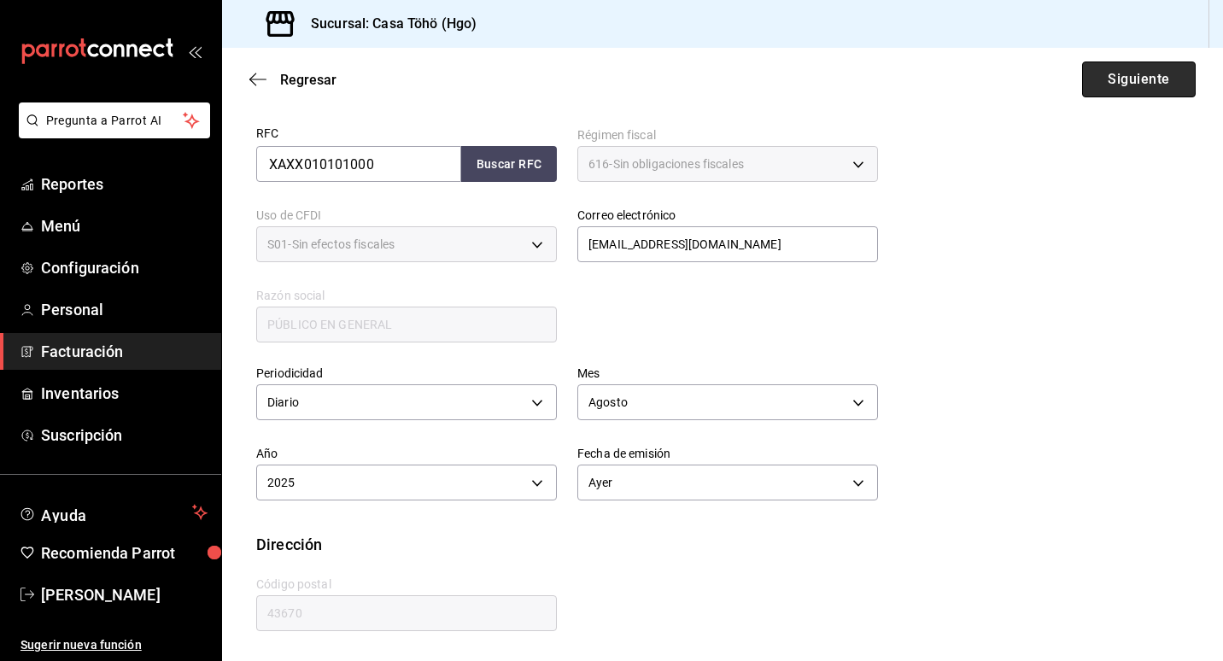
click at [1108, 85] on button "Siguiente" at bounding box center [1139, 80] width 114 height 36
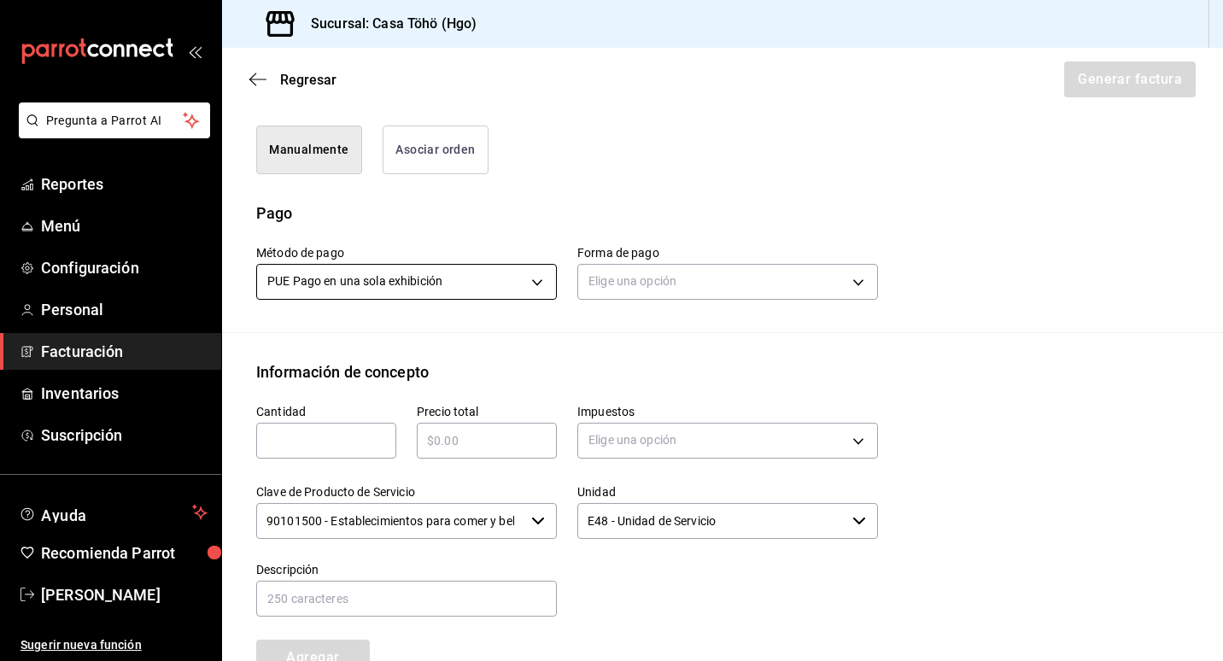
scroll to position [494, 0]
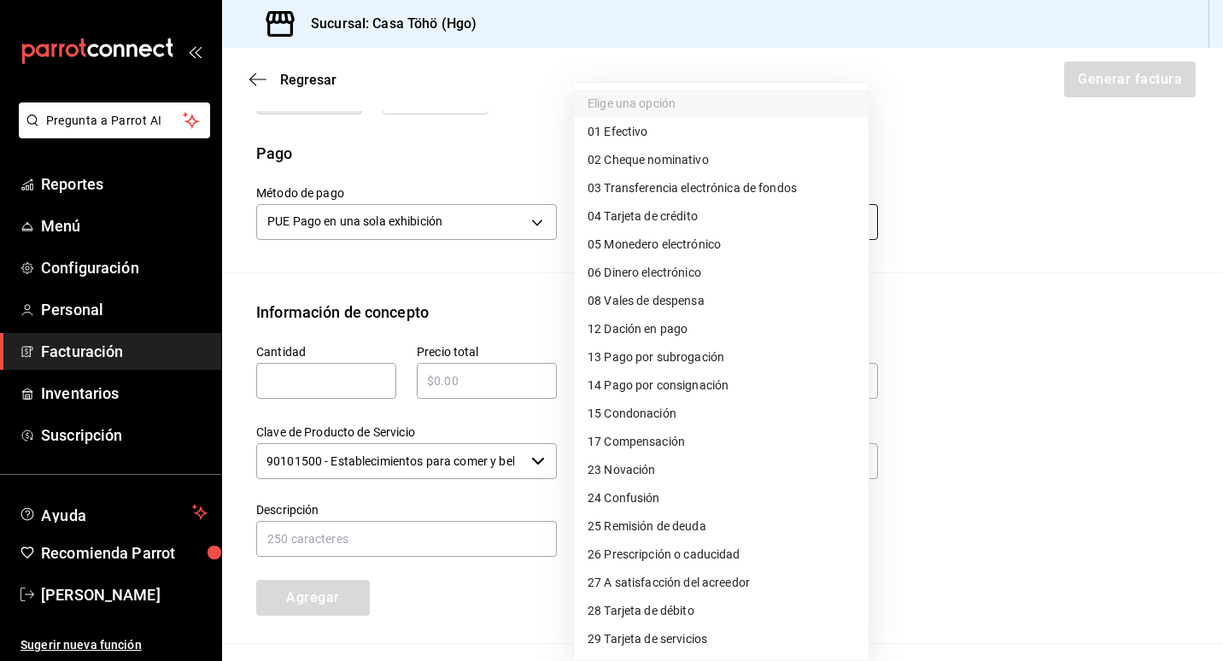
click at [664, 217] on body "Pregunta a Parrot AI Reportes Menú Configuración Personal Facturación Inventari…" at bounding box center [611, 330] width 1223 height 661
click at [689, 613] on span "28 Tarjeta de débito" at bounding box center [641, 611] width 107 height 18
type input "28"
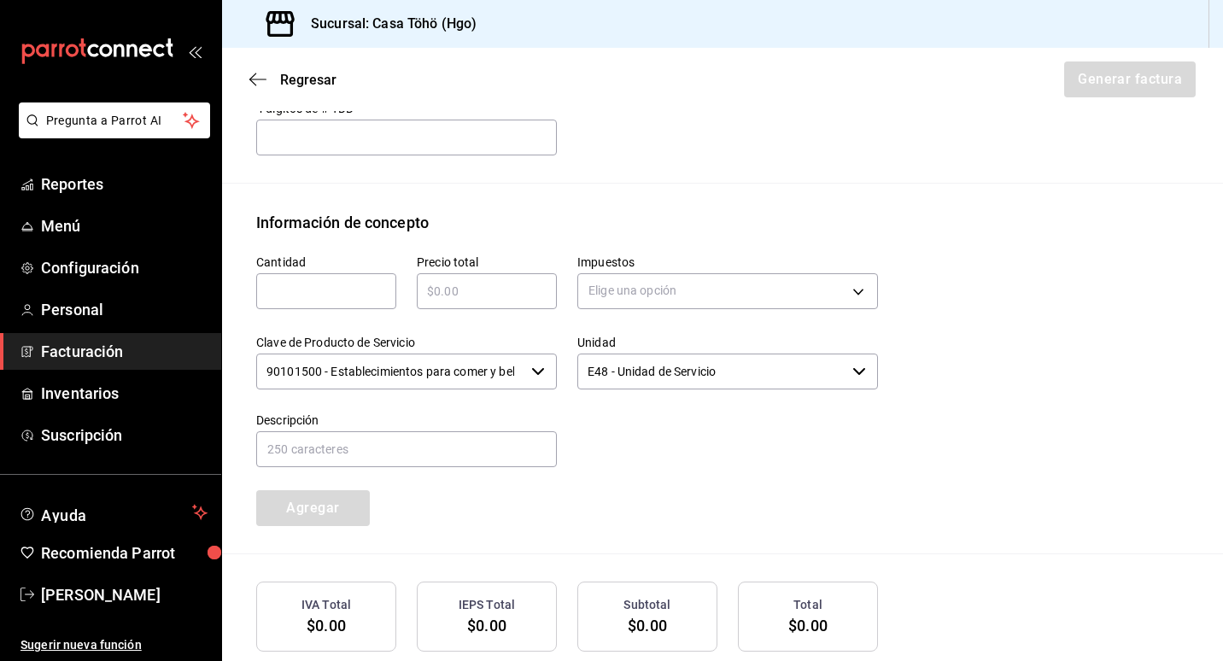
scroll to position [665, 0]
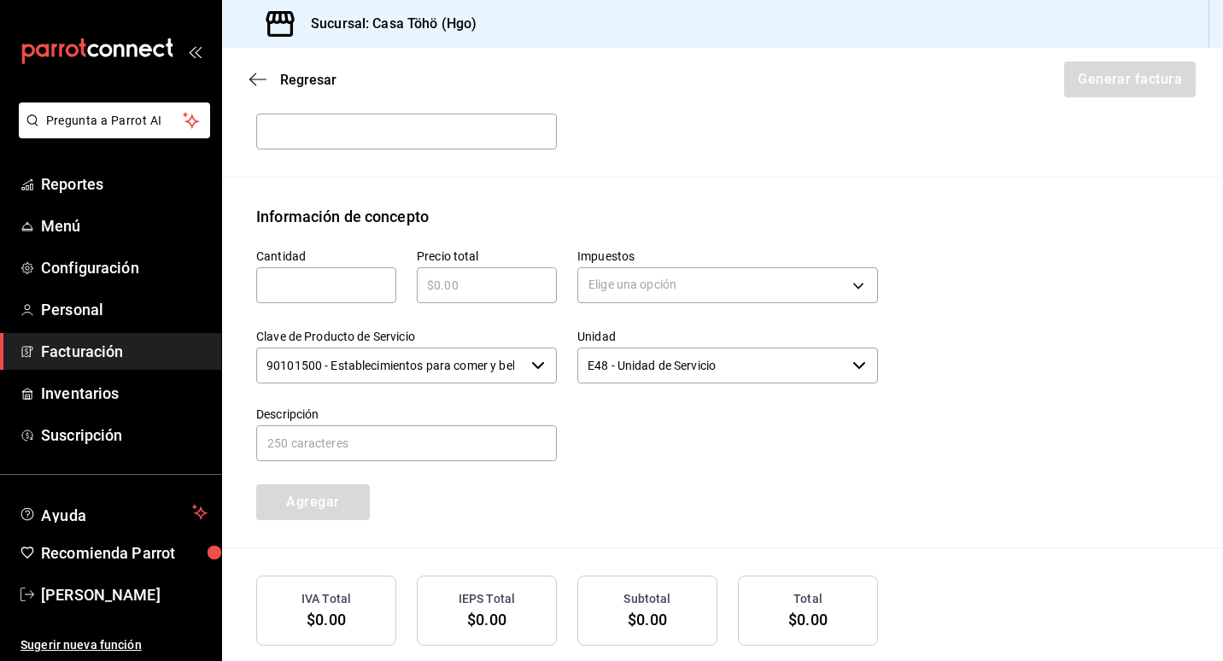
click at [372, 287] on input "text" at bounding box center [326, 285] width 140 height 21
type input "1"
click at [465, 297] on div "​" at bounding box center [487, 285] width 140 height 36
click at [444, 283] on input "text" at bounding box center [487, 285] width 140 height 21
paste input "$500.4"
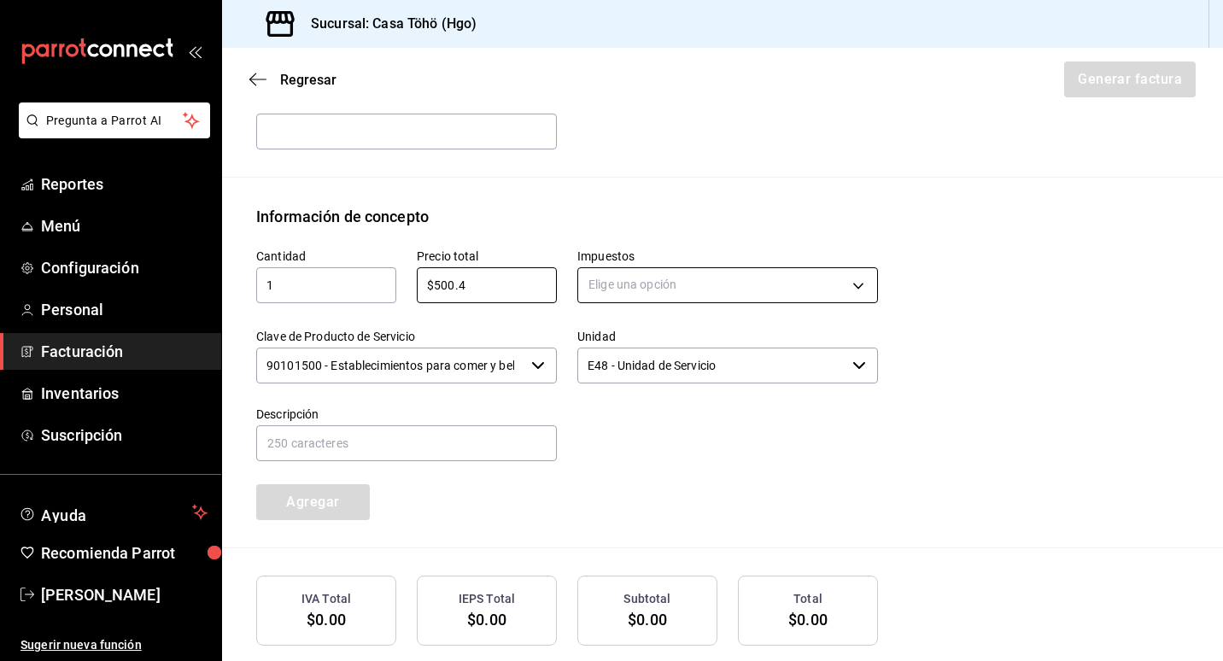
type input "$500.4"
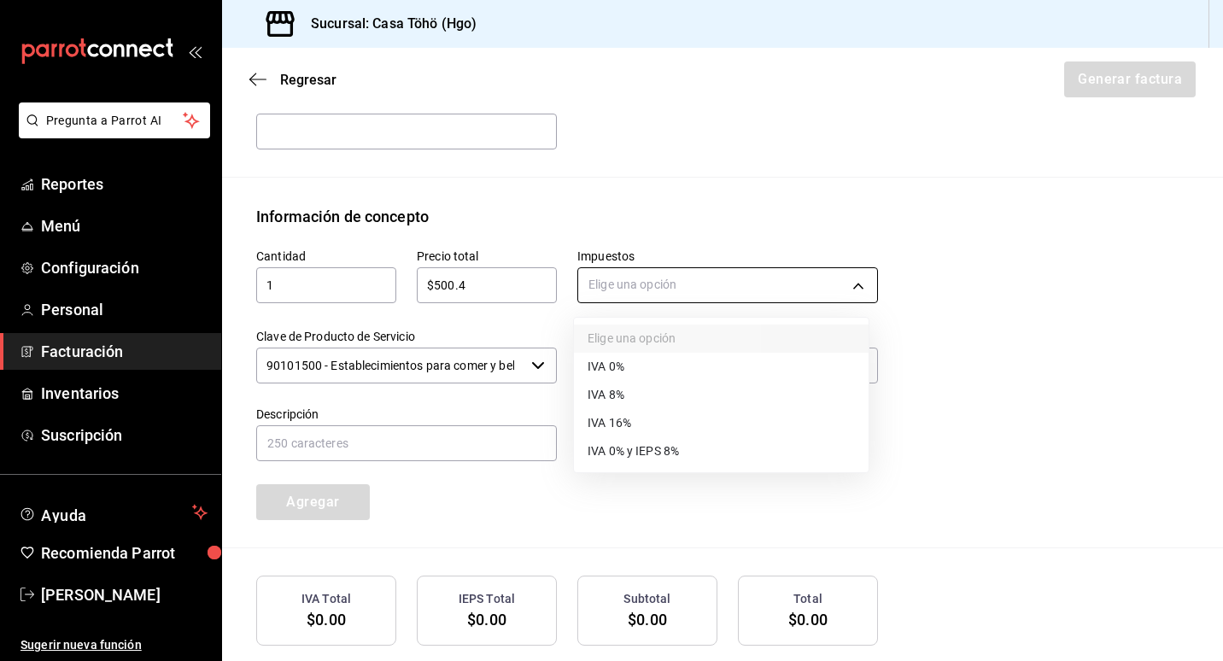
click at [632, 279] on body "Pregunta a Parrot AI Reportes Menú Configuración Personal Facturación Inventari…" at bounding box center [611, 330] width 1223 height 661
click at [624, 425] on span "IVA 16%" at bounding box center [610, 423] width 44 height 18
type input "IVA_16"
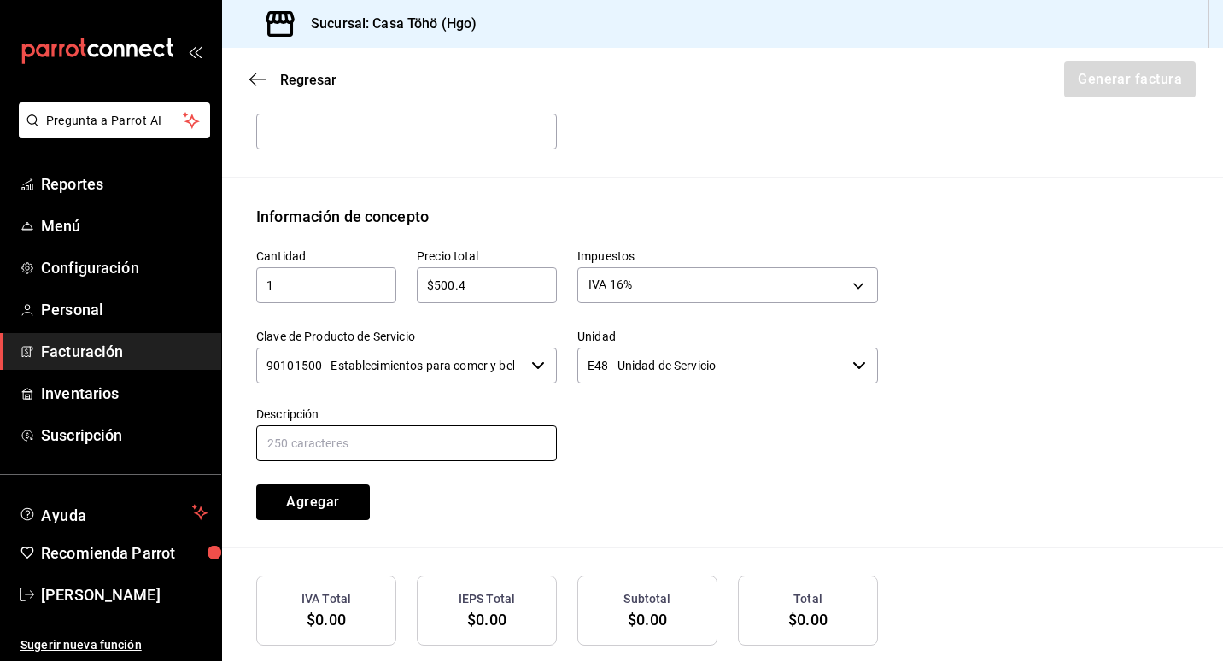
click at [498, 457] on input "text" at bounding box center [406, 443] width 301 height 36
drag, startPoint x: 376, startPoint y: 451, endPoint x: 643, endPoint y: 459, distance: 267.5
click at [643, 459] on div "Cantidad 1 ​ Precio total $500.4 ​ Impuestos IVA 16% IVA_16 Clave de Producto d…" at bounding box center [557, 374] width 642 height 292
click at [363, 438] on input "VENTA AL PUBLICO EN GENERAL DEL DIA [DATE] [PERSON_NAME]" at bounding box center [406, 443] width 301 height 36
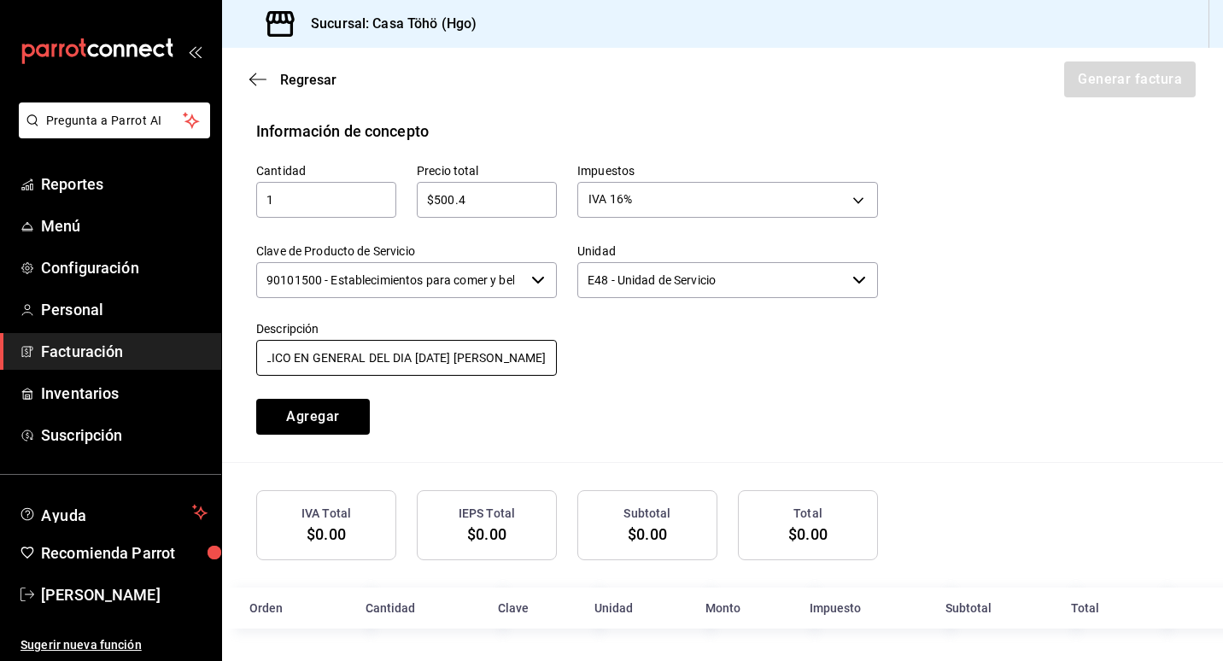
scroll to position [753, 0]
type input "VENTA AL PUBLICO EN GENERAL DEL DIA [DATE] [PERSON_NAME]"
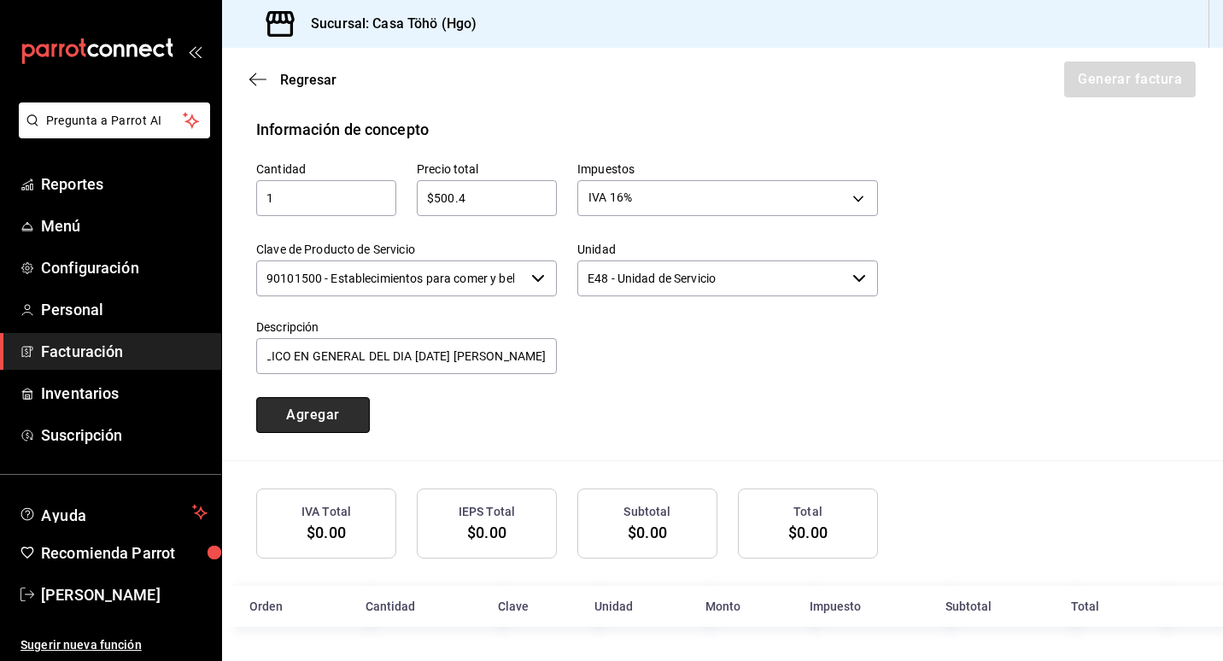
click at [276, 427] on button "Agregar" at bounding box center [313, 415] width 114 height 36
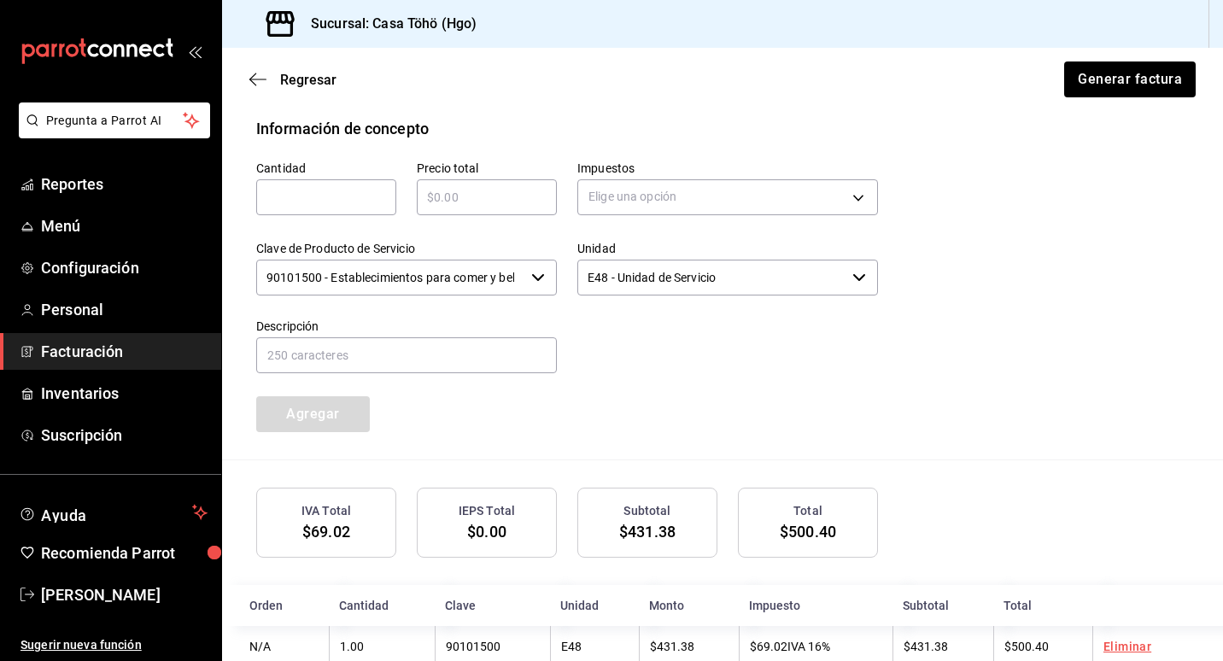
scroll to position [795, 0]
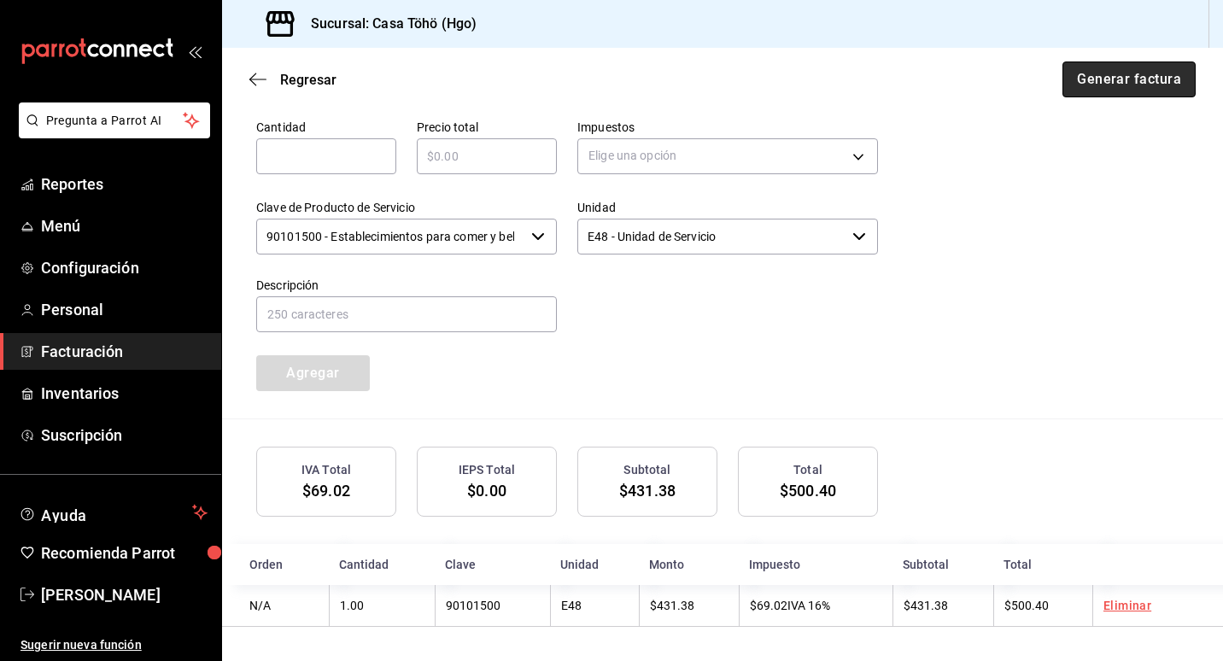
click at [1064, 81] on button "Generar factura" at bounding box center [1129, 80] width 133 height 36
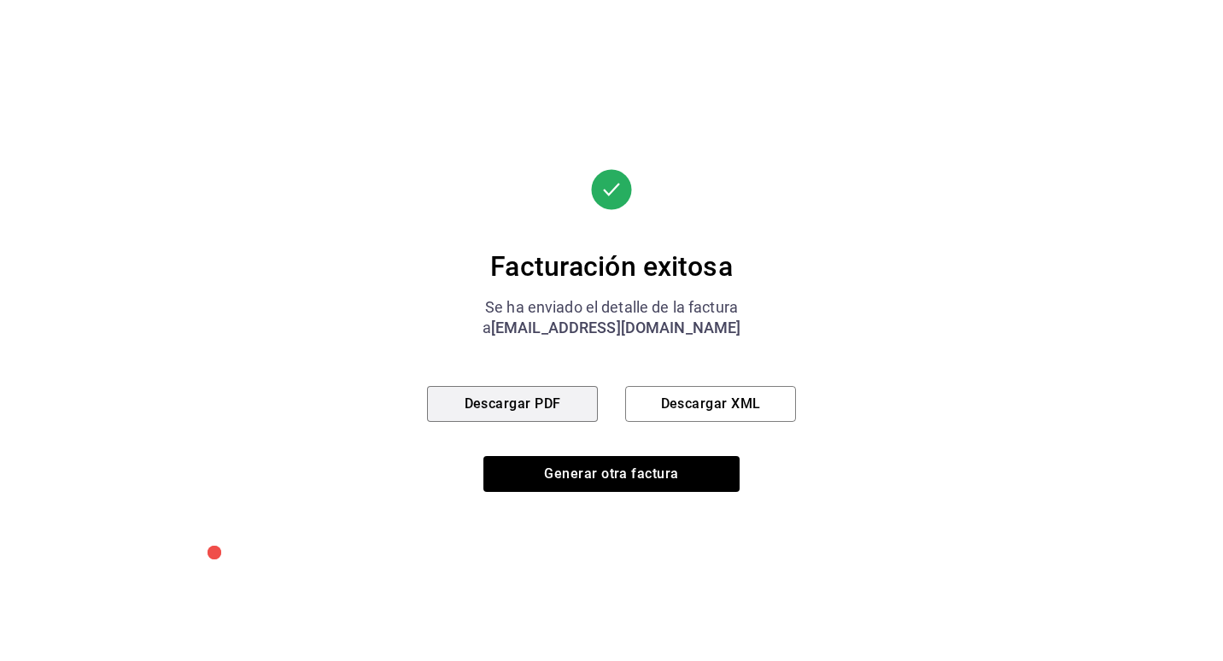
click at [449, 402] on button "Descargar PDF" at bounding box center [512, 404] width 171 height 36
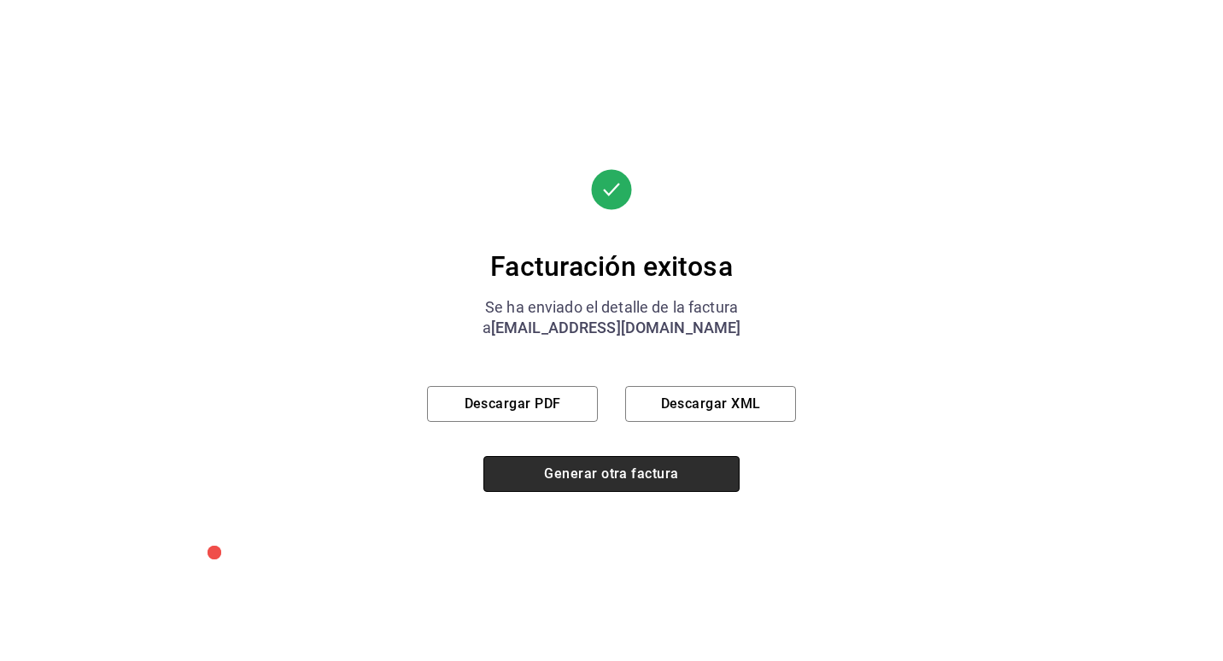
click at [632, 478] on button "Generar otra factura" at bounding box center [612, 474] width 256 height 36
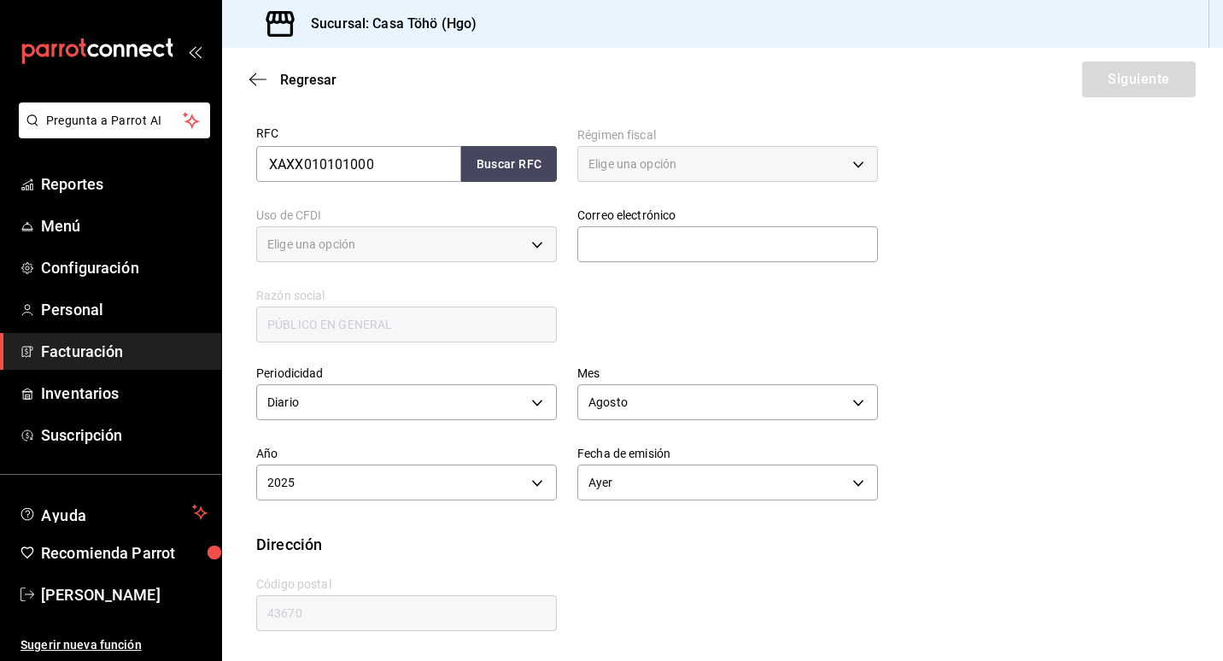
type input "616"
type input "S01"
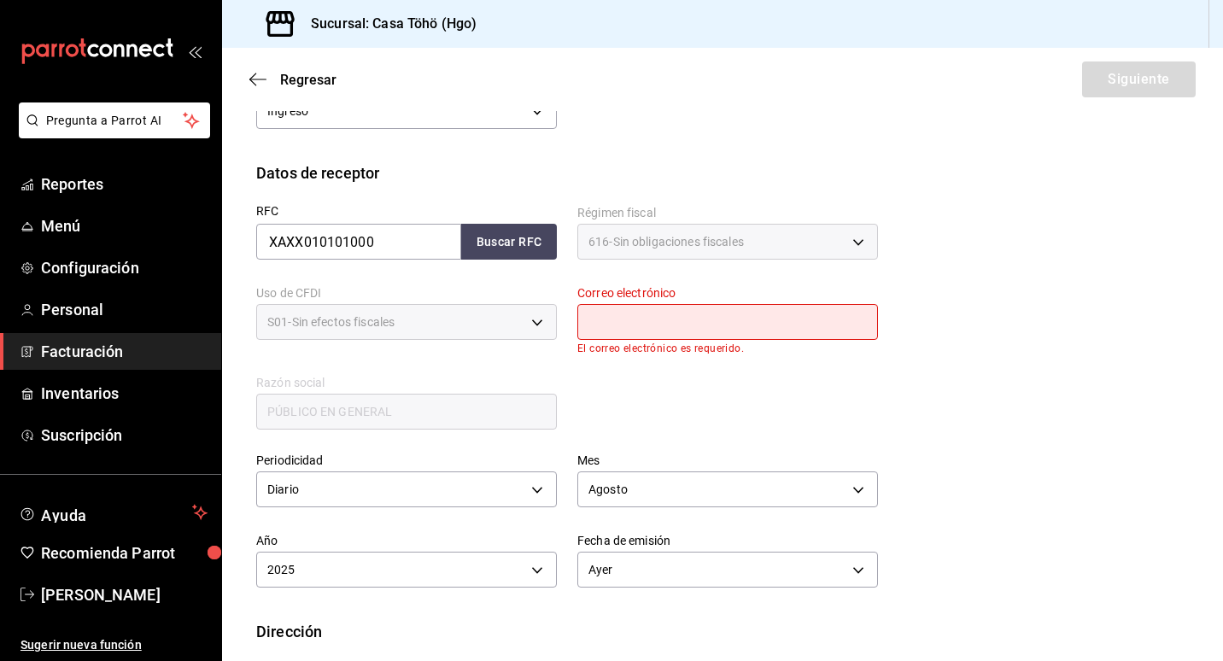
scroll to position [331, 0]
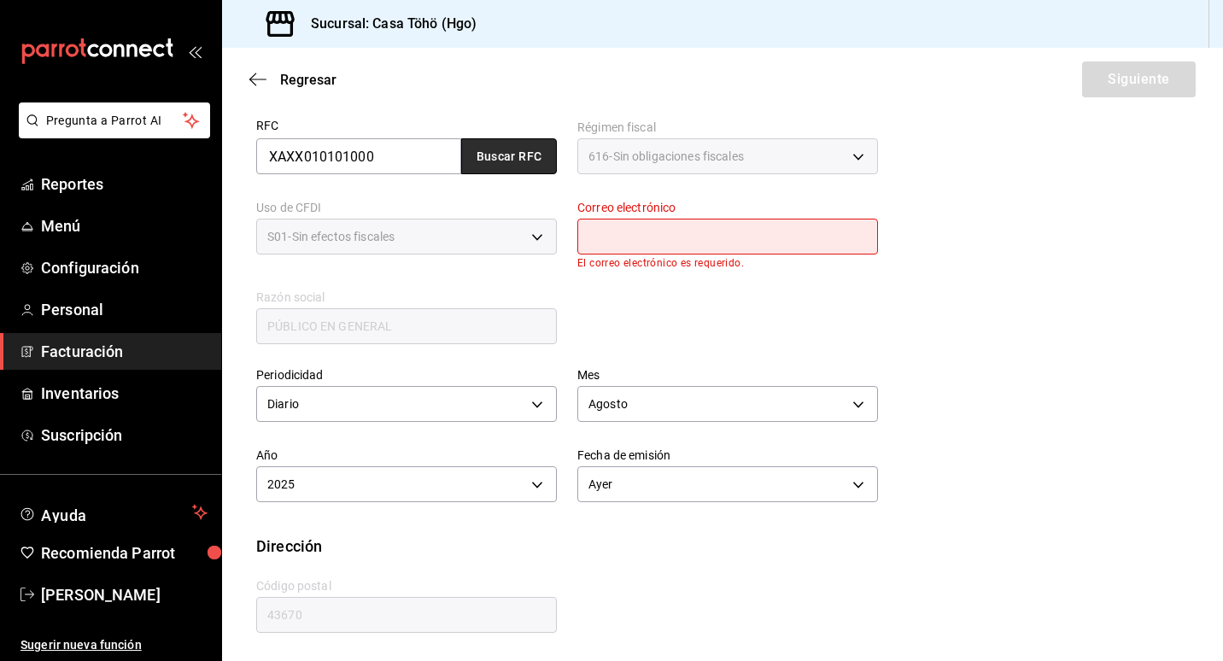
click at [464, 161] on button "Buscar RFC" at bounding box center [509, 156] width 96 height 36
type input "[EMAIL_ADDRESS][DOMAIN_NAME]"
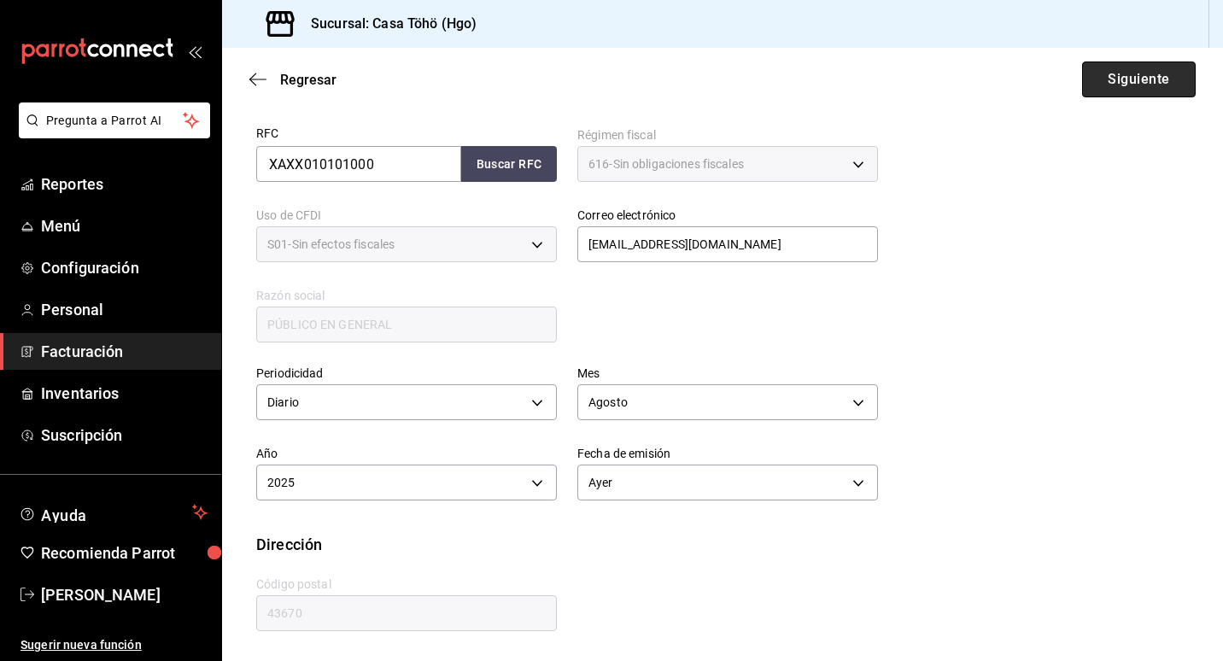
click at [1082, 85] on button "Siguiente" at bounding box center [1139, 80] width 114 height 36
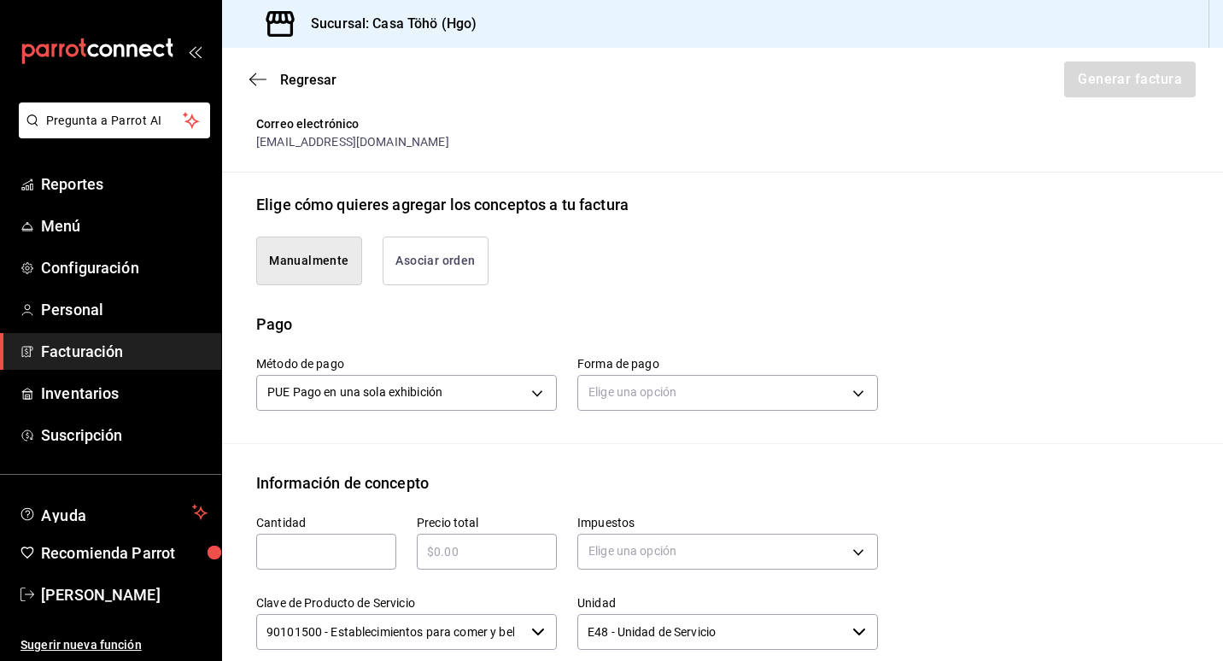
click at [432, 245] on button "Asociar orden" at bounding box center [436, 261] width 106 height 49
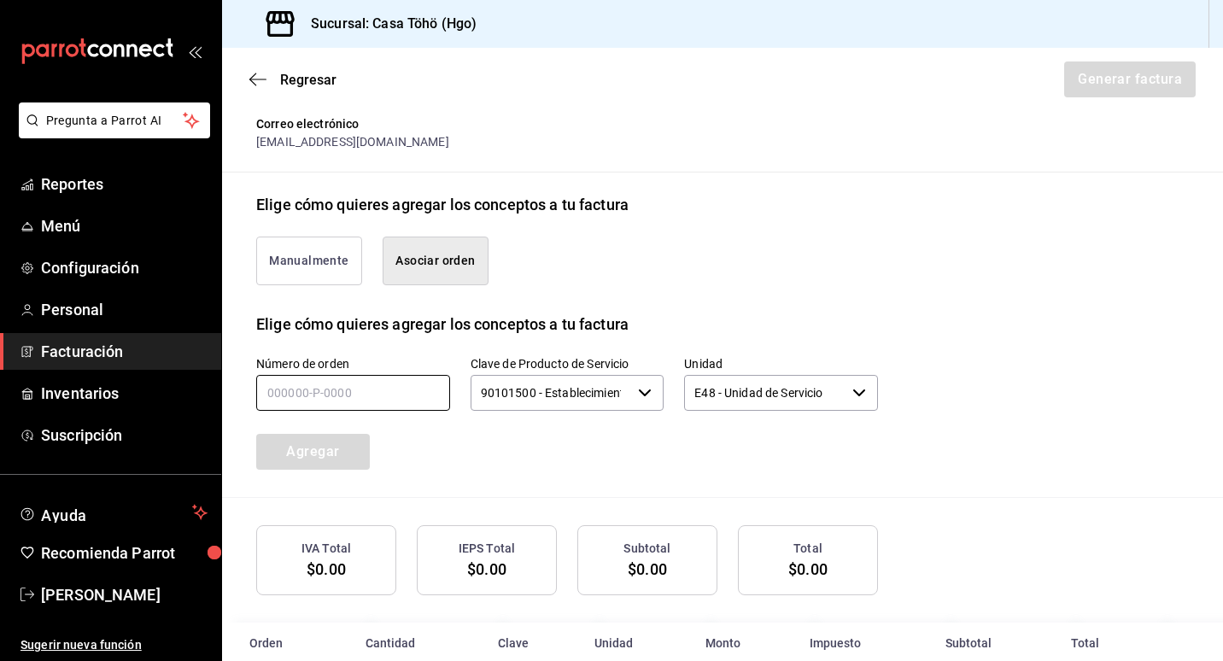
click at [332, 391] on input "text" at bounding box center [353, 393] width 194 height 36
type input "150825-P-0003"
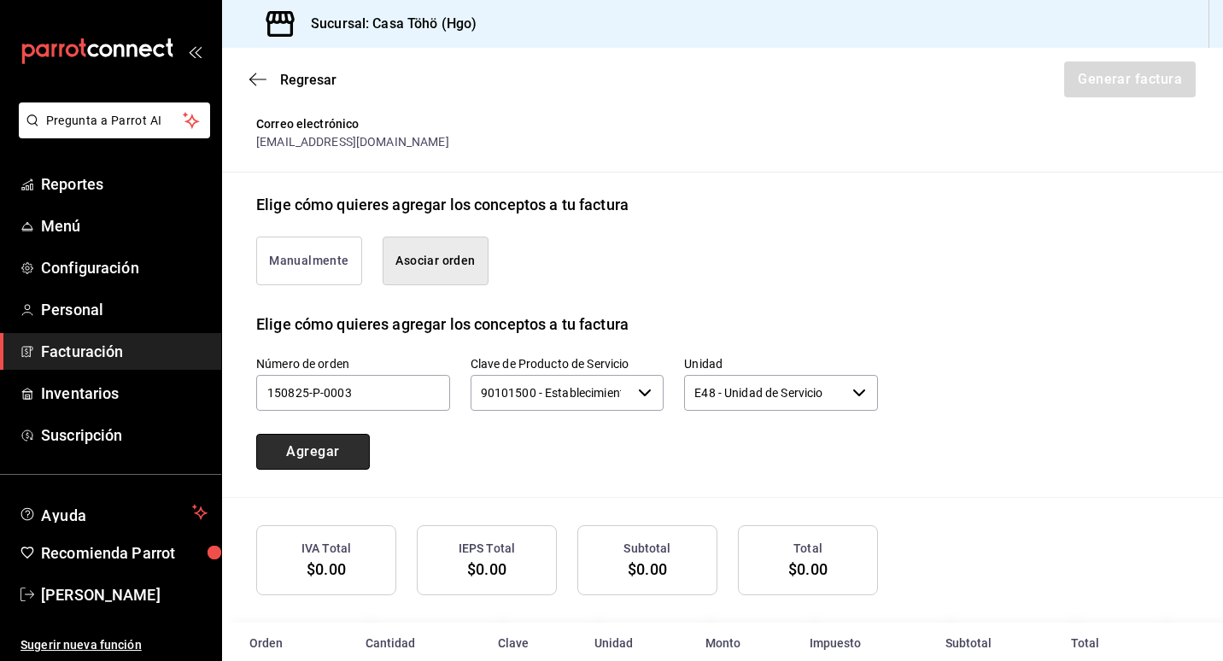
click at [353, 450] on button "Agregar" at bounding box center [313, 452] width 114 height 36
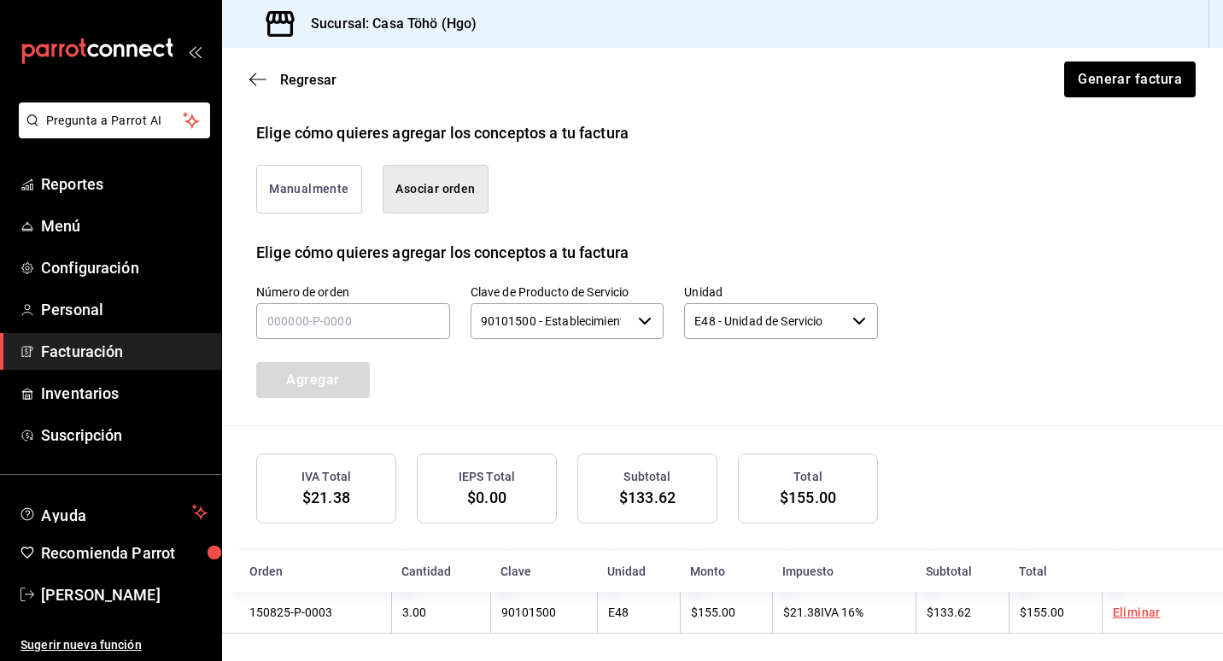
scroll to position [403, 0]
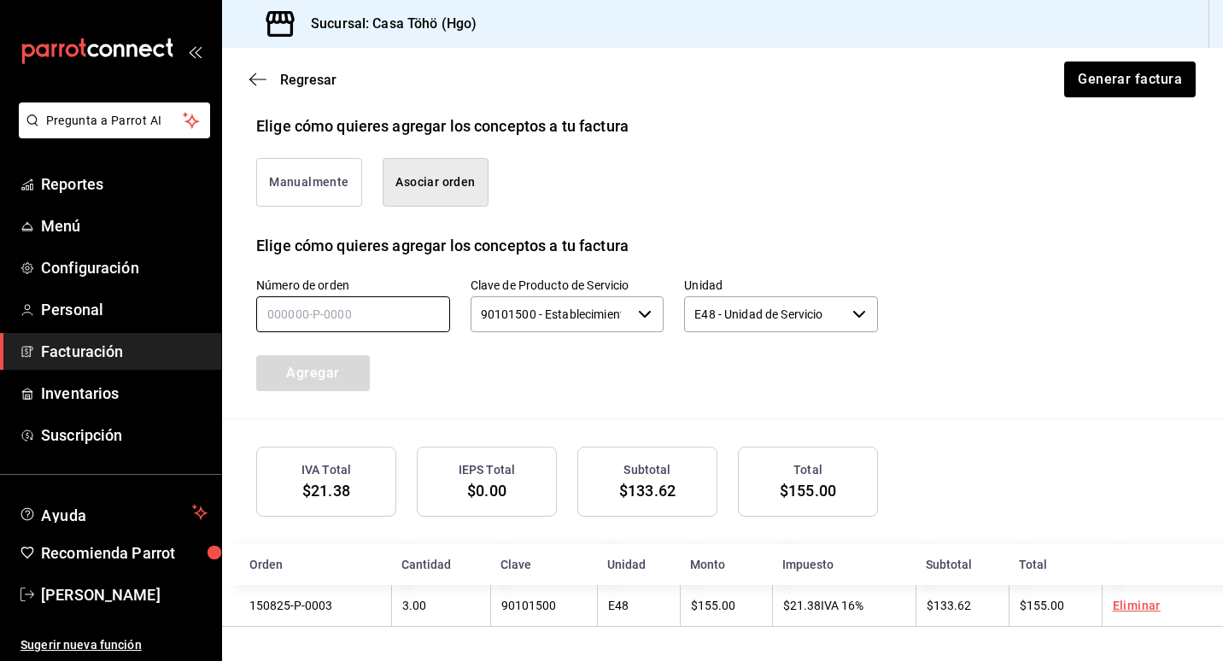
click at [290, 308] on input "text" at bounding box center [353, 314] width 194 height 36
type input "150825-P-0089"
click at [292, 366] on button "Agregar" at bounding box center [313, 373] width 114 height 36
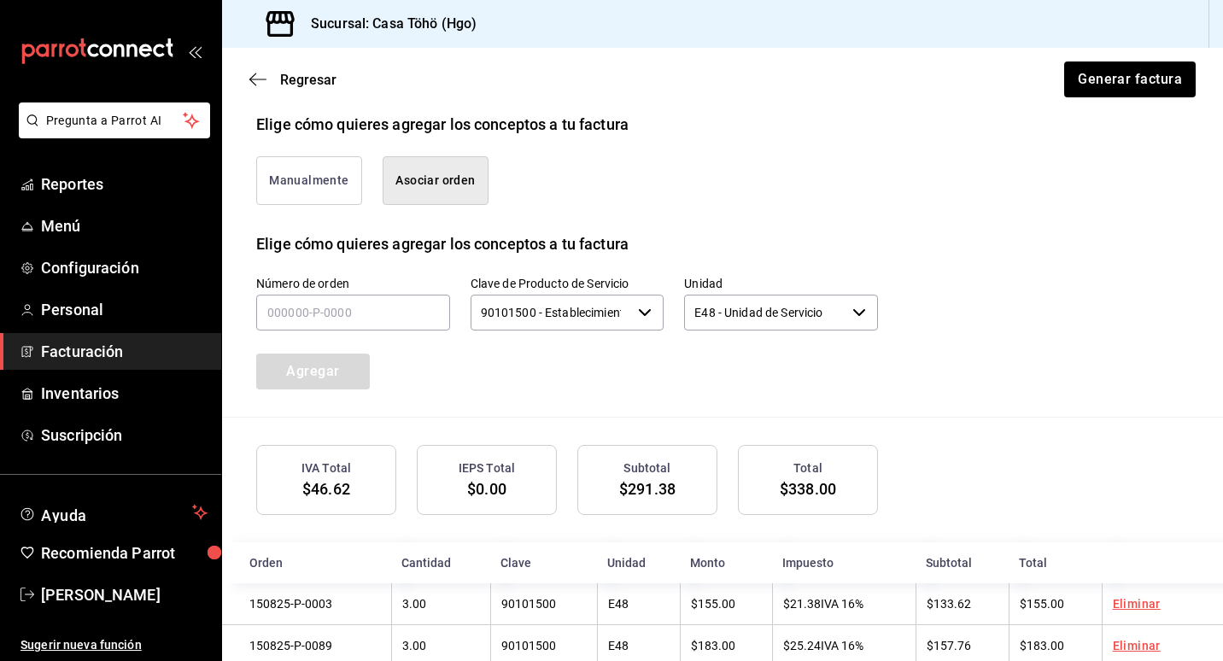
scroll to position [446, 0]
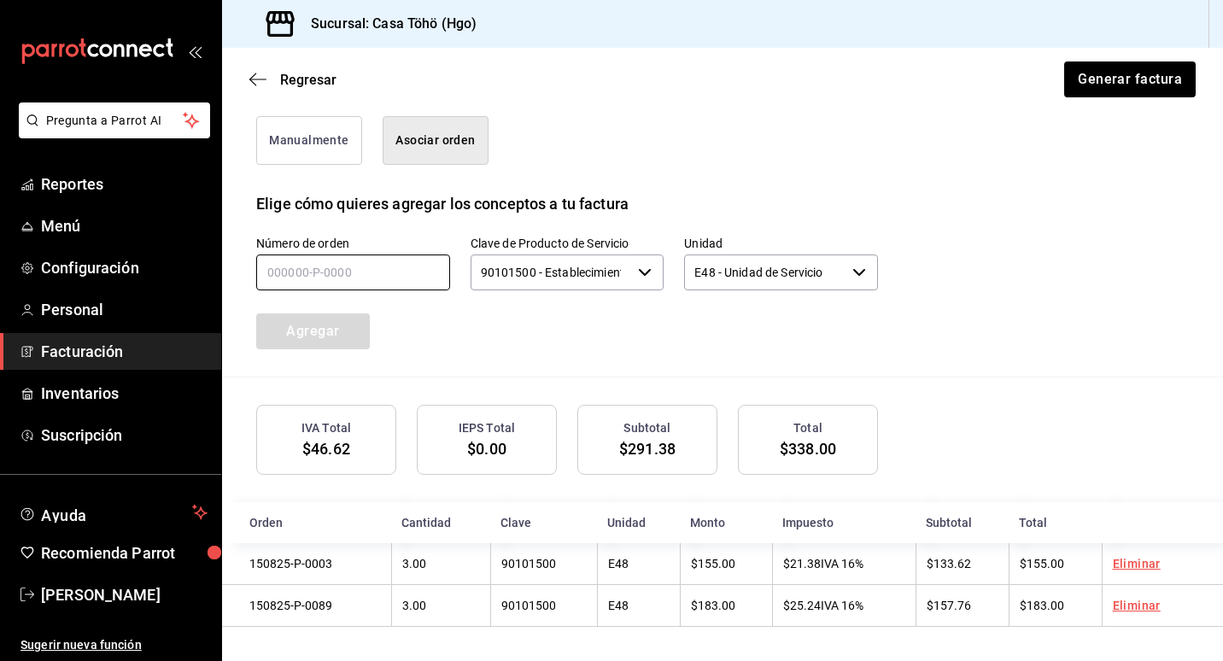
click at [308, 266] on input "text" at bounding box center [353, 273] width 194 height 36
click at [355, 258] on input "text" at bounding box center [353, 273] width 194 height 36
type input "150825-P-0011"
click at [356, 330] on button "Agregar" at bounding box center [313, 332] width 114 height 36
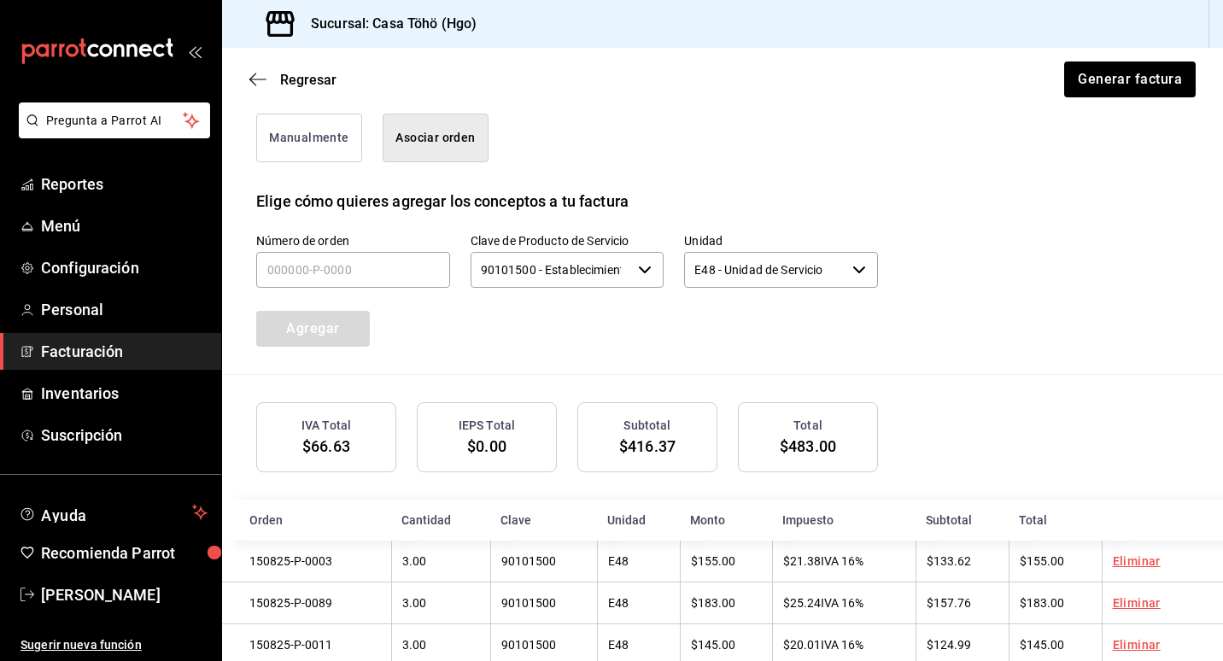
scroll to position [489, 0]
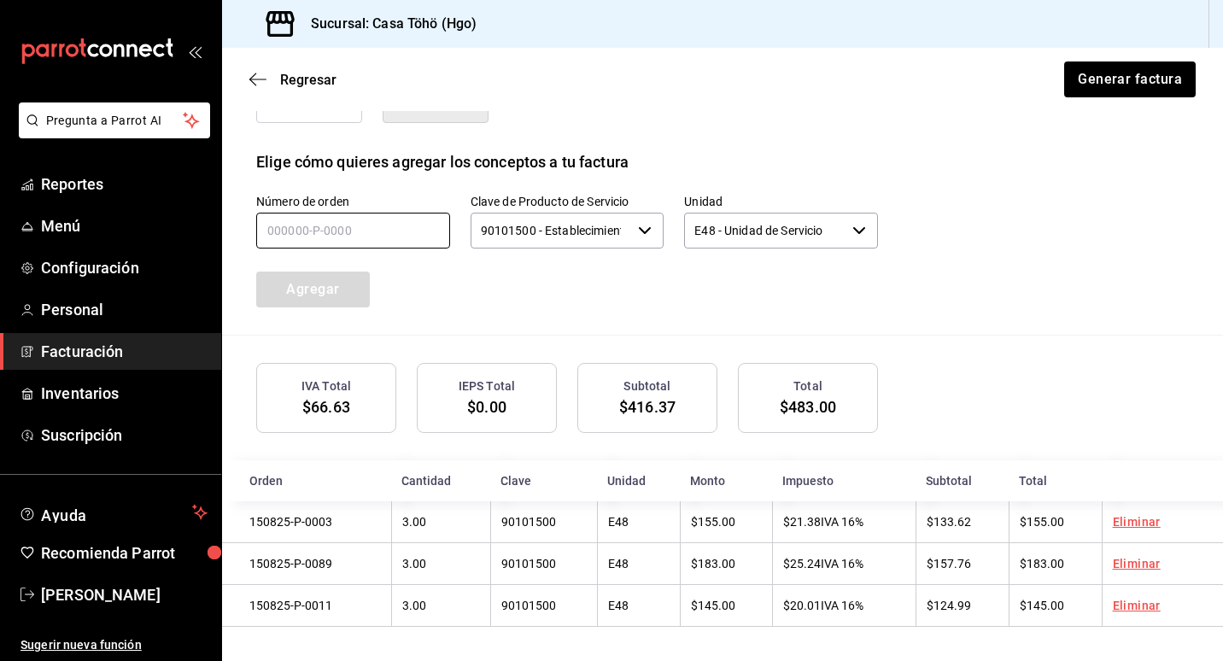
click at [374, 226] on input "text" at bounding box center [353, 231] width 194 height 36
type input "150825-P-0077"
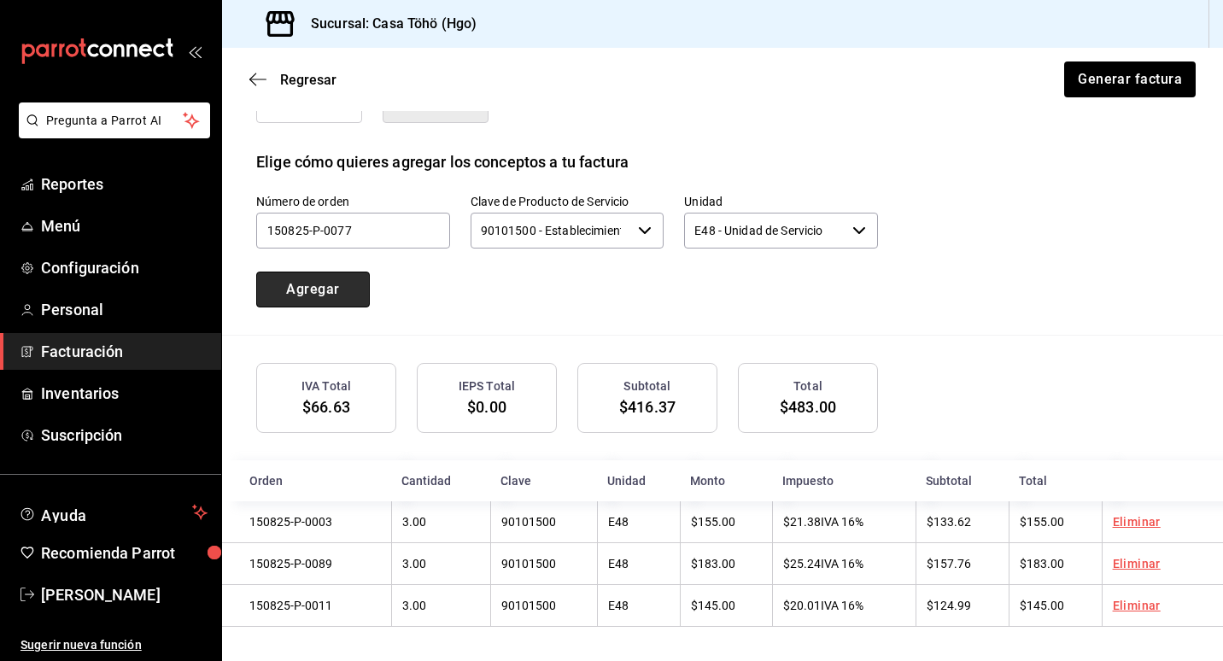
click at [323, 290] on button "Agregar" at bounding box center [313, 290] width 114 height 36
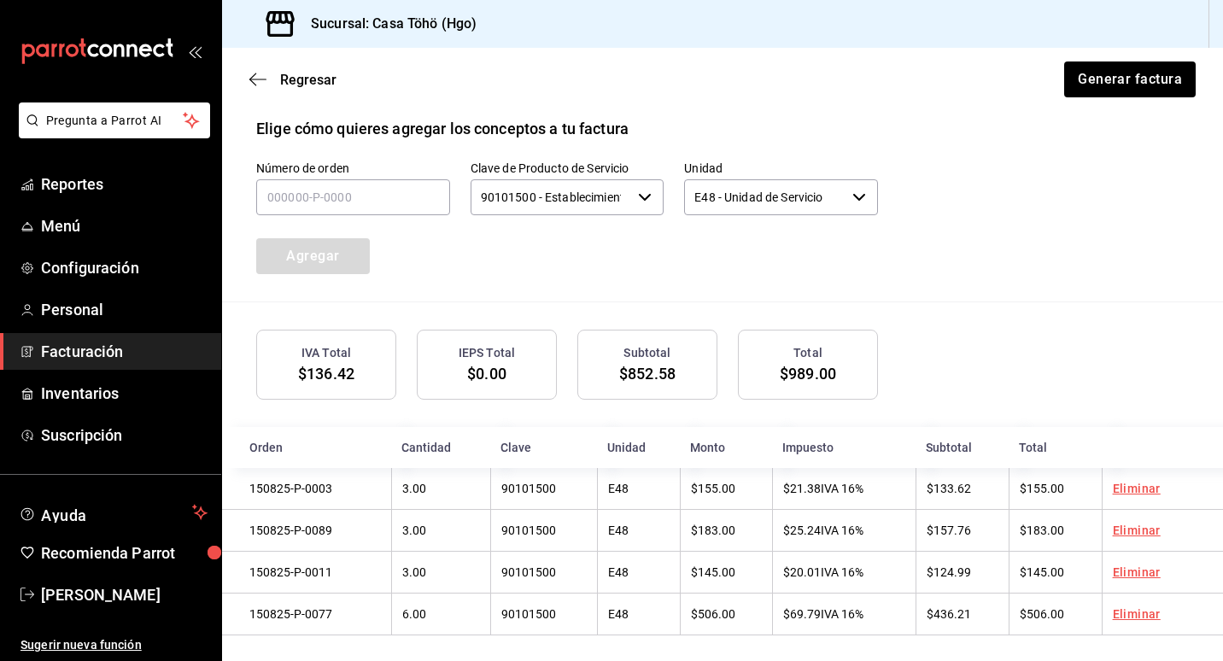
scroll to position [531, 0]
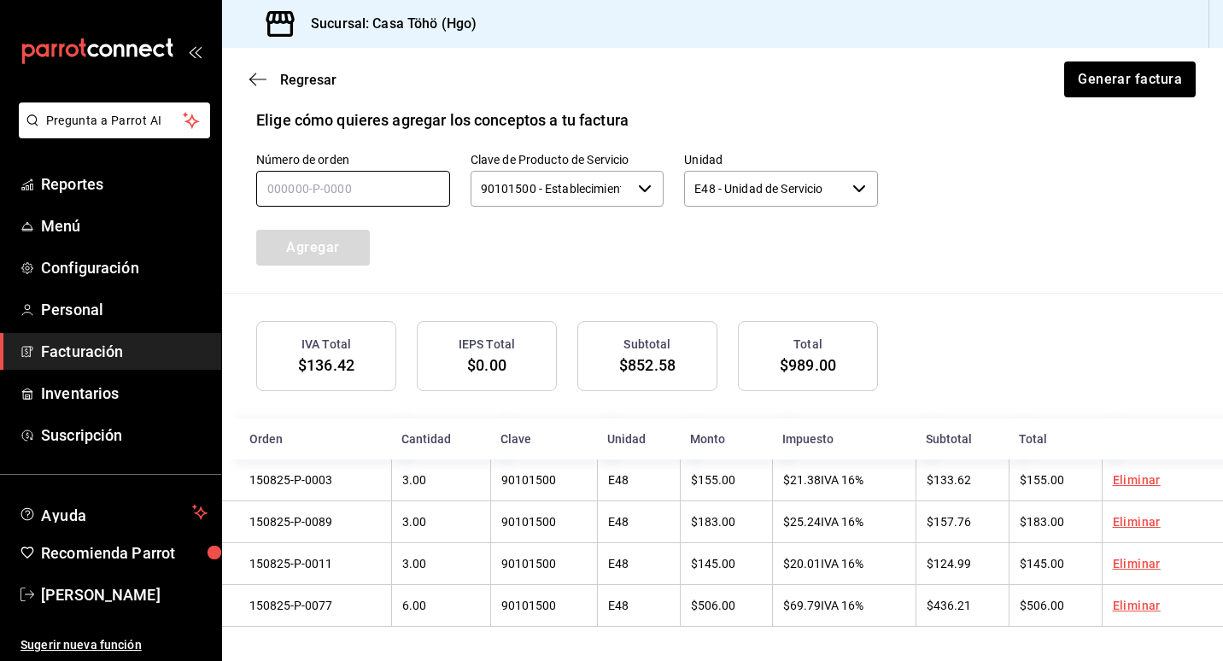
click at [314, 194] on input "text" at bounding box center [353, 189] width 194 height 36
type input "150825-P-0074"
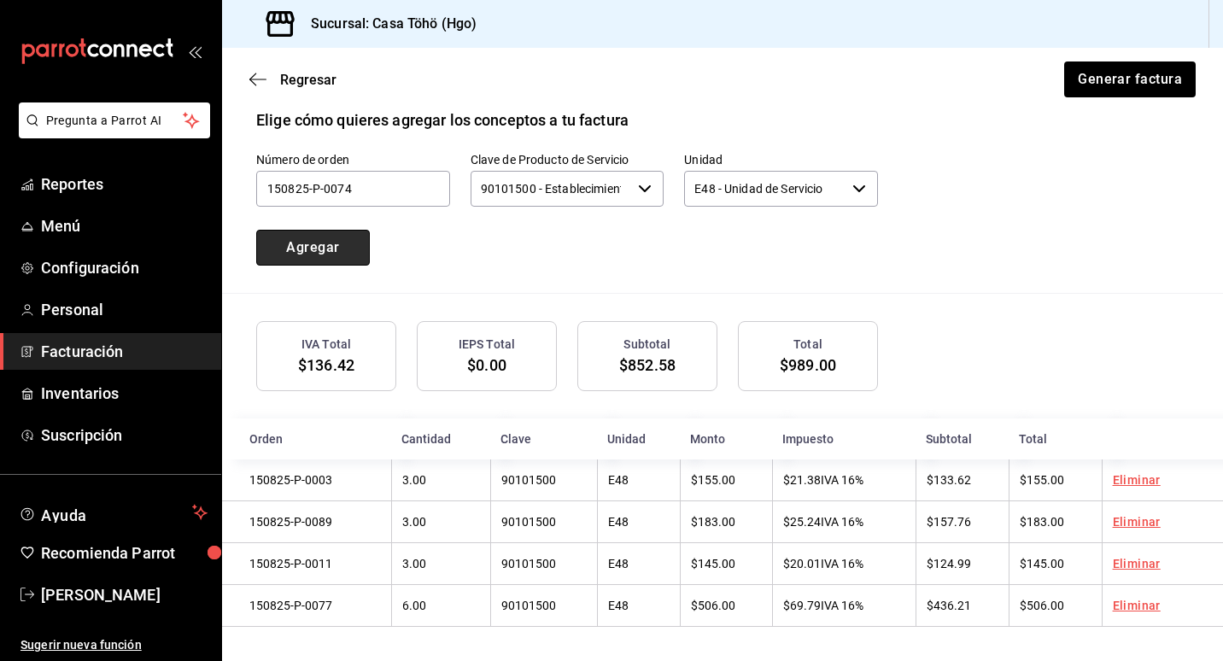
click at [325, 238] on button "Agregar" at bounding box center [313, 248] width 114 height 36
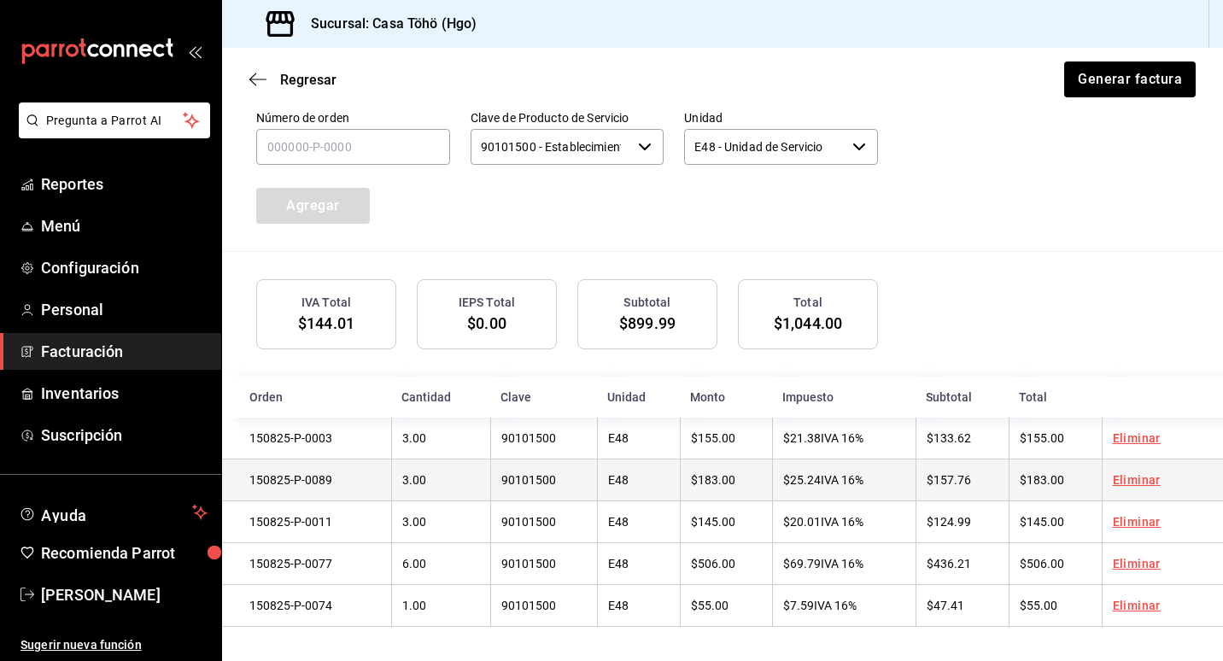
scroll to position [574, 0]
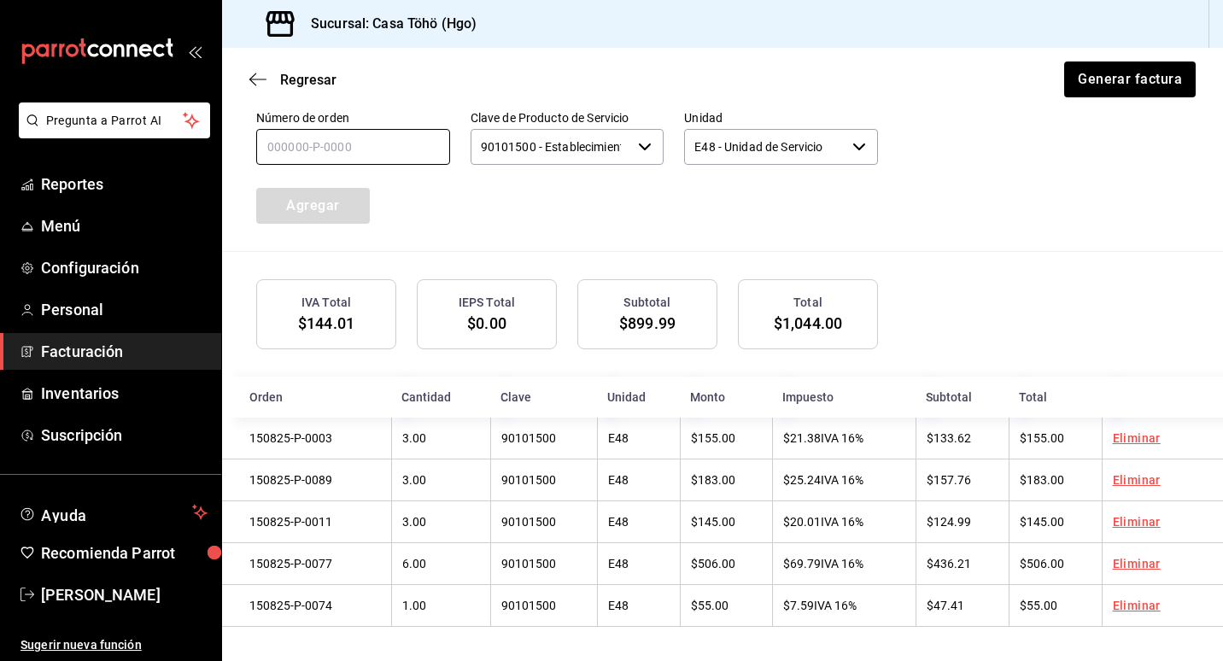
click at [285, 157] on input "text" at bounding box center [353, 147] width 194 height 36
type input "150825-P-0012"
click at [292, 196] on button "Agregar" at bounding box center [313, 206] width 114 height 36
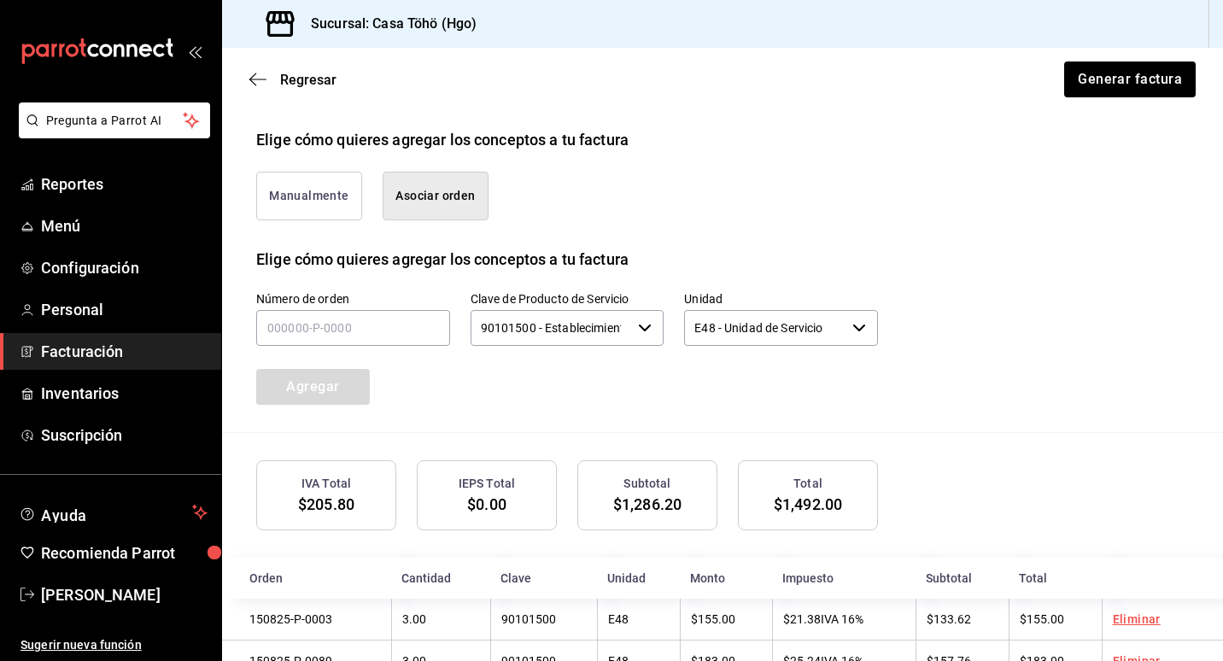
scroll to position [360, 0]
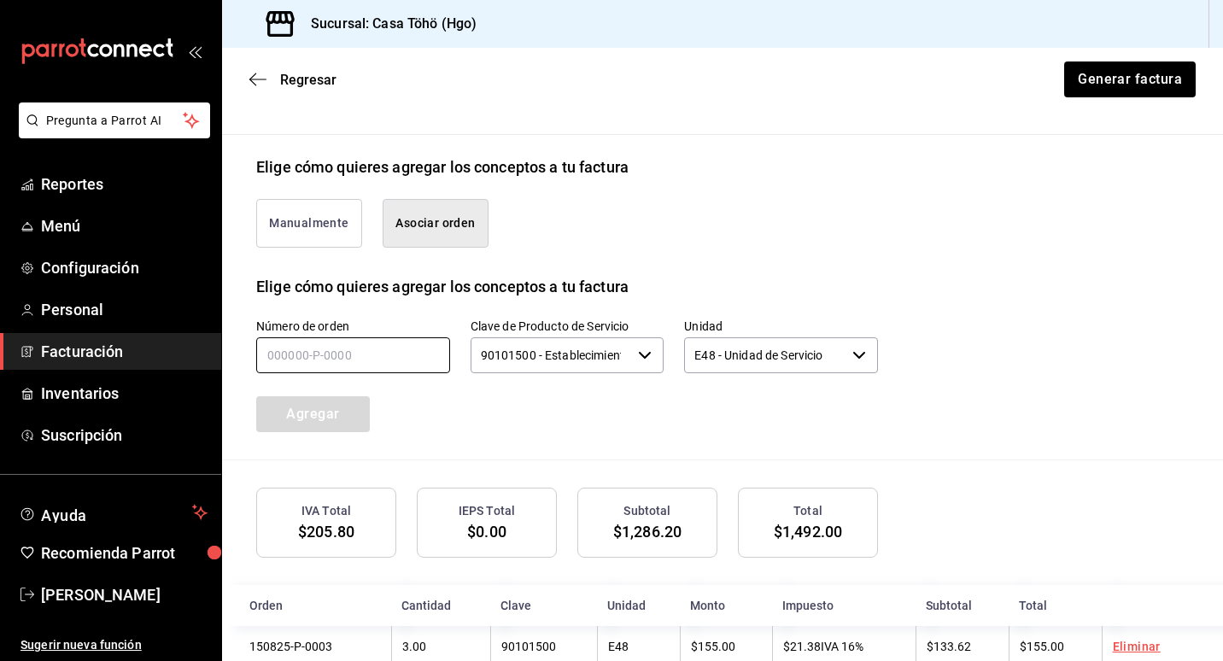
click at [306, 357] on input "text" at bounding box center [353, 355] width 194 height 36
type input "1_____-_-____"
type input "150825-P-0031"
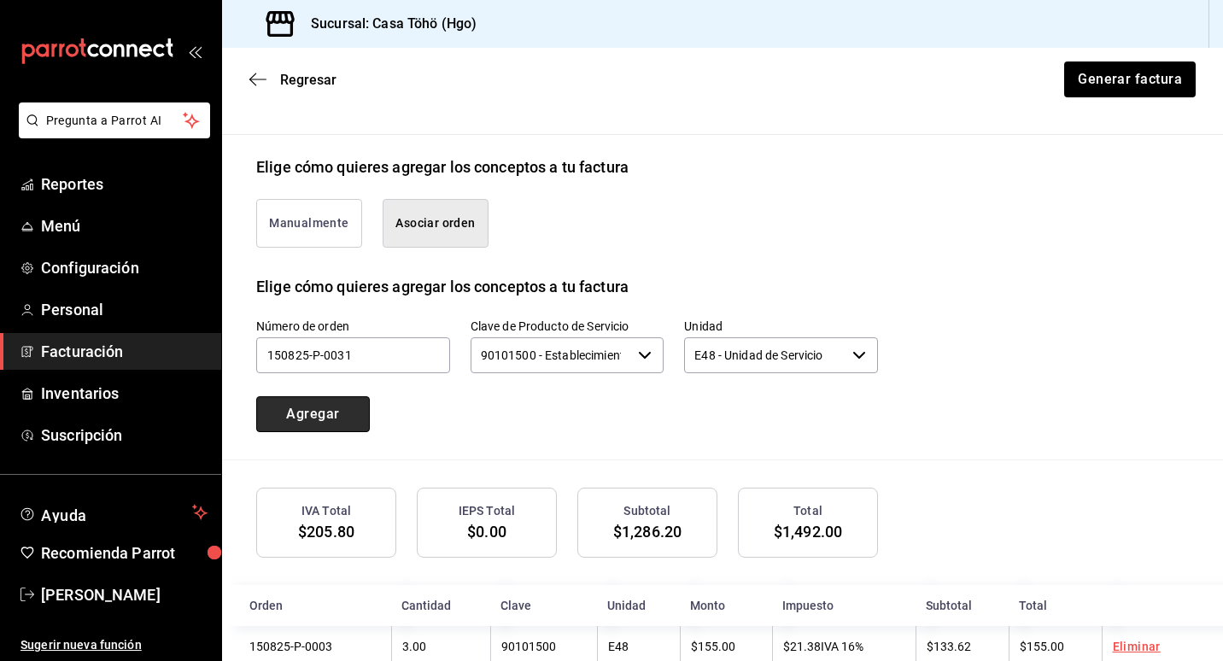
click at [311, 422] on button "Agregar" at bounding box center [313, 414] width 114 height 36
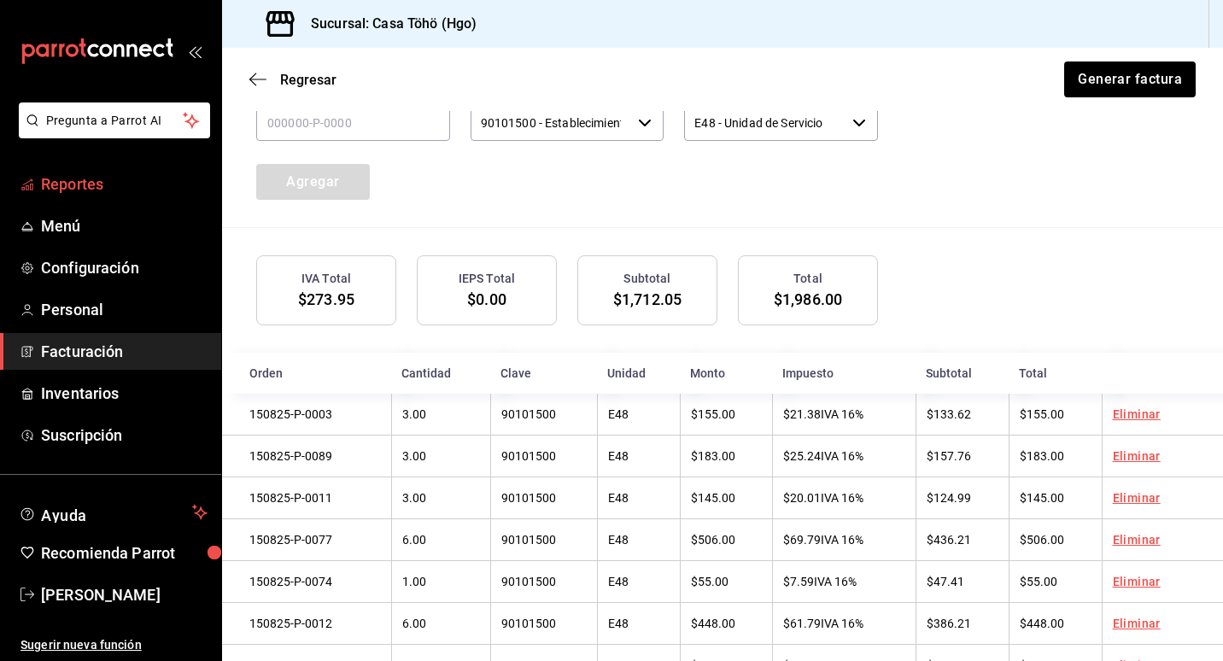
scroll to position [489, 0]
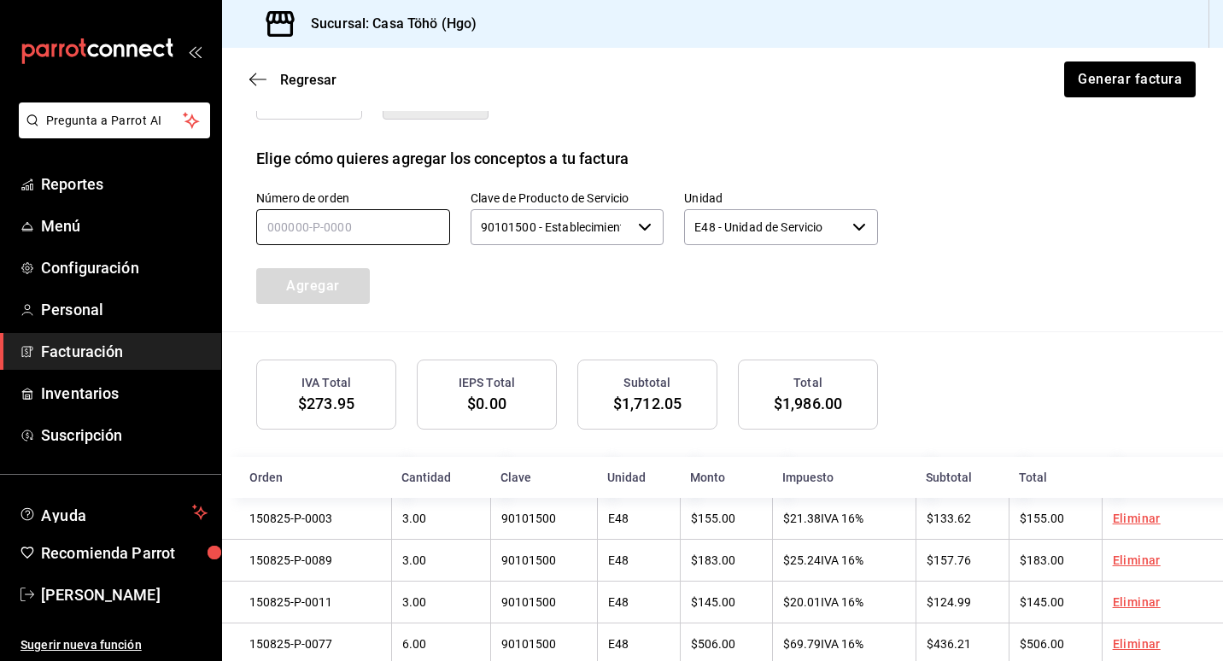
click at [300, 217] on input "text" at bounding box center [353, 227] width 194 height 36
type input "150825-P-0032"
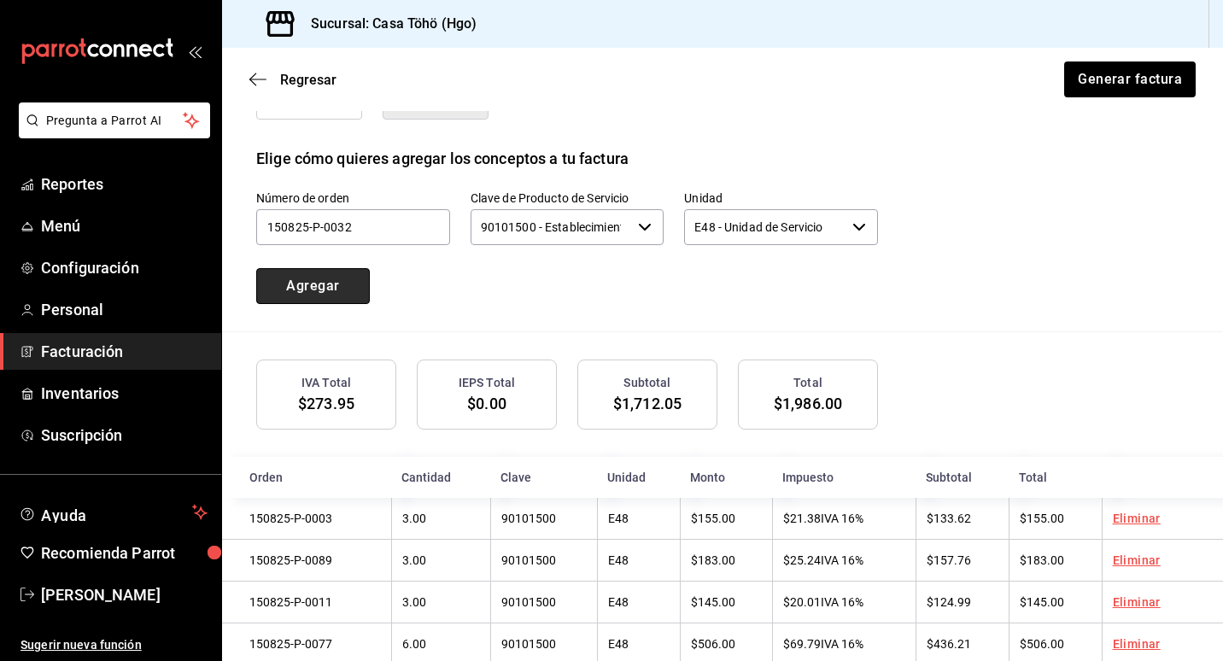
click at [330, 280] on button "Agregar" at bounding box center [313, 286] width 114 height 36
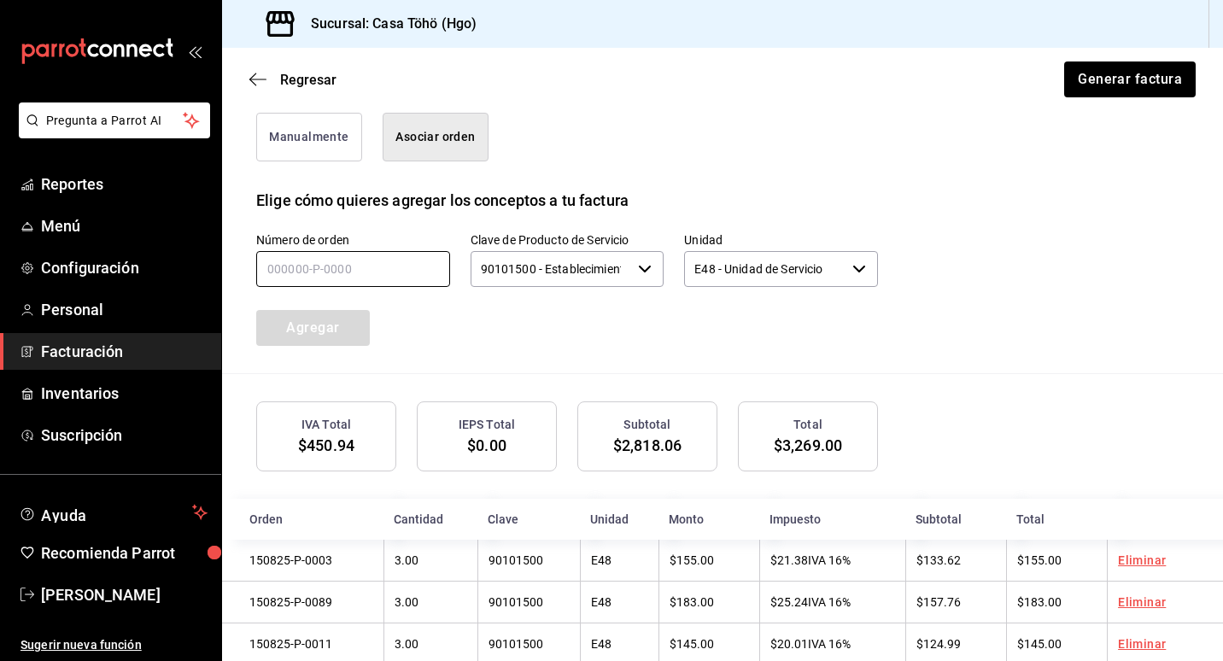
scroll to position [446, 0]
click at [349, 255] on input "text" at bounding box center [353, 270] width 194 height 36
type input "150825-P-0040"
click at [346, 321] on button "Agregar" at bounding box center [313, 329] width 114 height 36
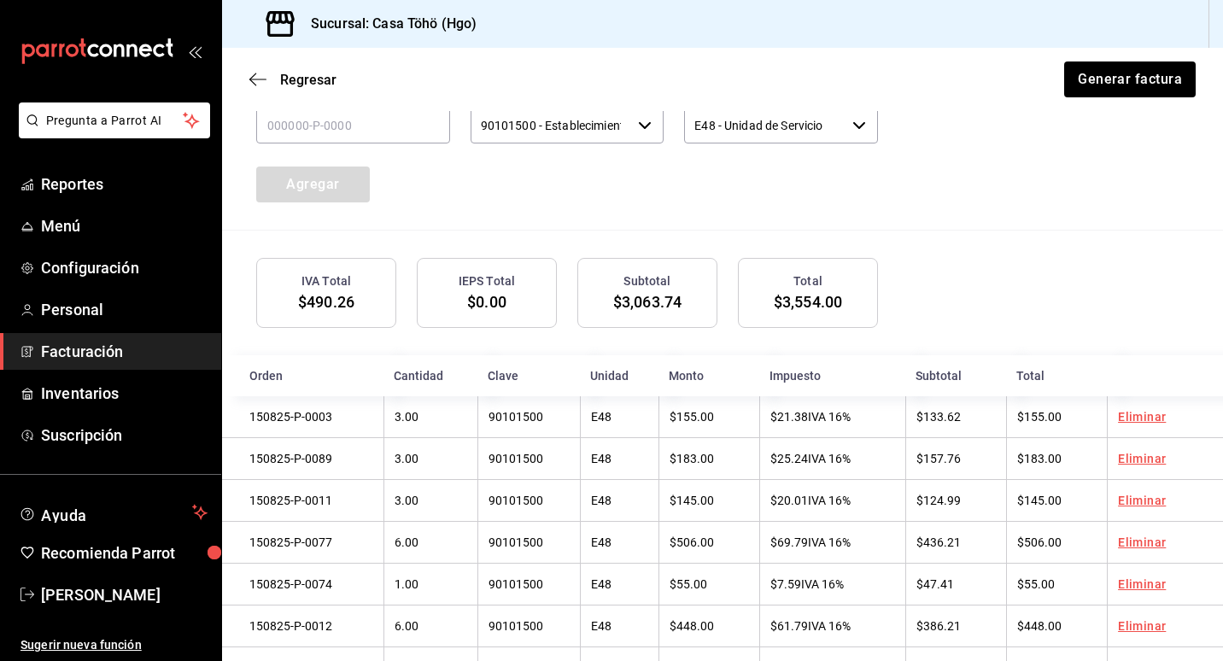
scroll to position [574, 0]
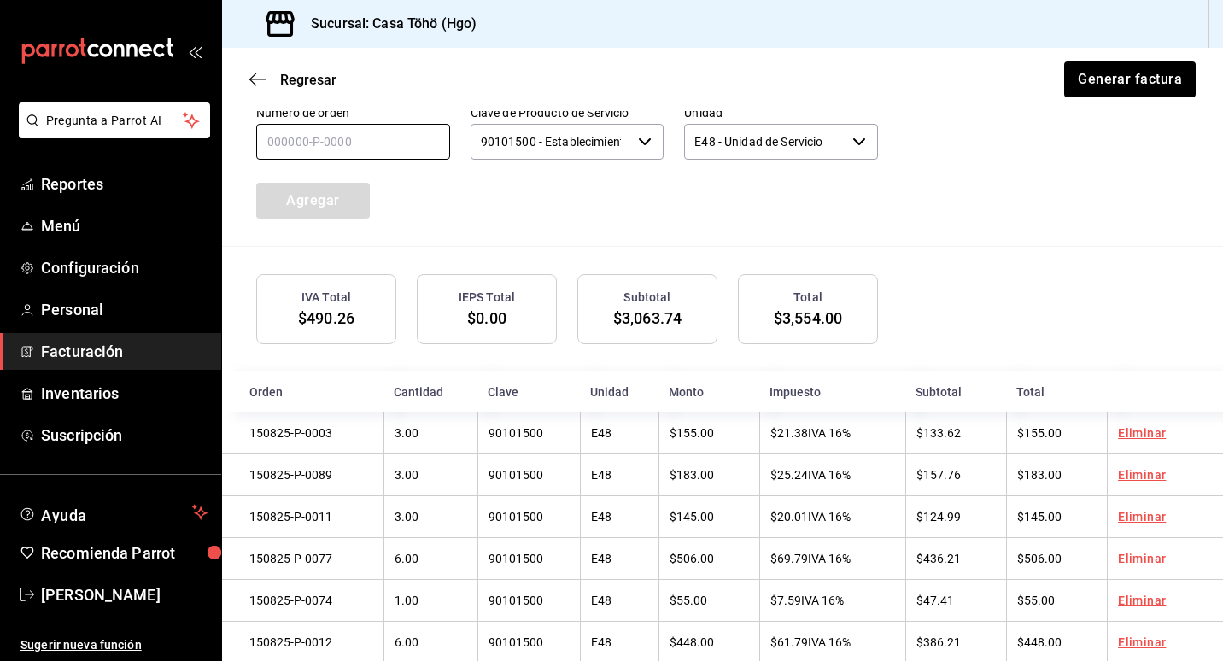
click at [280, 149] on input "text" at bounding box center [353, 142] width 194 height 36
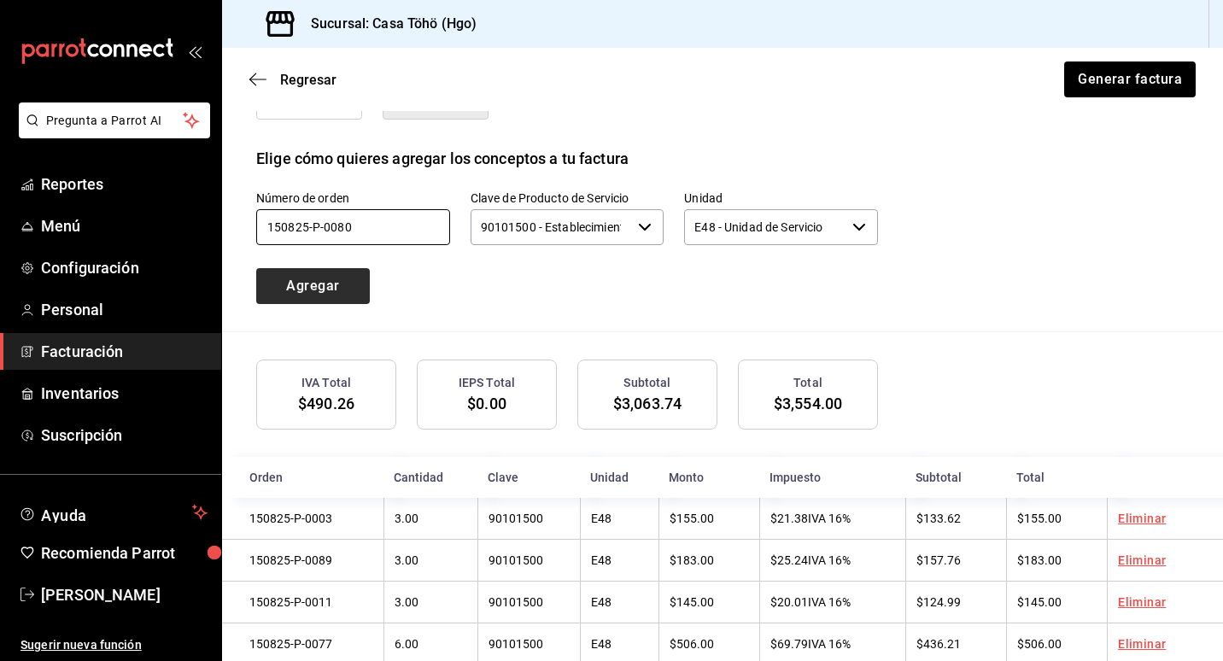
type input "150825-P-0080"
click at [267, 275] on button "Agregar" at bounding box center [313, 286] width 114 height 36
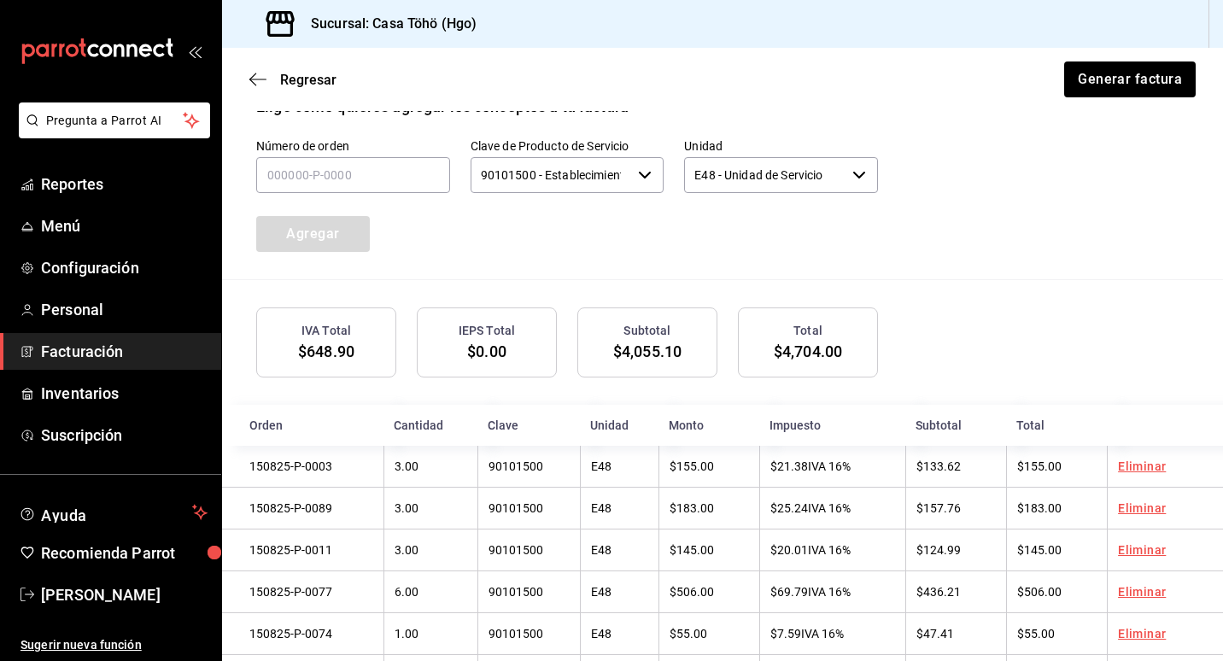
scroll to position [531, 0]
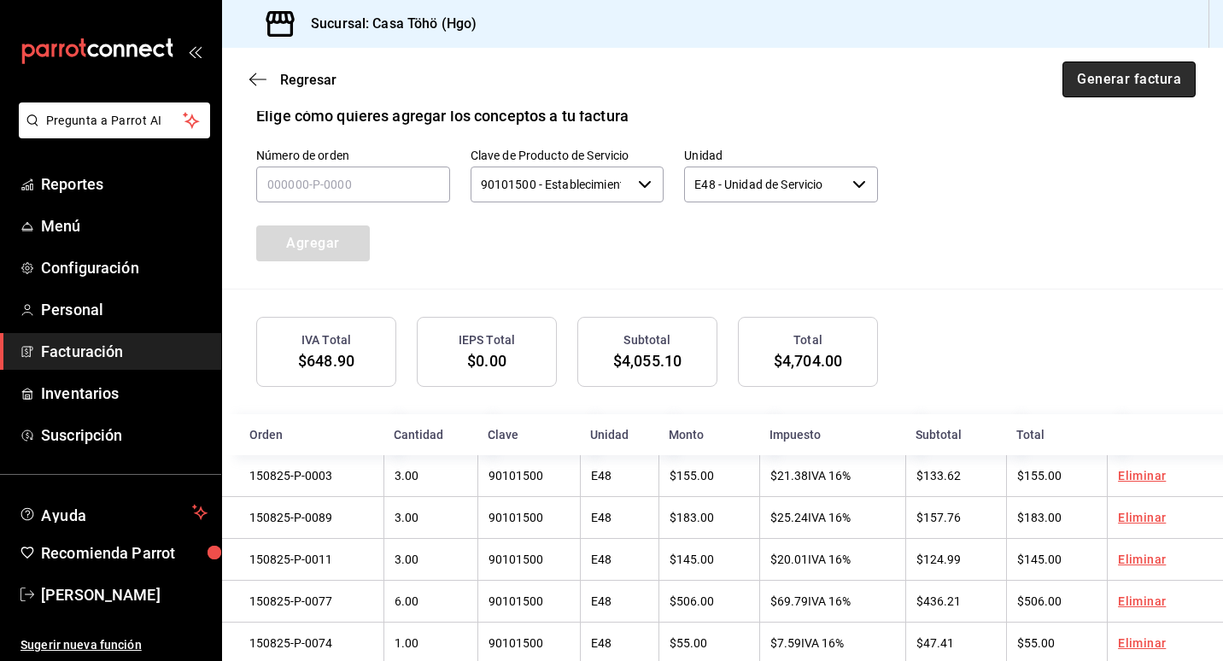
click at [1103, 85] on button "Generar factura" at bounding box center [1129, 80] width 133 height 36
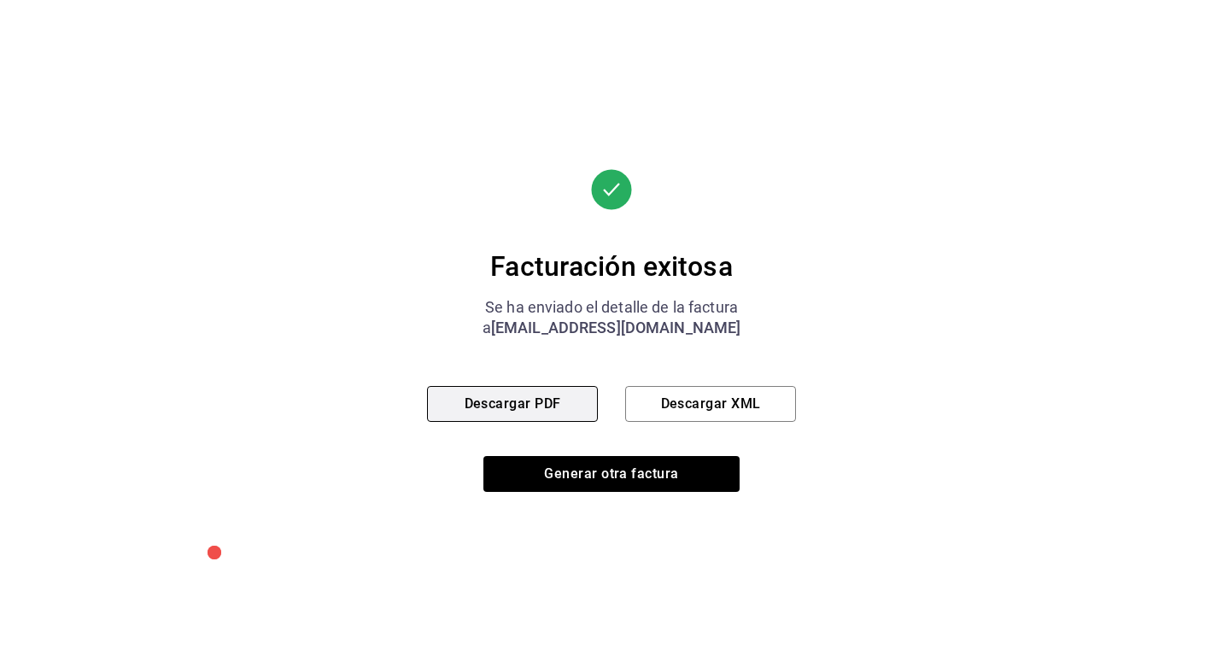
click at [549, 405] on button "Descargar PDF" at bounding box center [512, 404] width 171 height 36
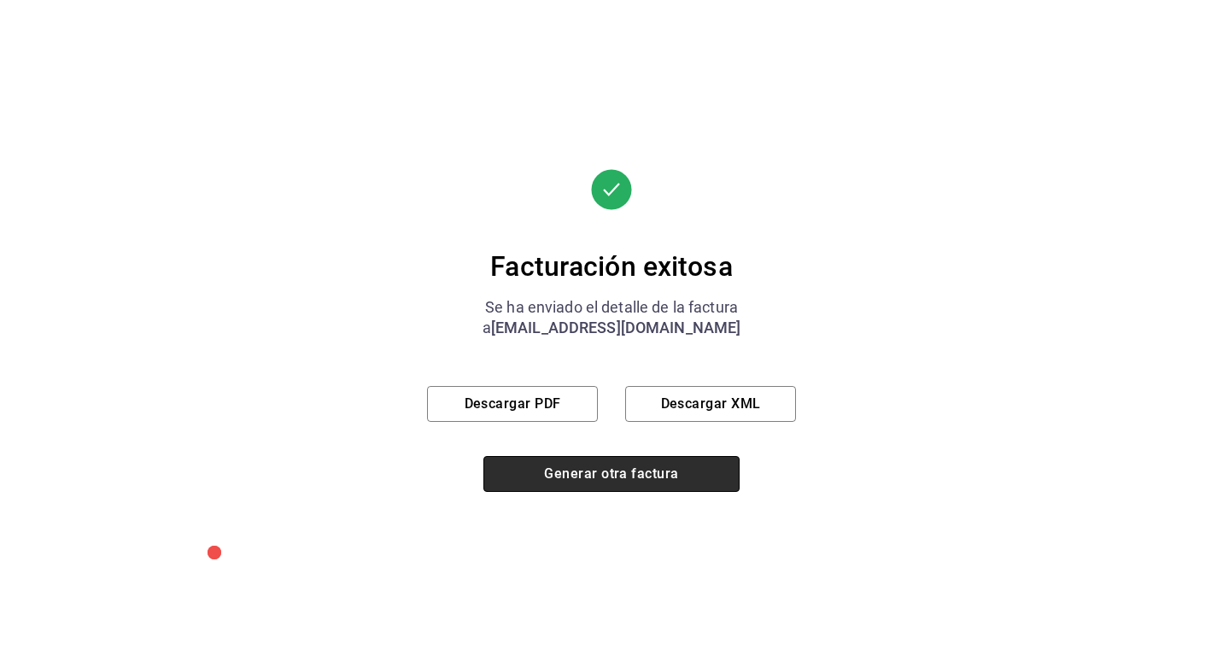
click at [559, 478] on button "Generar otra factura" at bounding box center [612, 474] width 256 height 36
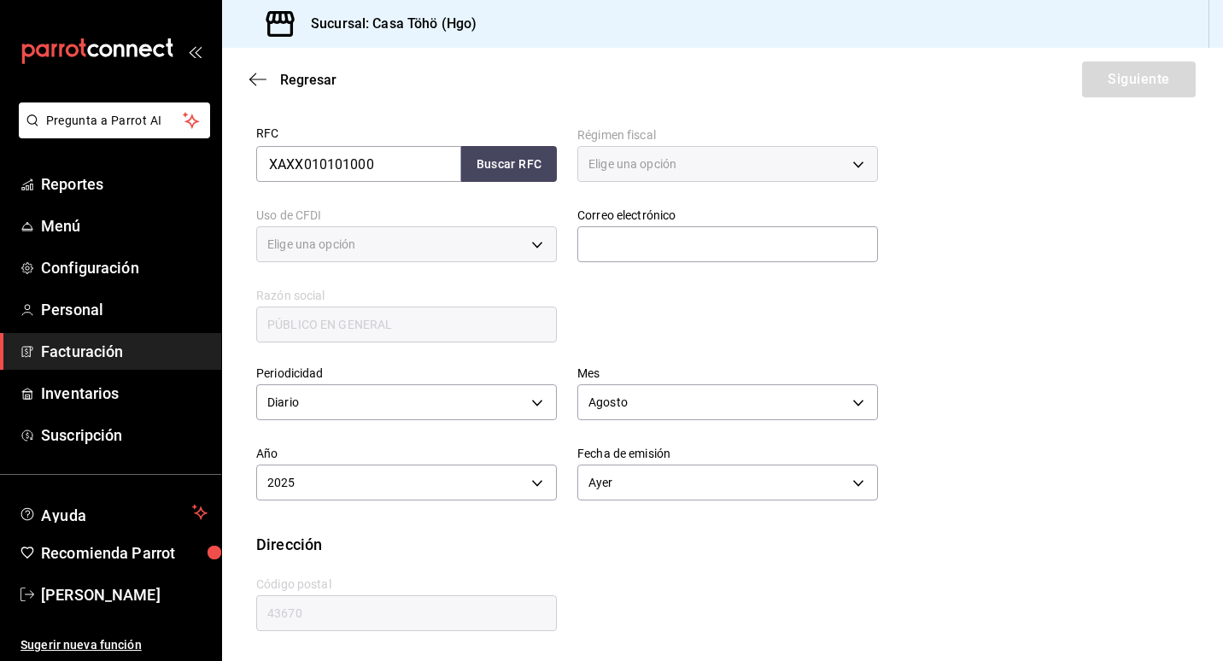
type input "616"
type input "S01"
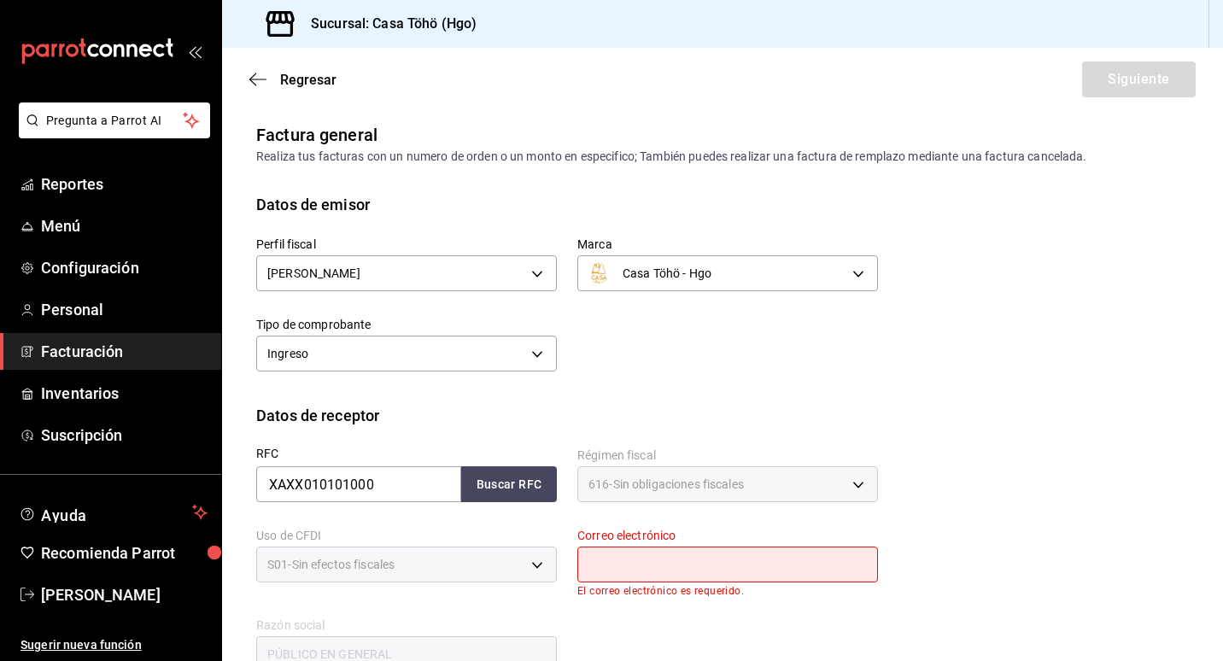
scroll to position [0, 0]
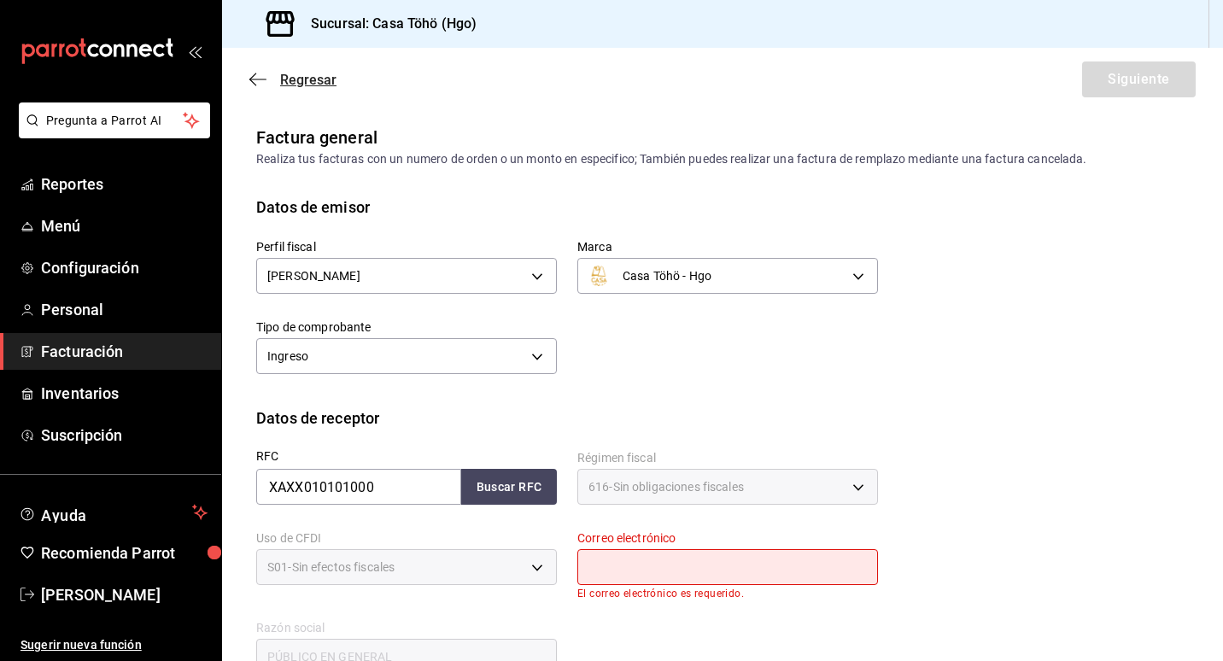
click at [261, 83] on icon "button" at bounding box center [257, 79] width 17 height 15
